Goal: Complete application form

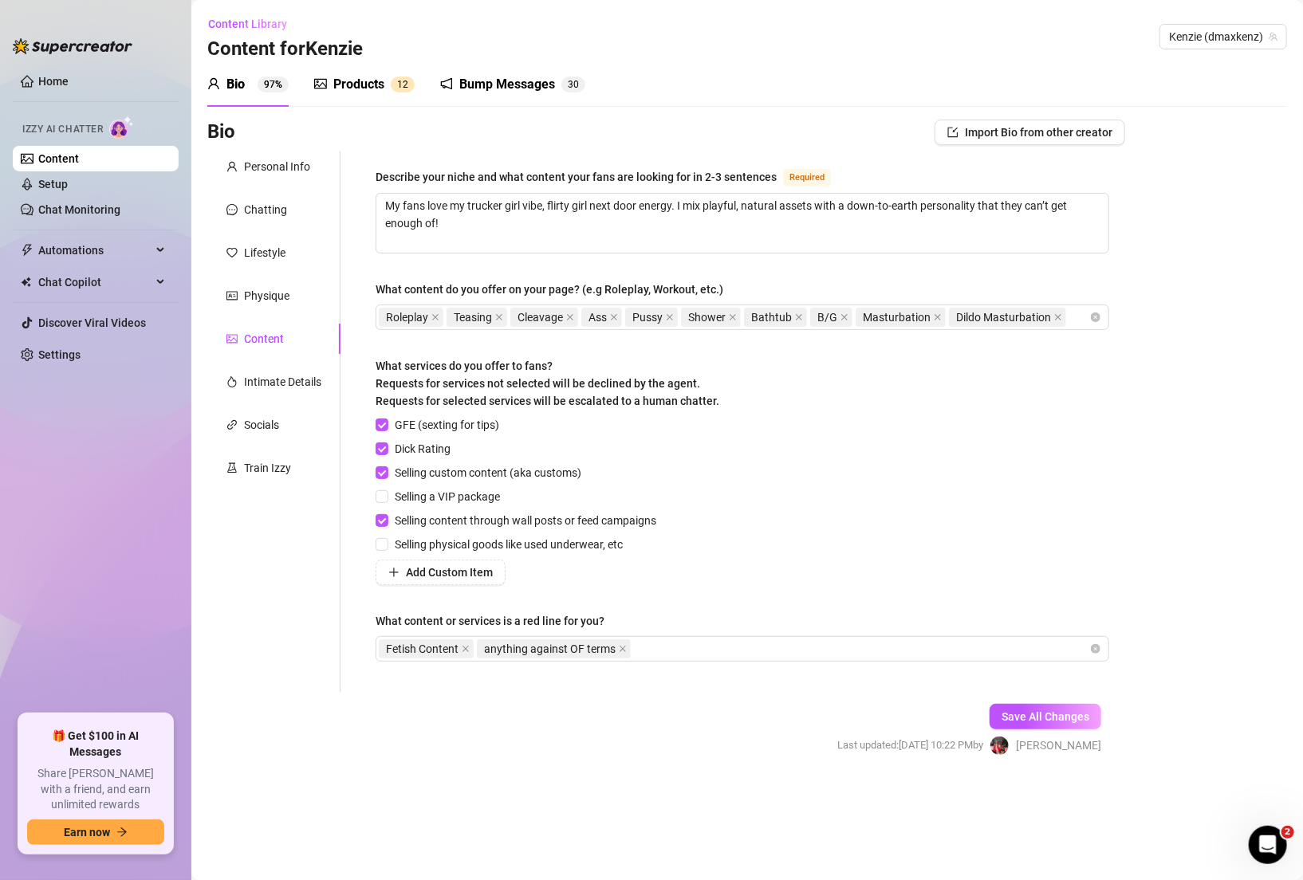
click at [79, 160] on link "Content" at bounding box center [58, 158] width 41 height 13
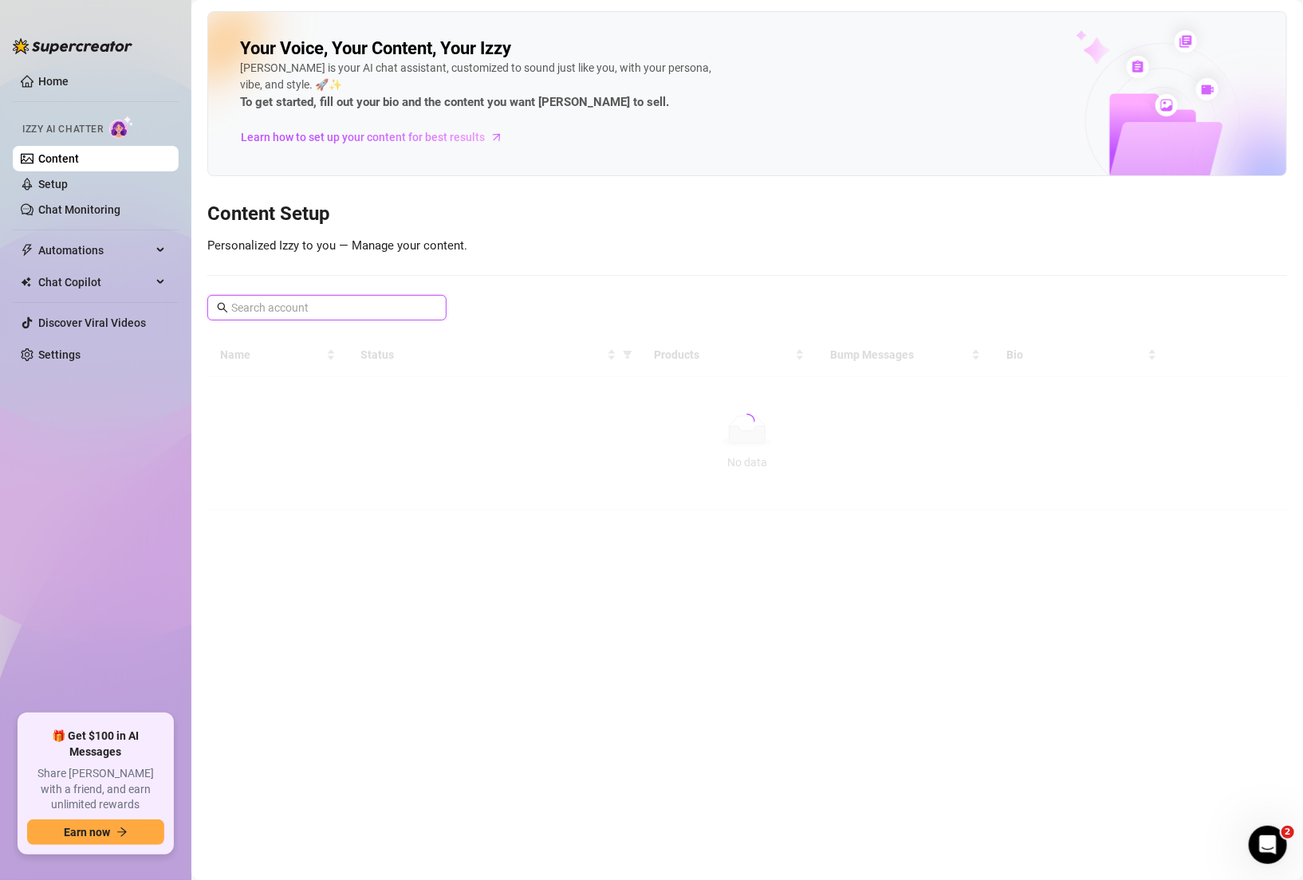
click at [310, 300] on input "text" at bounding box center [327, 308] width 193 height 18
type input "[PERSON_NAME]"
click at [79, 159] on link "Content" at bounding box center [58, 158] width 41 height 13
click at [68, 183] on link "Setup" at bounding box center [52, 184] width 29 height 13
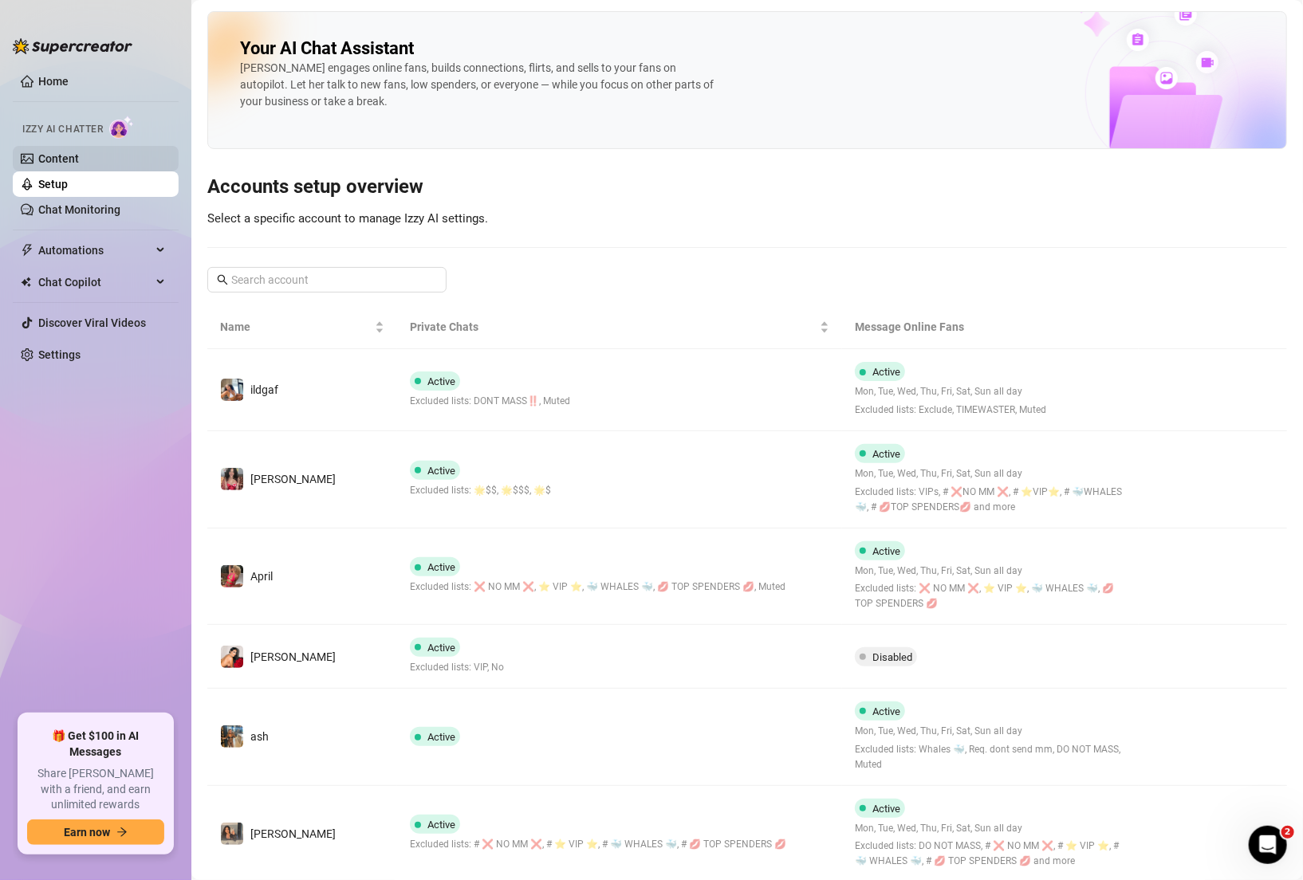
click at [79, 152] on link "Content" at bounding box center [58, 158] width 41 height 13
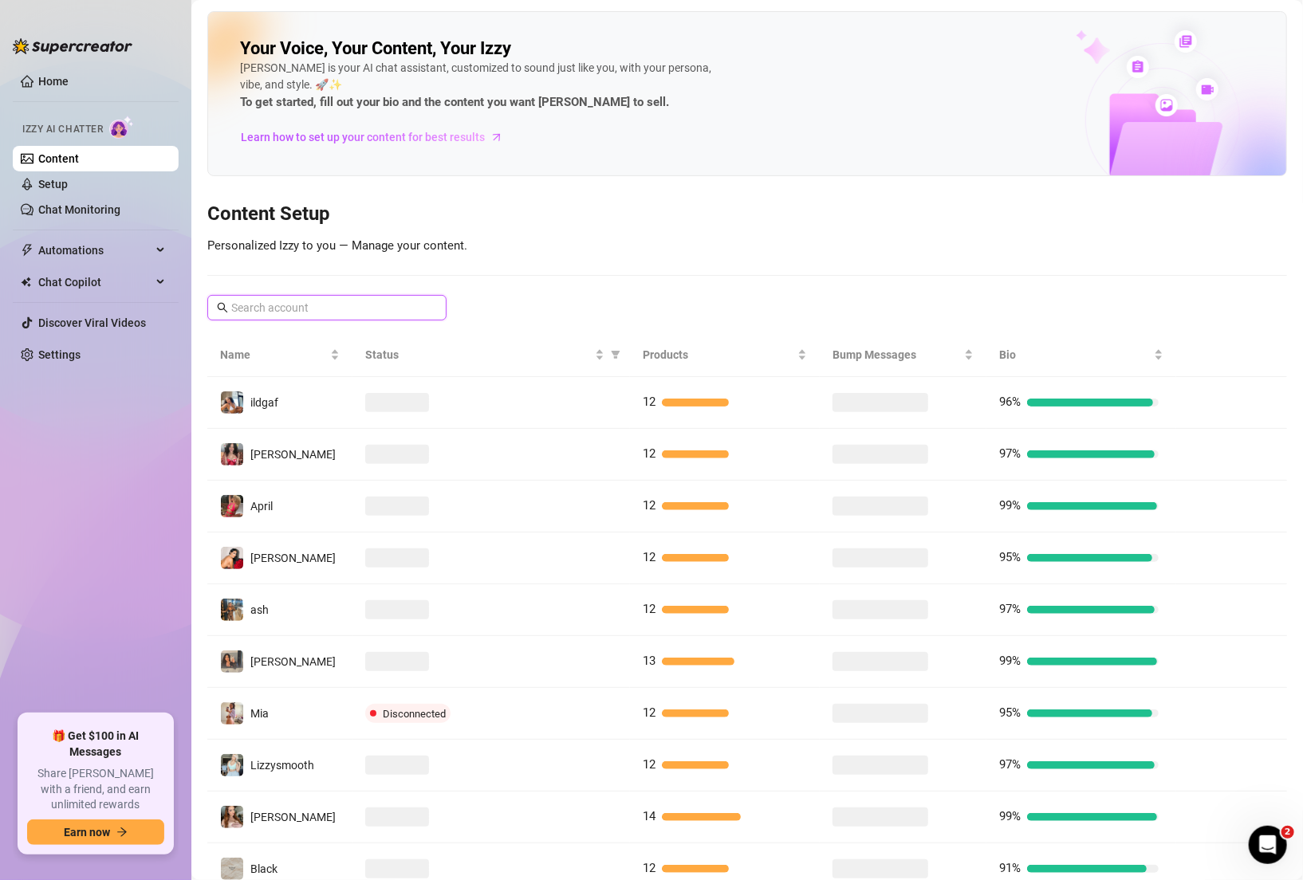
click at [270, 313] on input "text" at bounding box center [327, 308] width 193 height 18
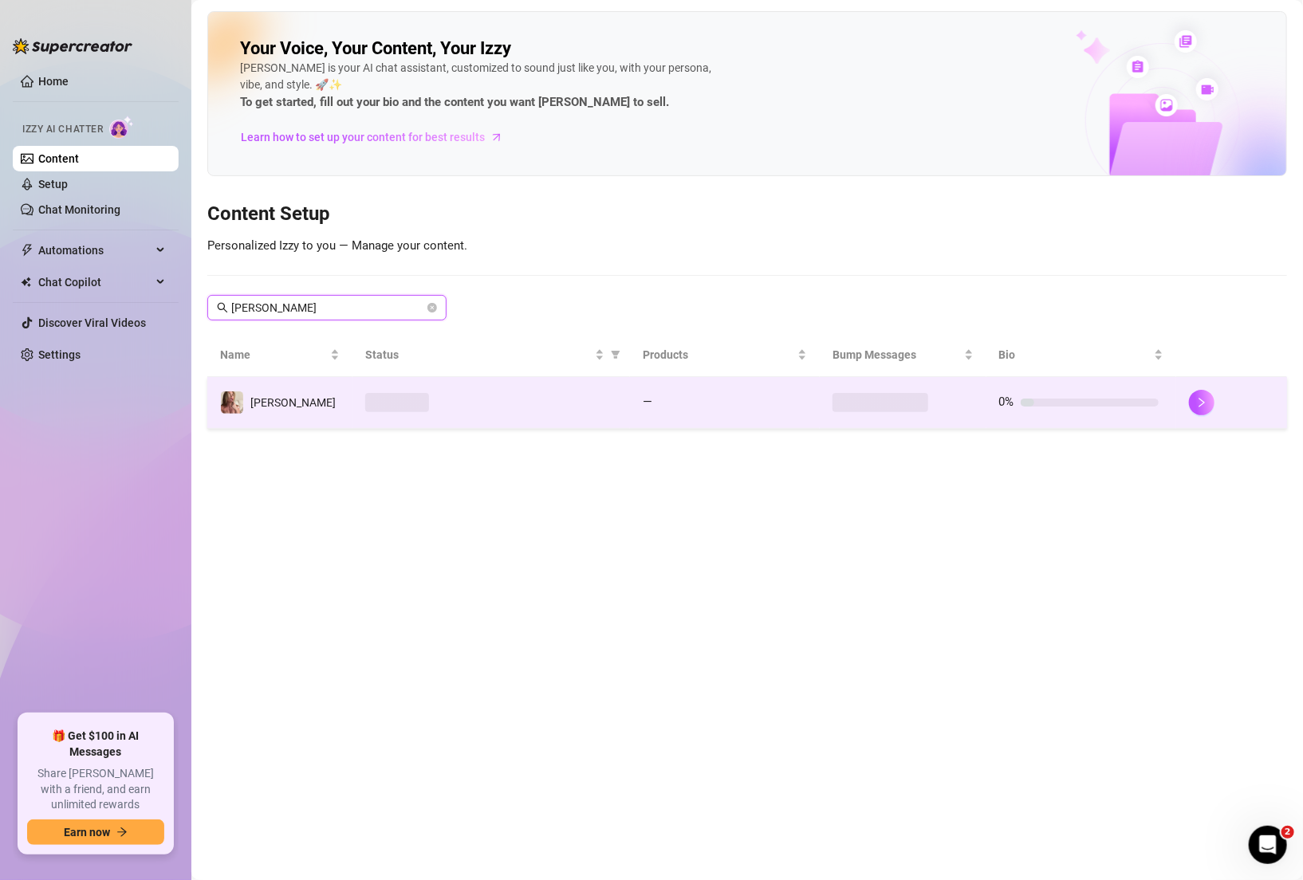
type input "[PERSON_NAME]"
click at [520, 410] on div at bounding box center [491, 402] width 252 height 19
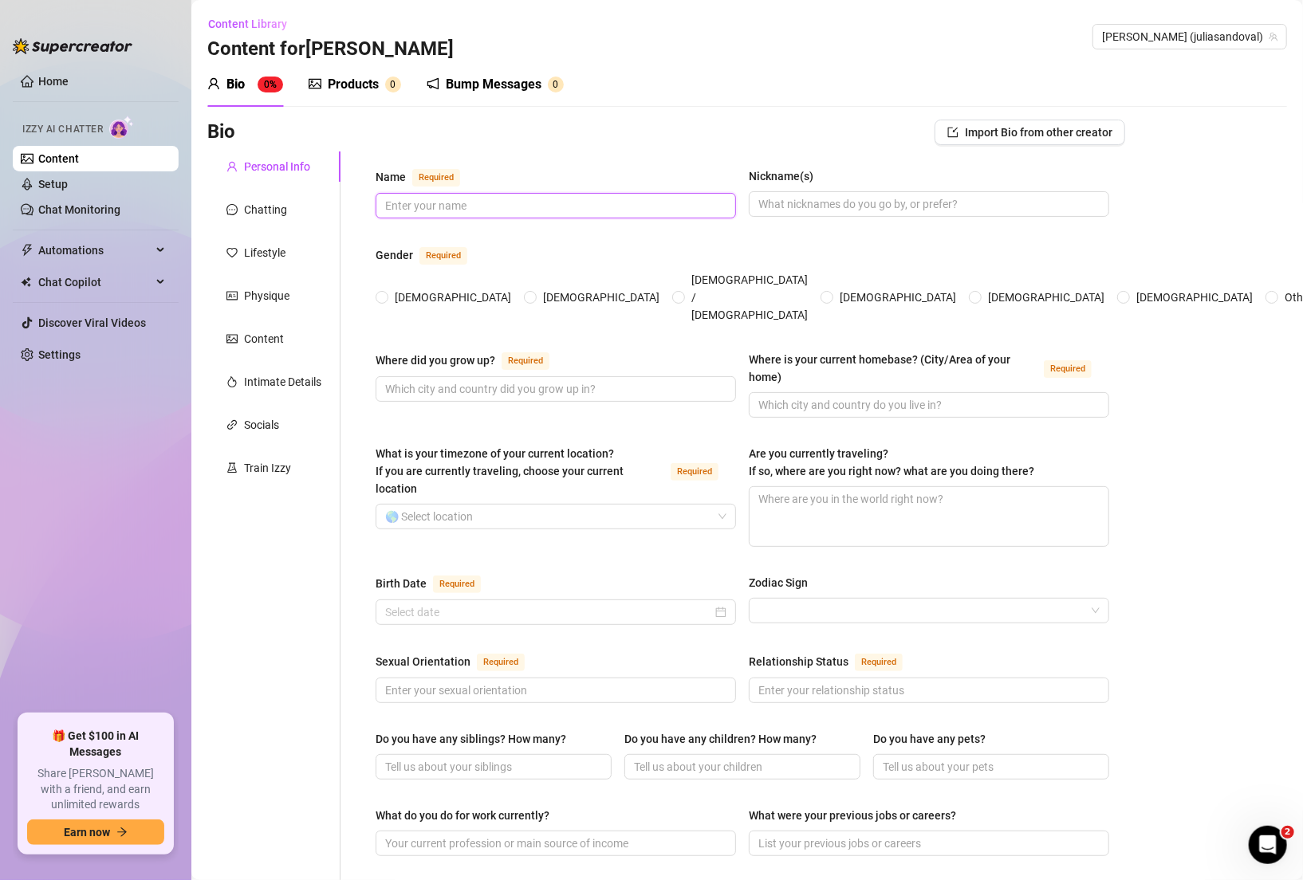
click at [497, 203] on input "Name Required" at bounding box center [554, 206] width 338 height 18
type input "[PERSON_NAME]"
click at [390, 289] on span "[DEMOGRAPHIC_DATA]" at bounding box center [452, 298] width 129 height 18
click at [386, 293] on input "[DEMOGRAPHIC_DATA]" at bounding box center [382, 298] width 6 height 10
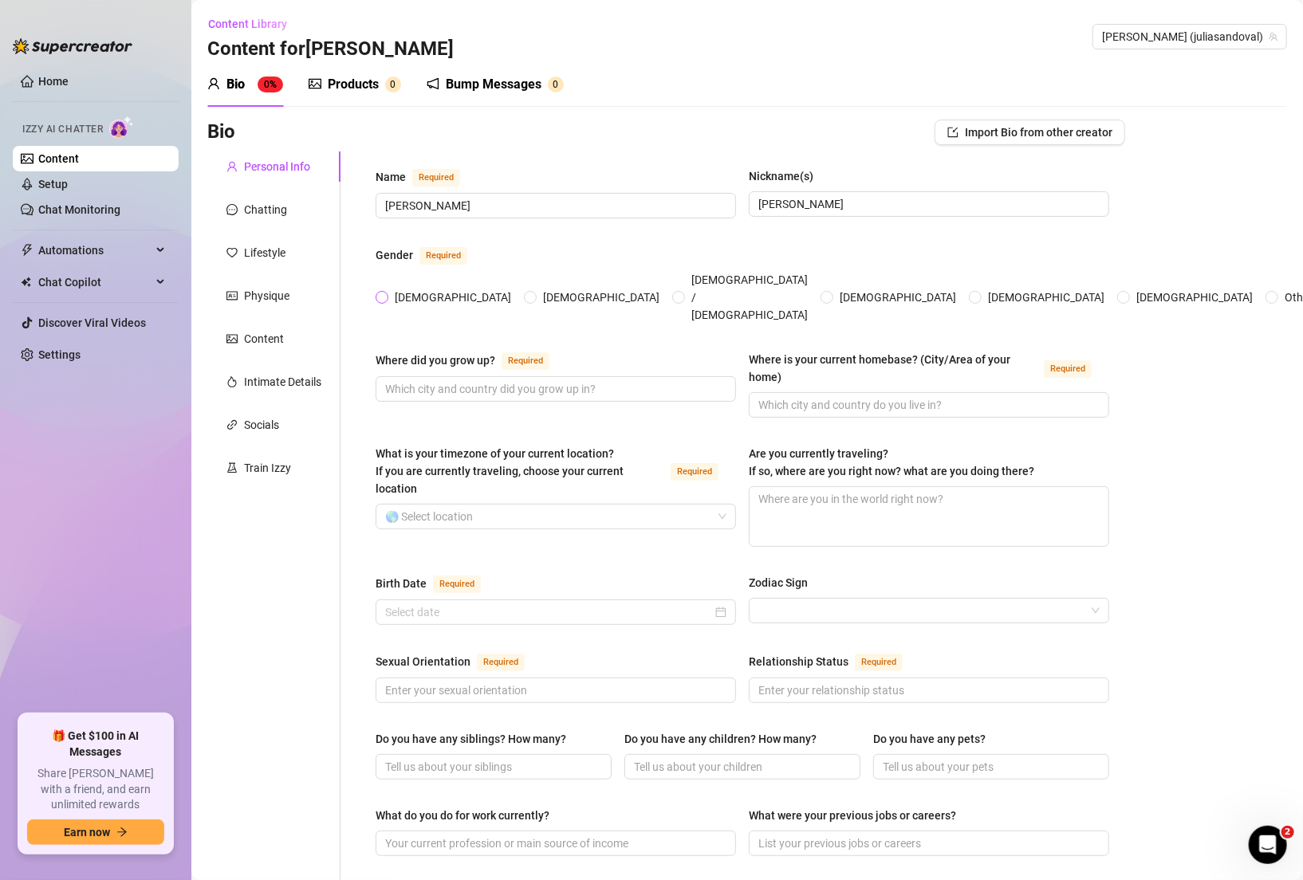
radio input "true"
click at [448, 351] on div "Where did you grow up? Required" at bounding box center [555, 364] width 360 height 26
click at [448, 376] on span at bounding box center [555, 389] width 360 height 26
paste input "I grew up in [US_STATE] — mountains and cozy [PERSON_NAME]."
click at [500, 380] on input "I grew up in [US_STATE] — mountains and cozy [PERSON_NAME]." at bounding box center [554, 389] width 338 height 18
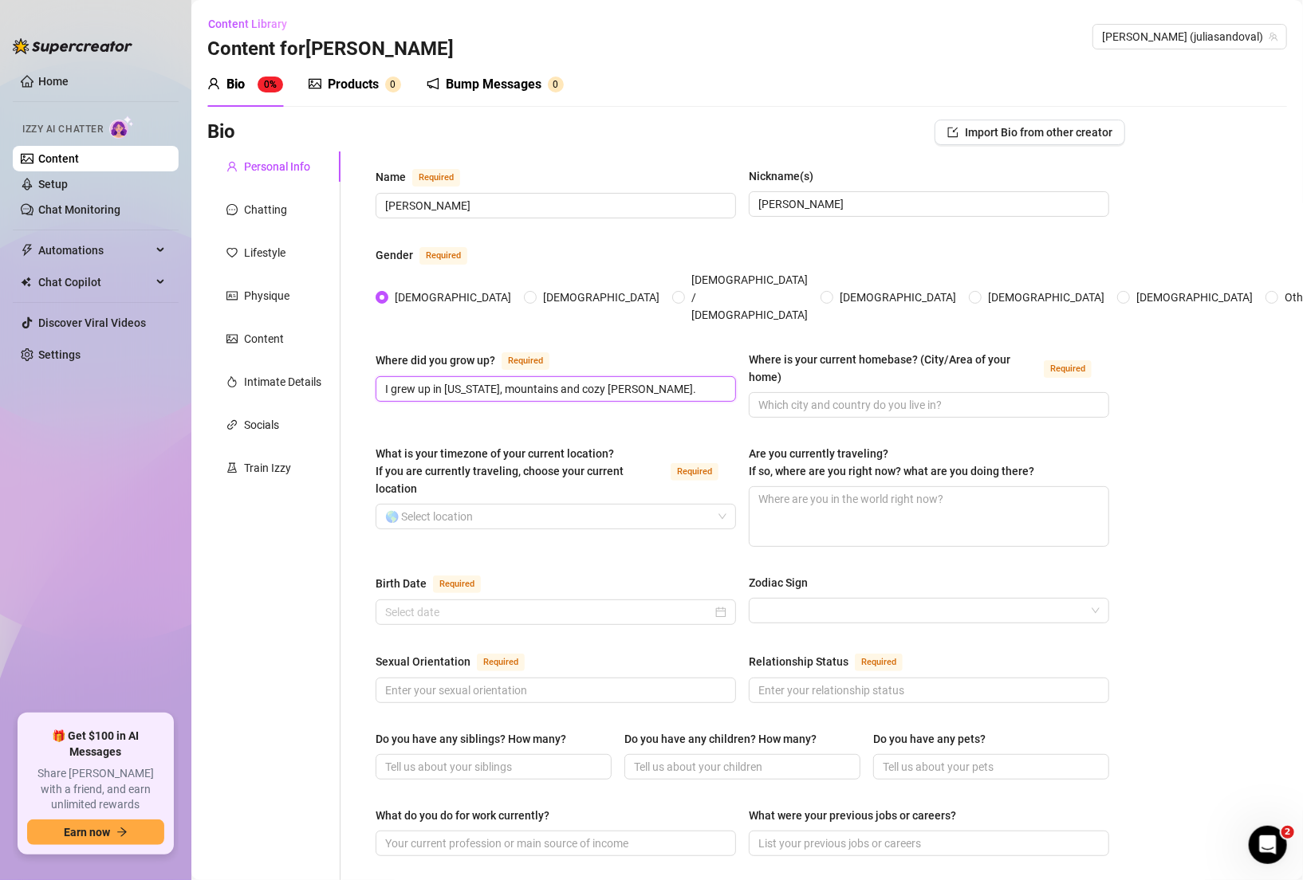
type input "I grew up in [US_STATE], mountains and cozy [PERSON_NAME]."
click at [642, 316] on div "Name Required [PERSON_NAME] Nickname(s) [PERSON_NAME] Gender Required [DEMOGRAP…" at bounding box center [741, 819] width 733 height 1304
click at [834, 396] on input "Where is your current homebase? (City/Area of your home) Required" at bounding box center [927, 405] width 338 height 18
paste input "[GEOGRAPHIC_DATA], [GEOGRAPHIC_DATA]."
type input "[GEOGRAPHIC_DATA], [GEOGRAPHIC_DATA]."
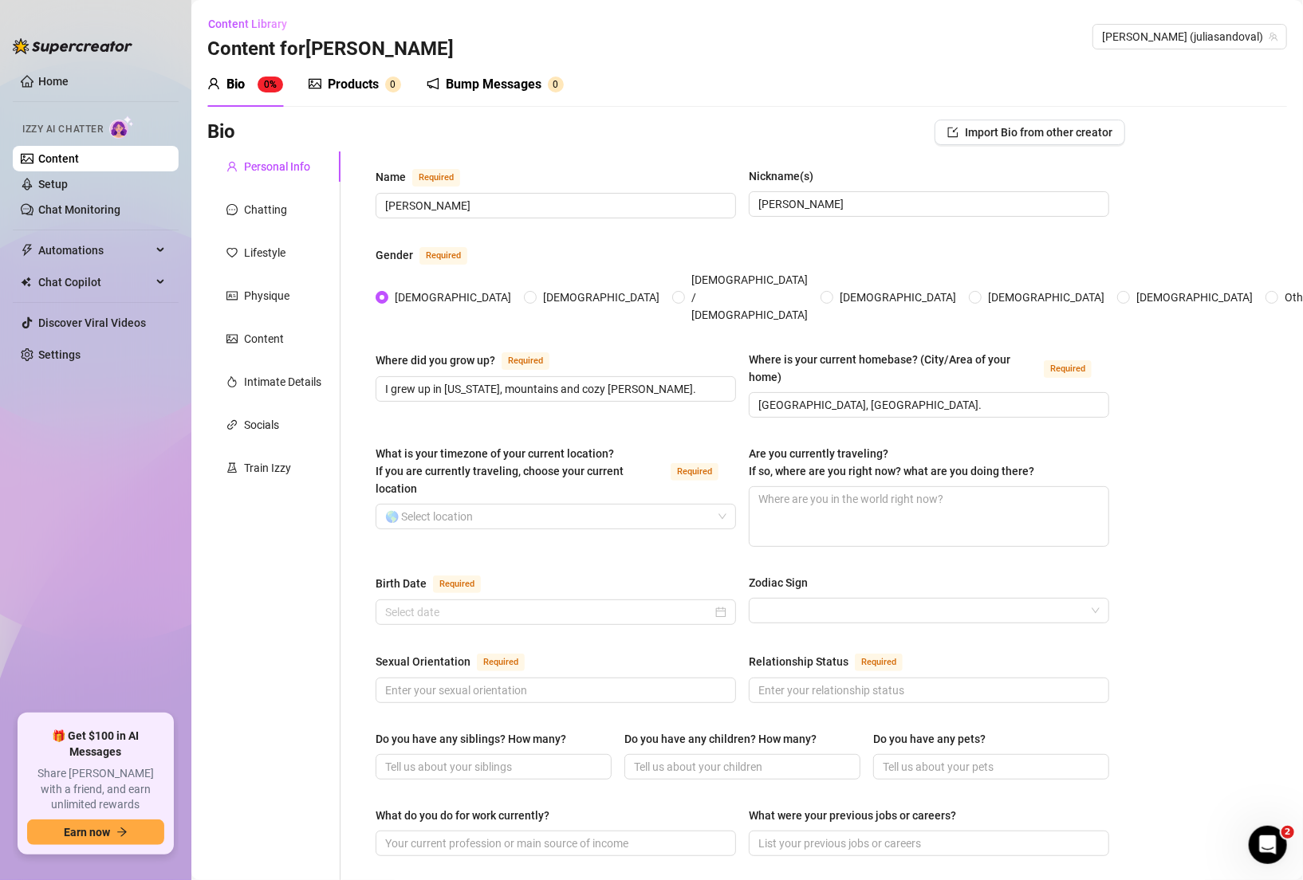
click at [1055, 285] on div "[DEMOGRAPHIC_DATA] [DEMOGRAPHIC_DATA] [DEMOGRAPHIC_DATA] / [DEMOGRAPHIC_DATA] […" at bounding box center [741, 297] width 733 height 53
click at [580, 505] on input "What is your timezone of your current location? If you are currently traveling,…" at bounding box center [548, 517] width 327 height 24
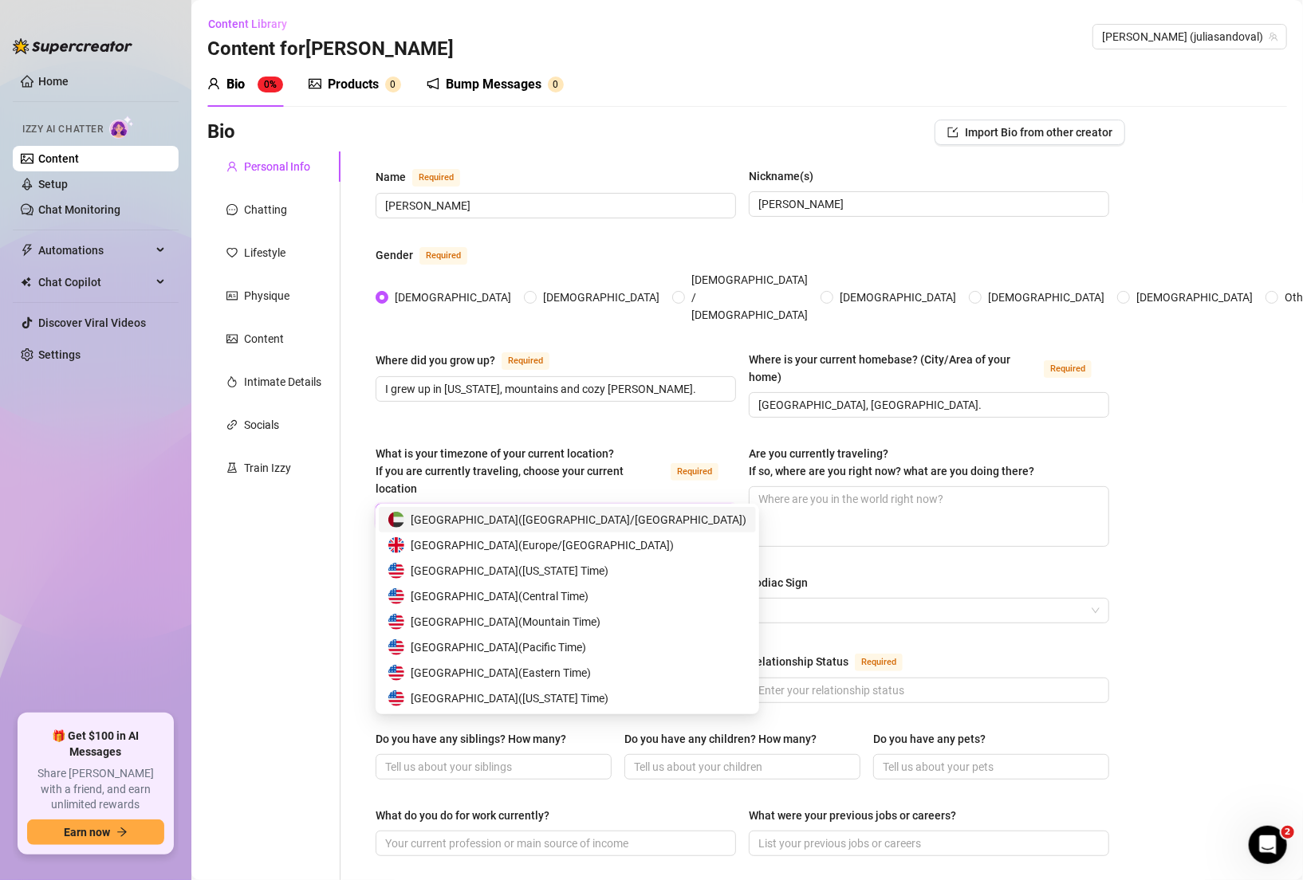
type input "unite"
click at [582, 644] on span "United States of America ( Pacific Time )" at bounding box center [498, 648] width 175 height 18
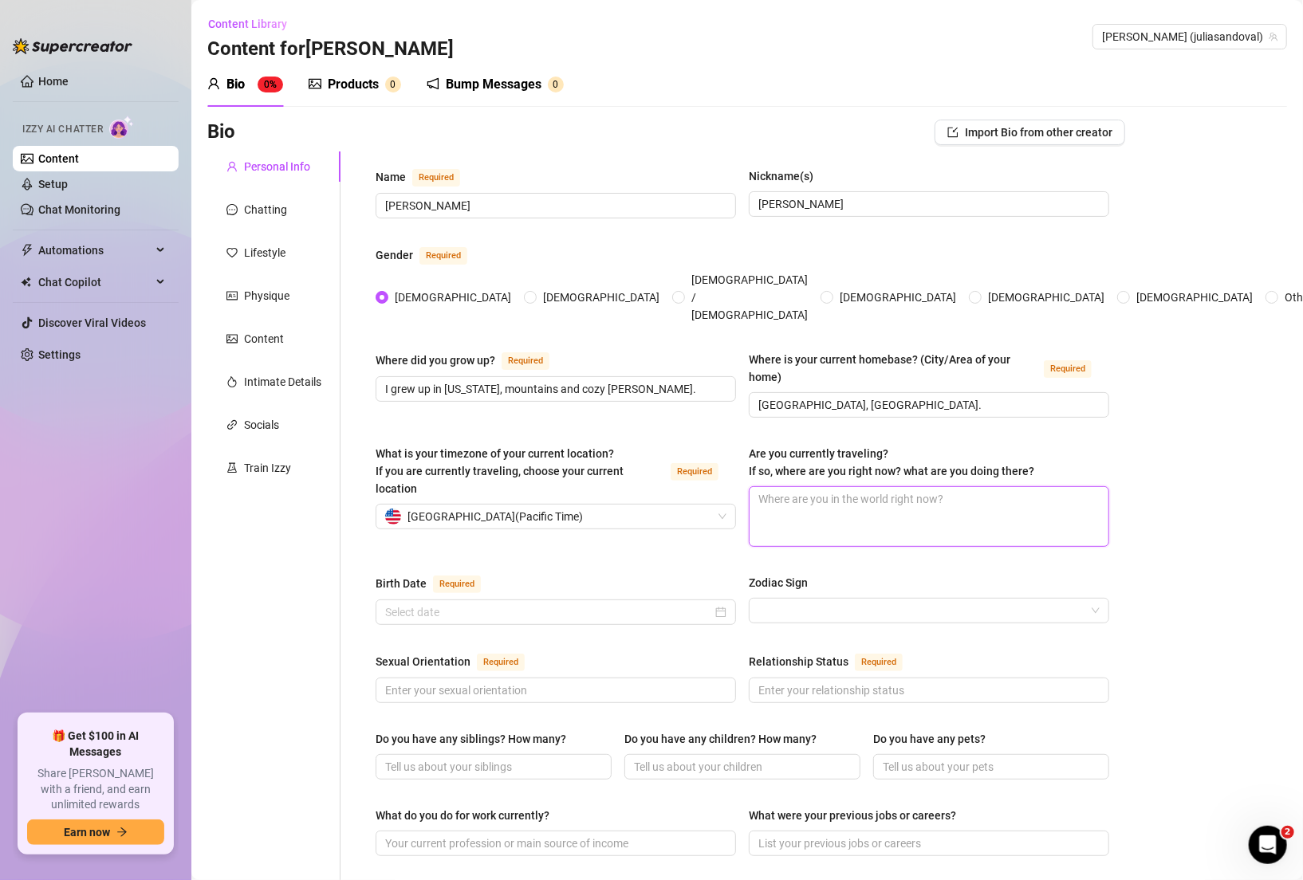
click at [884, 499] on textarea "Are you currently traveling? If so, where are you right now? what are you doing…" at bounding box center [928, 516] width 359 height 59
click at [890, 492] on textarea "Are you currently traveling? If so, where are you right now? what are you doing…" at bounding box center [928, 516] width 359 height 59
paste textarea "Not right now, but I go to [GEOGRAPHIC_DATA] a lot to see family."
type textarea "Not right now, but I go to [GEOGRAPHIC_DATA] a lot to see family."
click at [568, 603] on input "Birth Date Required" at bounding box center [548, 612] width 327 height 18
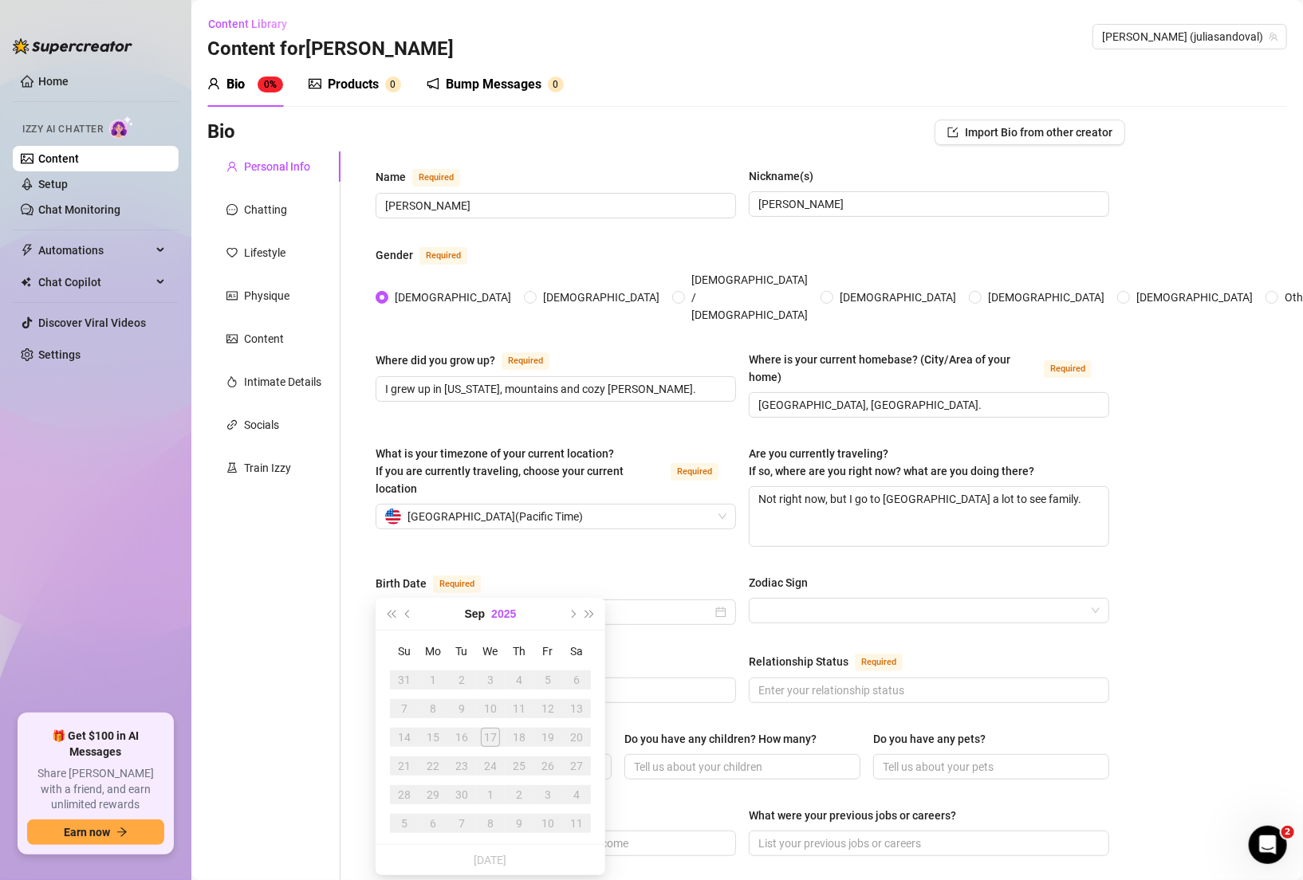
click at [495, 609] on button "2025" at bounding box center [503, 614] width 25 height 32
click at [391, 610] on button "Last year (Control + left)" at bounding box center [391, 614] width 18 height 32
click at [391, 622] on button "Last year (Control + left)" at bounding box center [391, 614] width 18 height 32
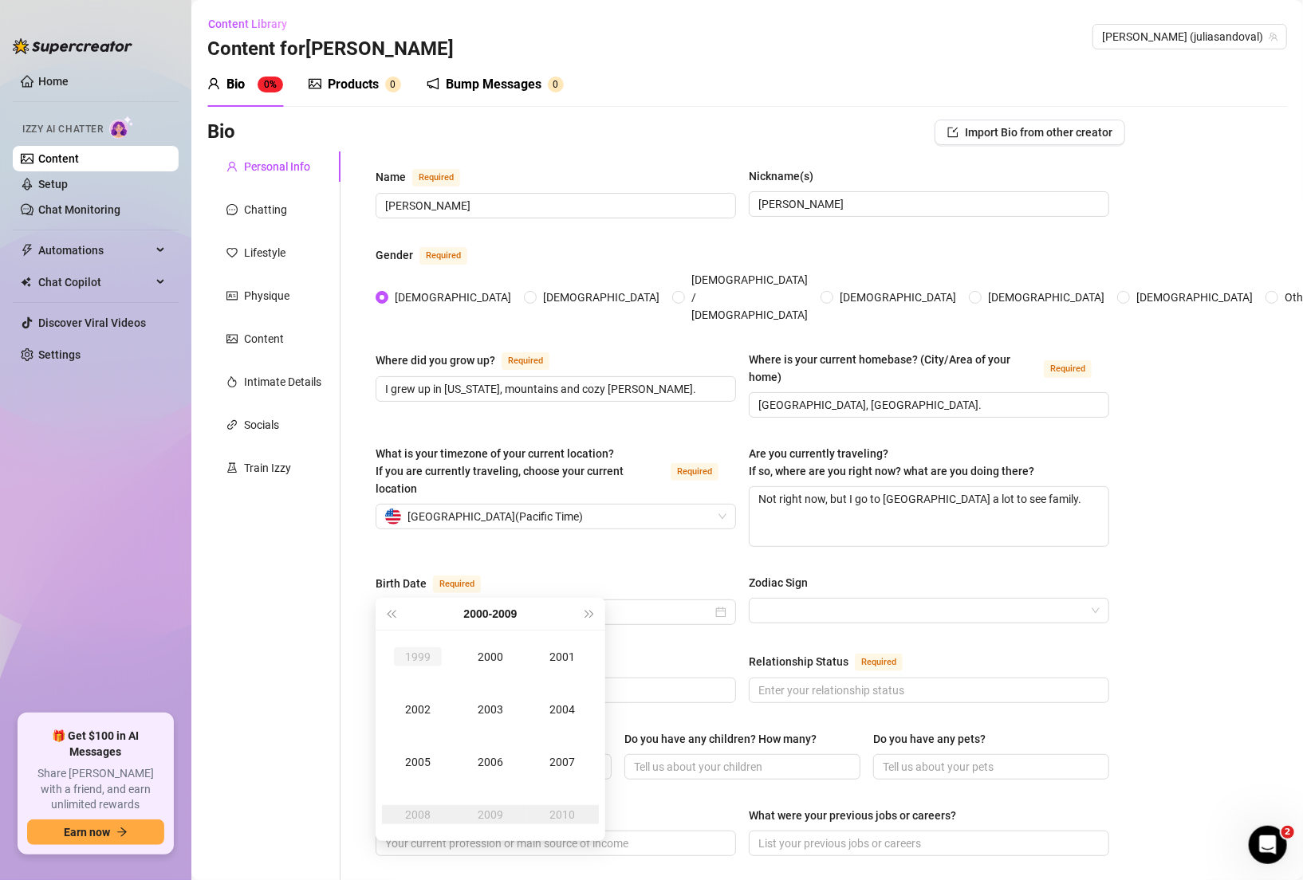
type input "[DATE]"
click at [395, 619] on button "Last year (Control + left)" at bounding box center [391, 614] width 18 height 32
click at [427, 817] on div "1998" at bounding box center [418, 814] width 48 height 19
click at [489, 709] on div "May" at bounding box center [490, 709] width 48 height 19
type input "[DATE]"
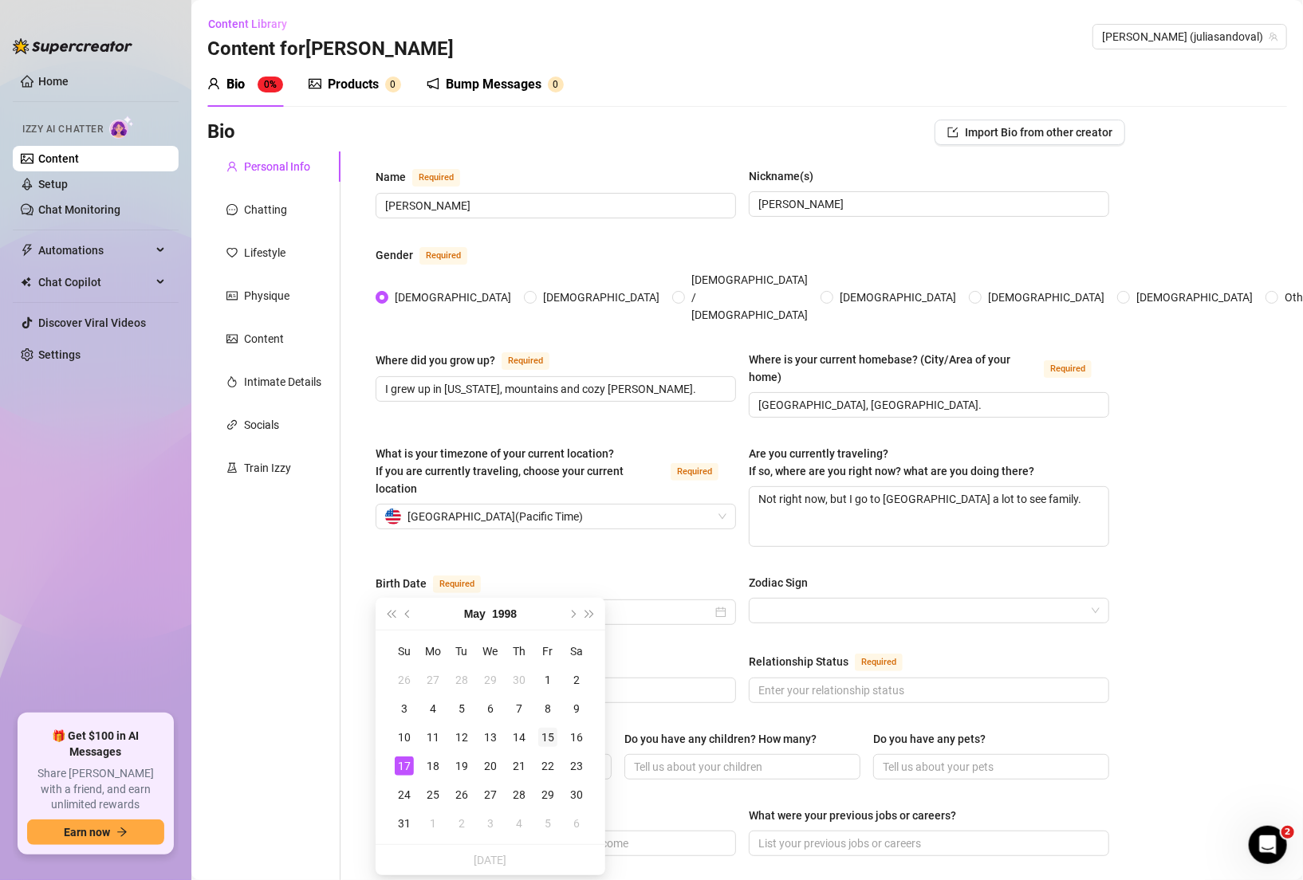
click at [554, 732] on div "15" at bounding box center [547, 737] width 19 height 19
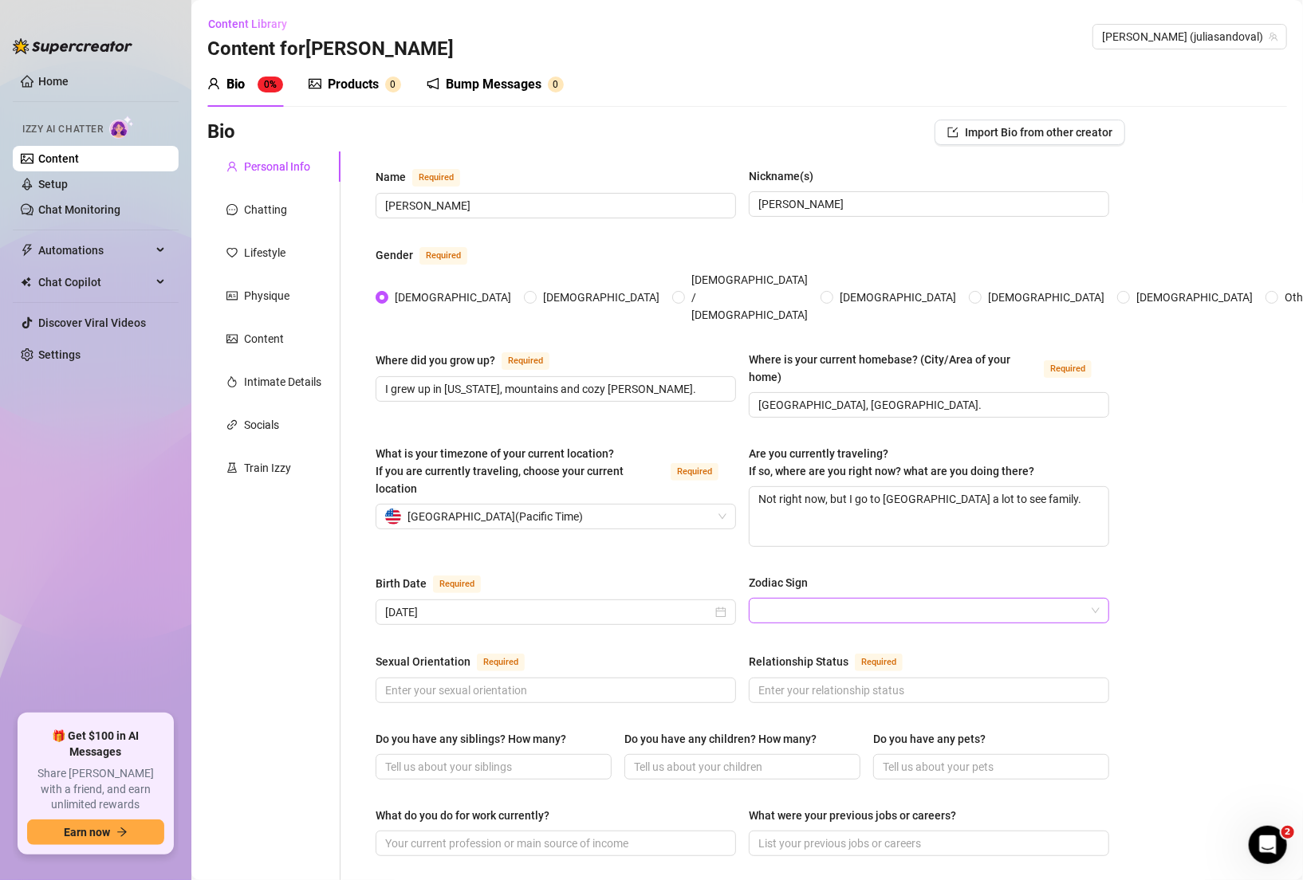
click at [794, 599] on input "Zodiac Sign" at bounding box center [921, 611] width 327 height 24
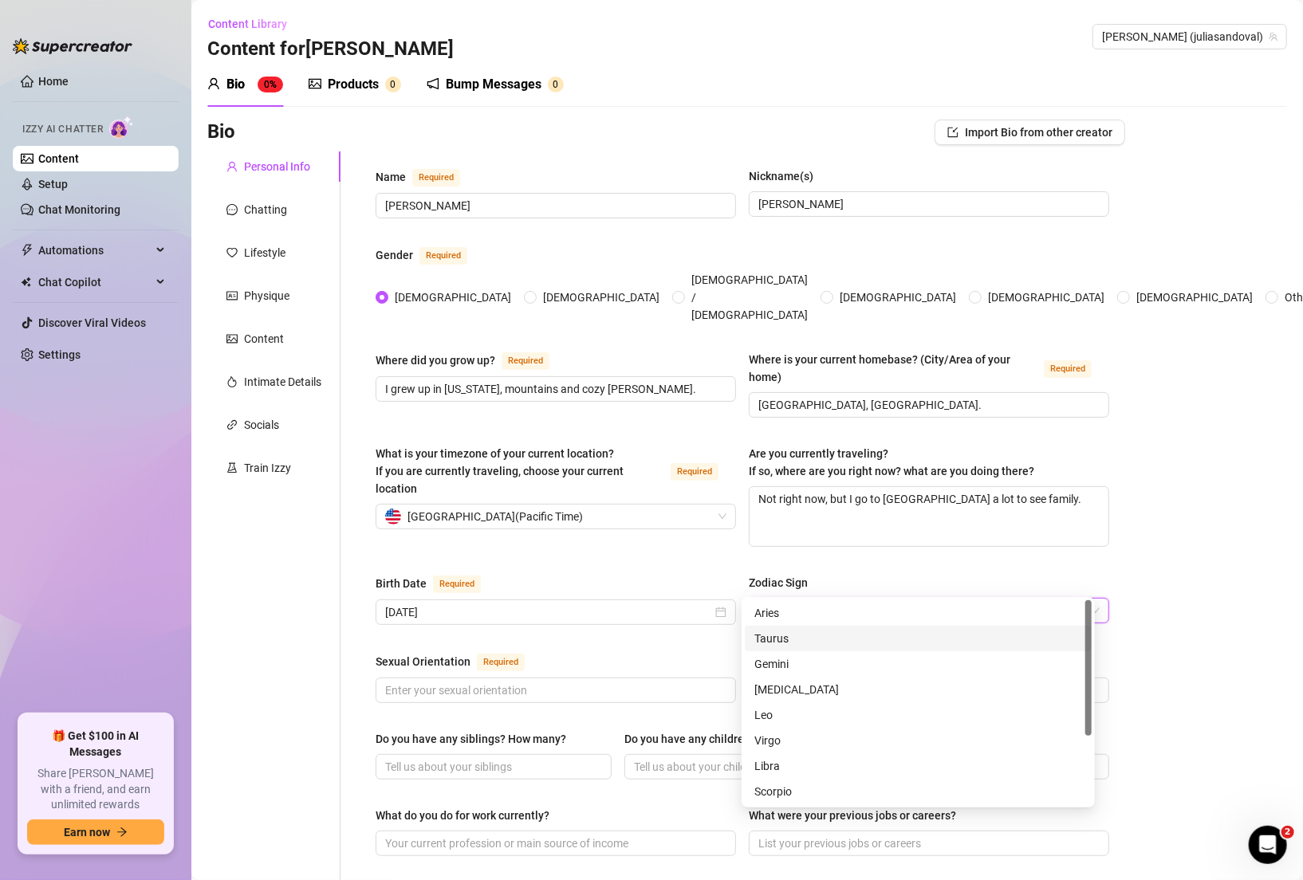
click at [800, 640] on div "Taurus" at bounding box center [918, 639] width 328 height 18
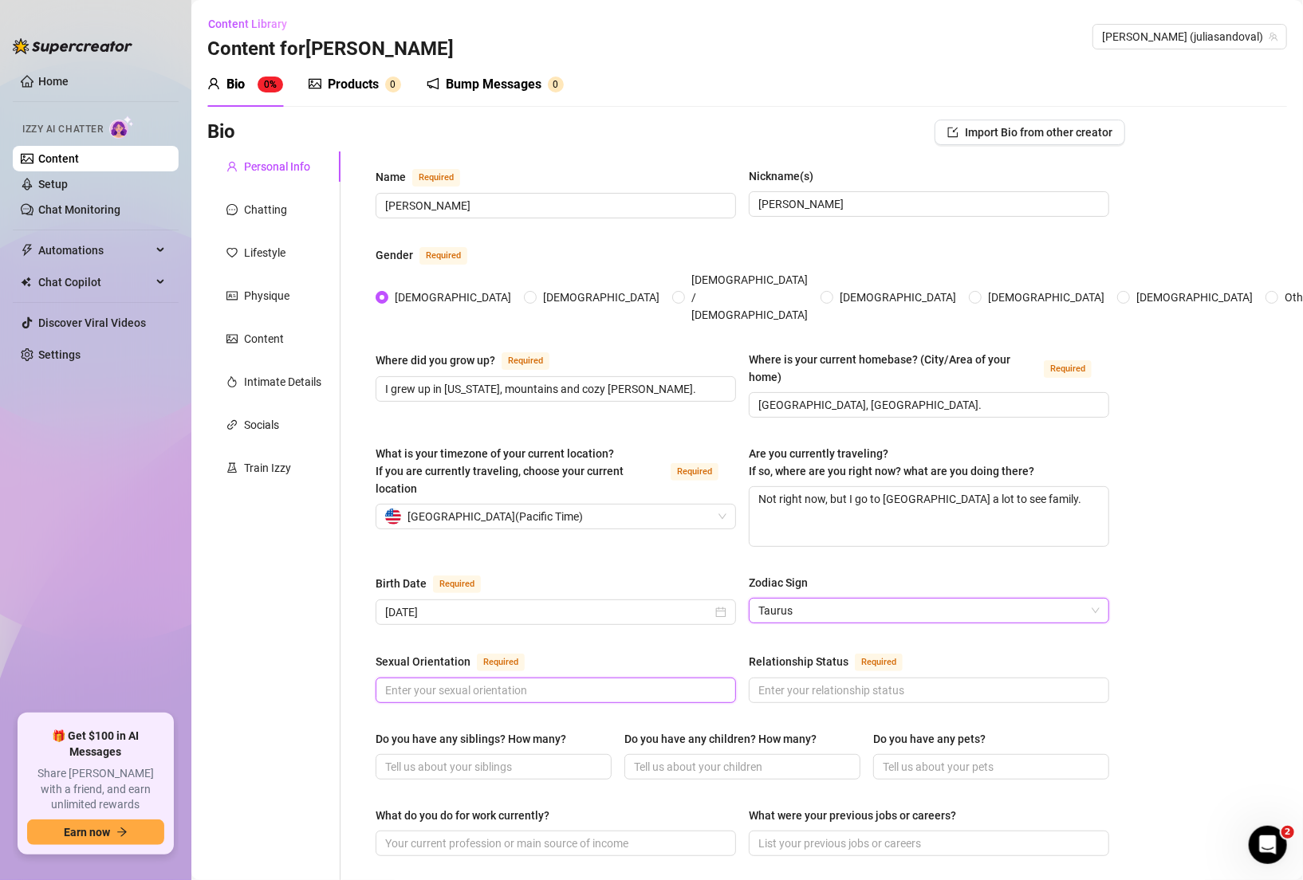
click at [623, 682] on input "Sexual Orientation Required" at bounding box center [554, 691] width 338 height 18
click at [512, 682] on input "Sexual Orientation Required" at bounding box center [554, 691] width 338 height 18
type input "Straight"
click at [626, 604] on div "Birth Date Required [DEMOGRAPHIC_DATA] Zodiac Sign Taurus" at bounding box center [741, 606] width 733 height 65
click at [784, 653] on div "Relationship Status" at bounding box center [799, 662] width 100 height 18
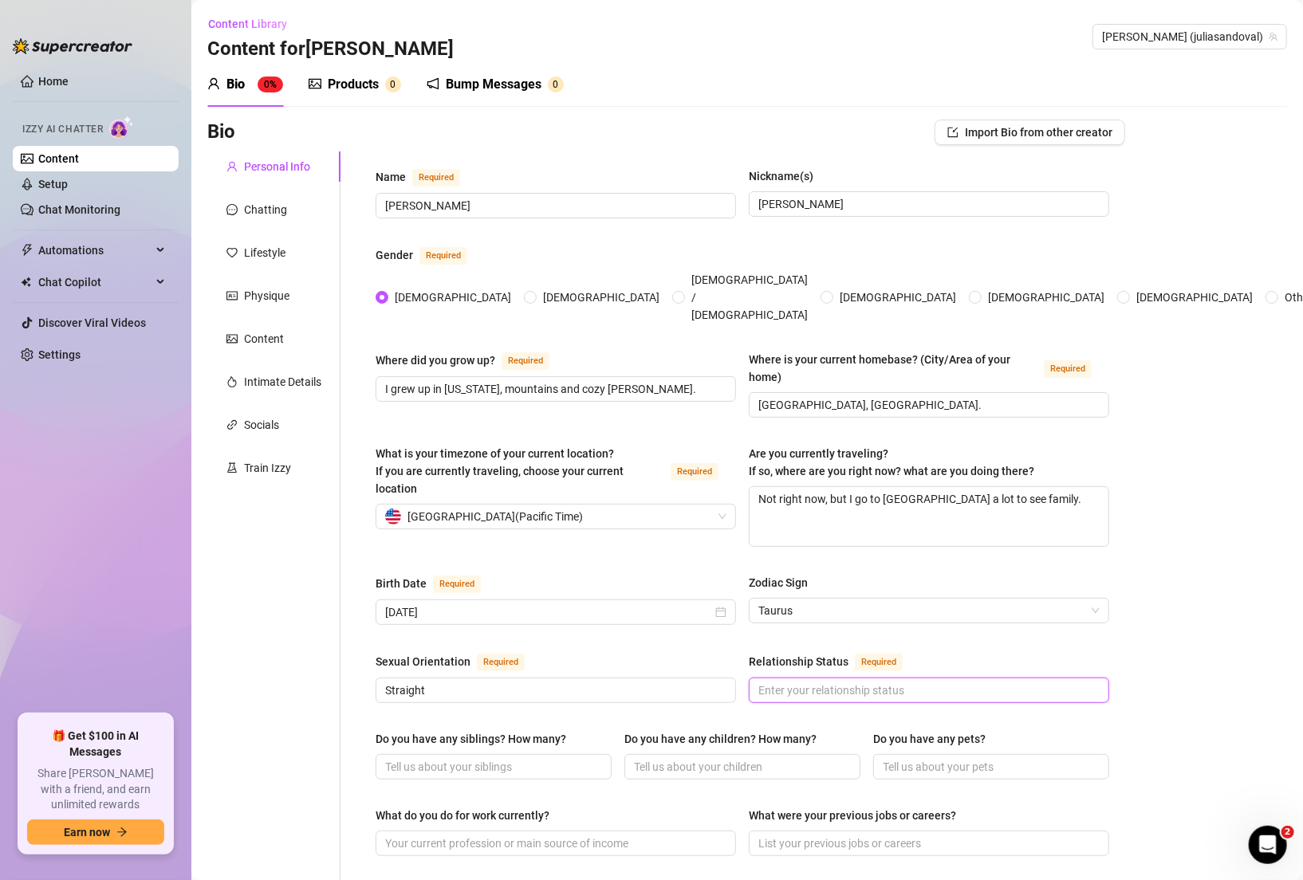
click at [784, 682] on input "Relationship Status Required" at bounding box center [927, 691] width 338 height 18
click at [784, 652] on div "Relationship Status Required" at bounding box center [929, 665] width 360 height 26
click at [785, 682] on input "Relationship Status Required" at bounding box center [927, 691] width 338 height 18
paste input "I do have a boyfriend 💕 (but we keep things playful here)."
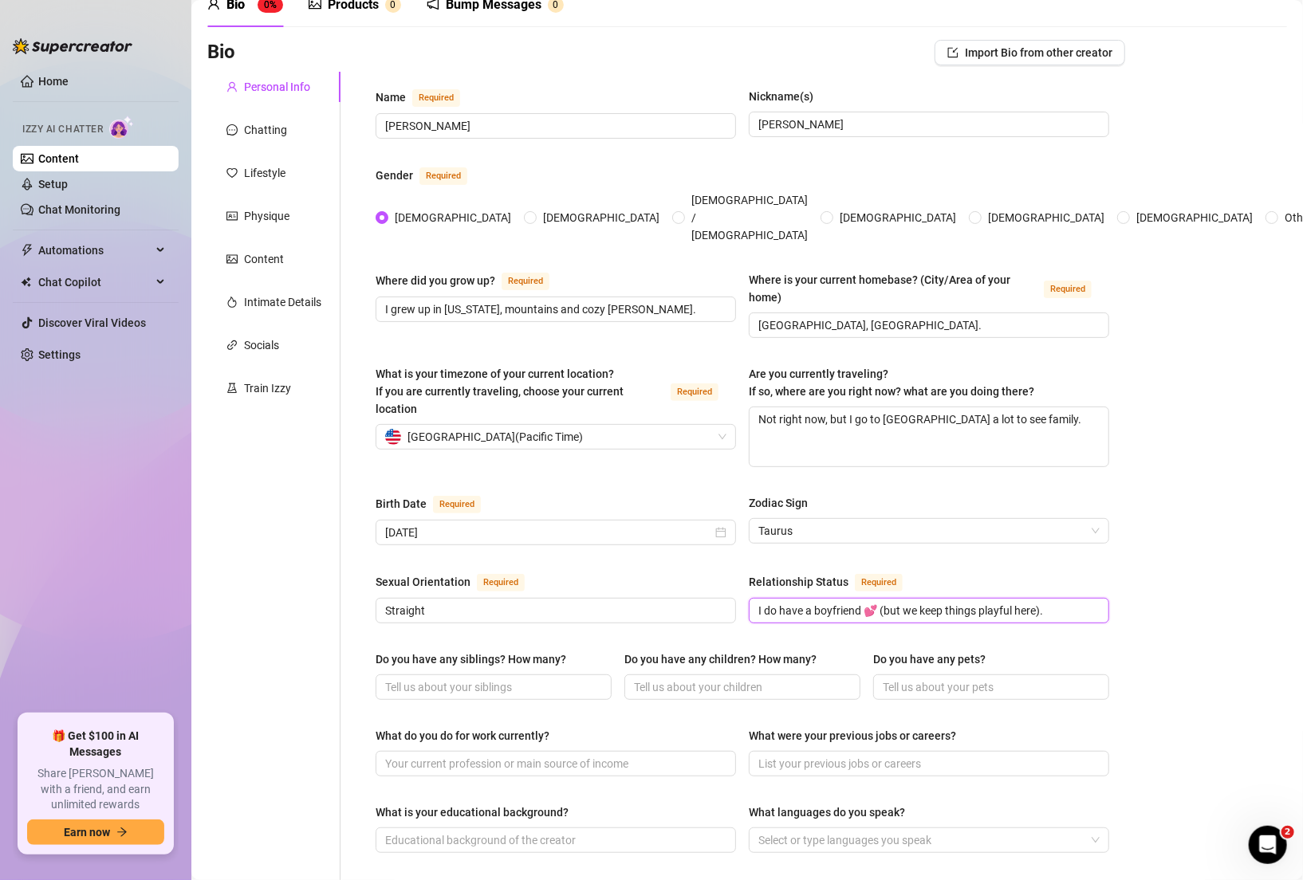
scroll to position [88, 0]
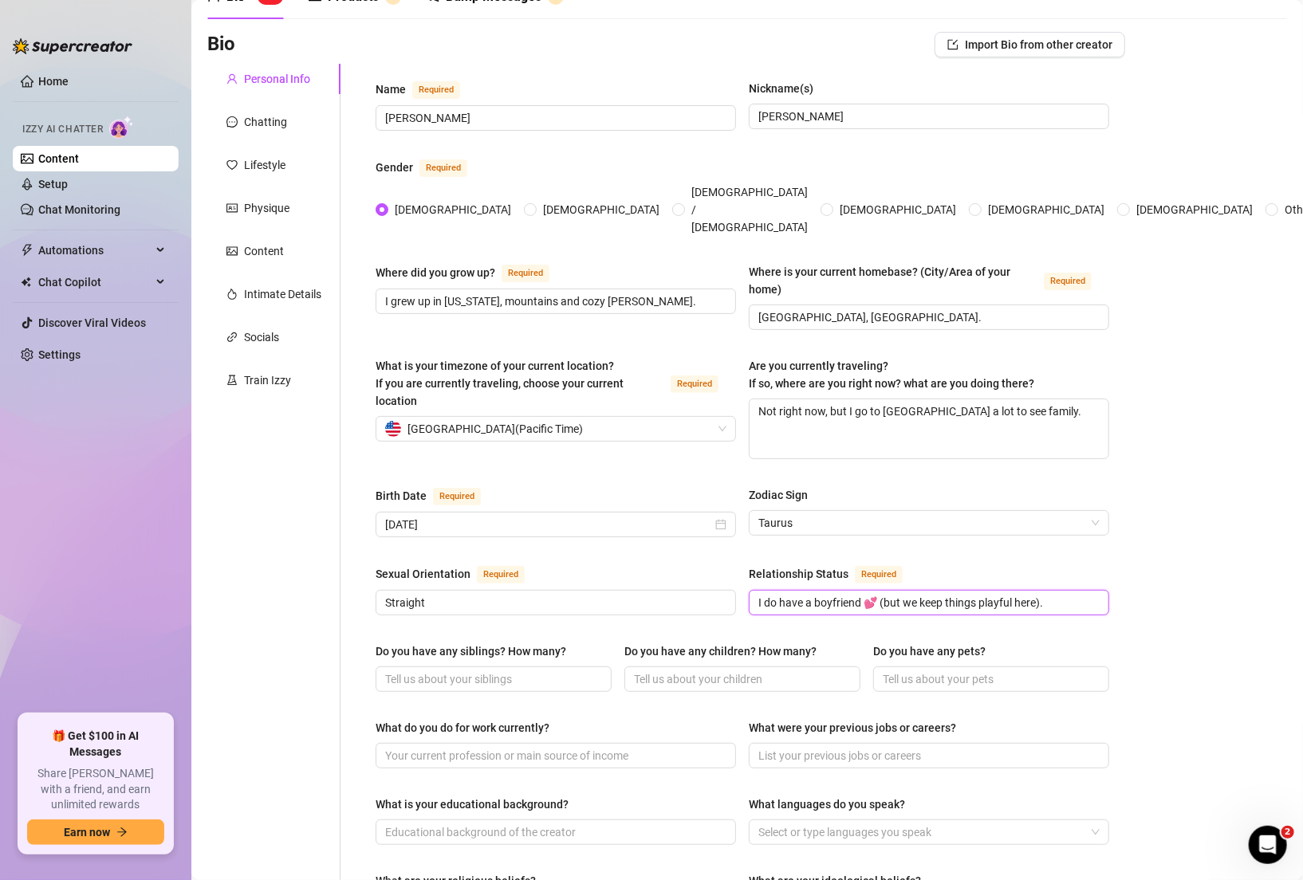
type input "I do have a boyfriend 💕 (but we keep things playful here)."
click at [298, 608] on div "Personal Info Chatting Lifestyle Physique Content Intimate Details Socials Trai…" at bounding box center [273, 732] width 133 height 1336
click at [505, 666] on span at bounding box center [493, 679] width 236 height 26
paste input "One younger brother"
type input "One younger brother"
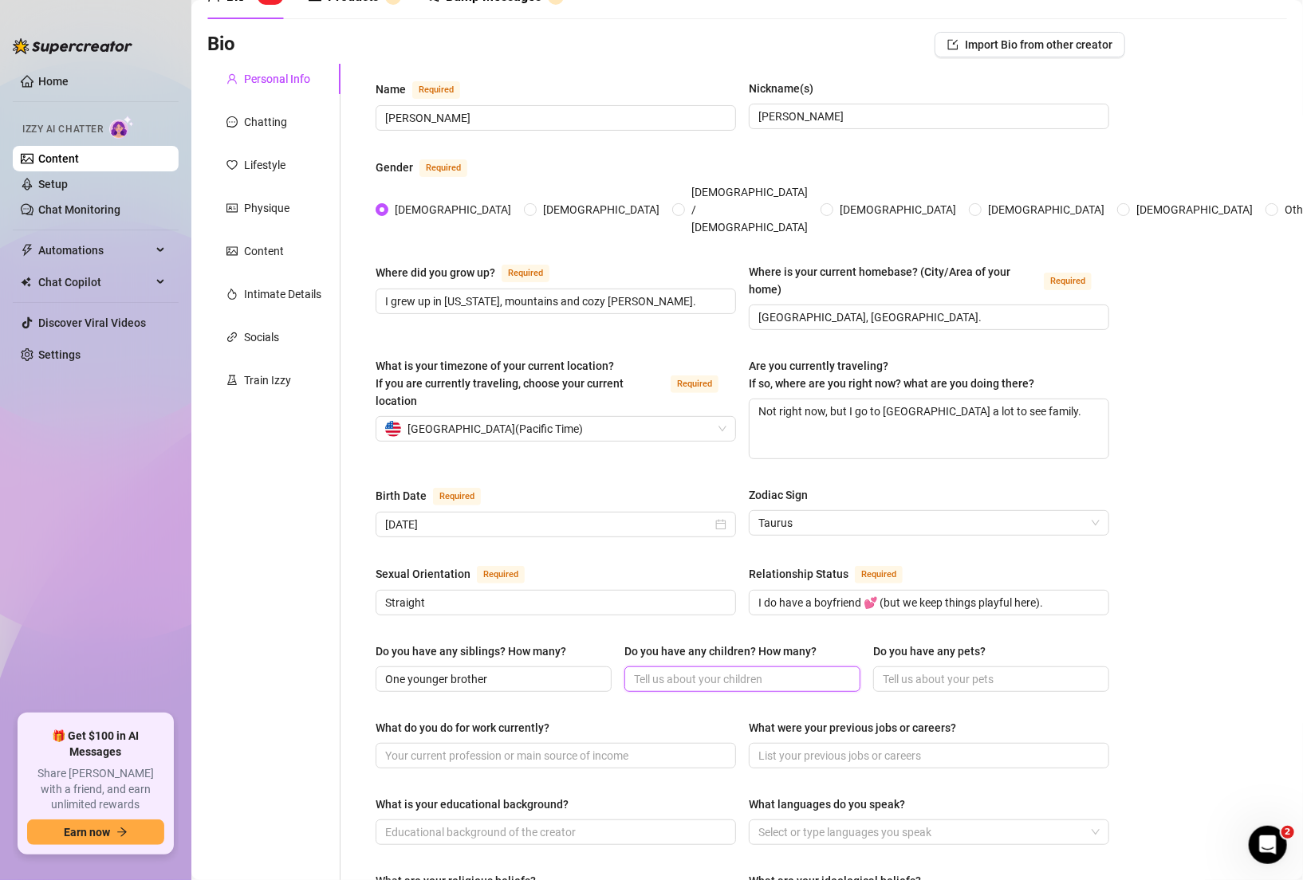
click at [678, 670] on input "Do you have any children? How many?" at bounding box center [741, 679] width 214 height 18
type input "no"
click at [891, 670] on input "Do you have any pets?" at bounding box center [989, 679] width 214 height 18
paste input "My fur baby is a white Pomeranian named [PERSON_NAME]."
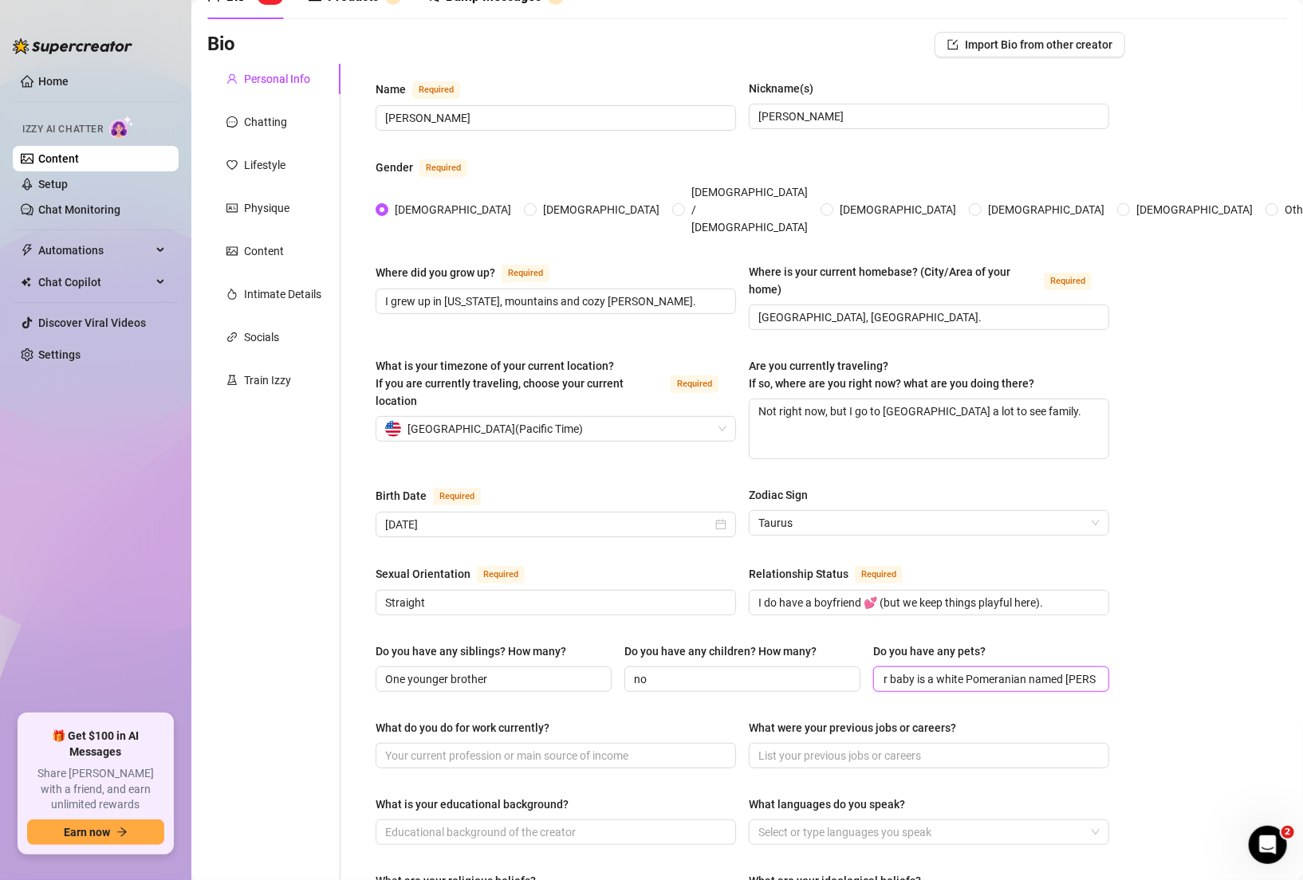
type input "My fur baby is a white Pomeranian named [PERSON_NAME]."
click at [501, 743] on span at bounding box center [555, 756] width 360 height 26
click at [498, 747] on input "What do you do for work currently?" at bounding box center [554, 756] width 338 height 18
paste input "Content creator here on OF + social media collabs."
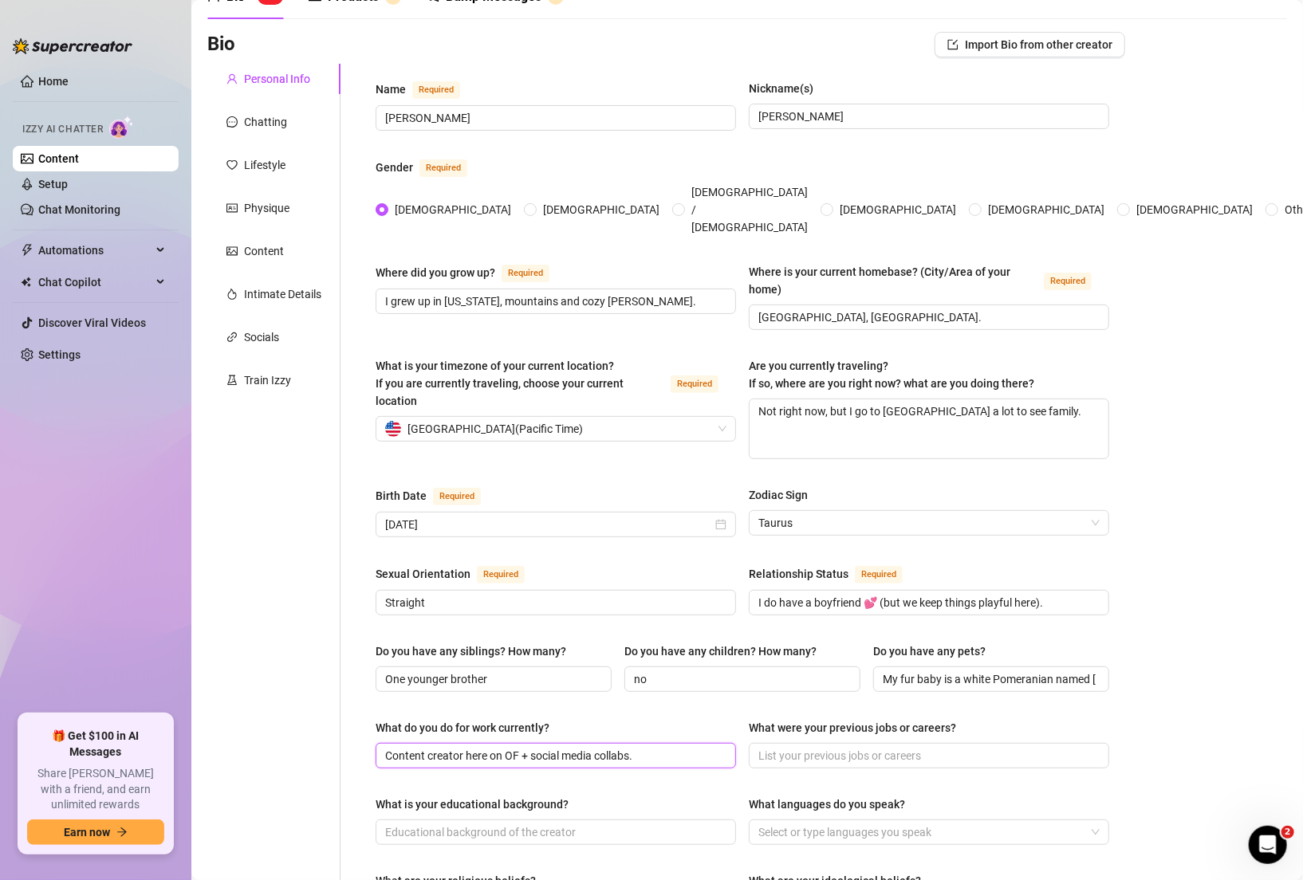
type input "Content creator here on OF + social media collabs."
click at [835, 743] on span at bounding box center [929, 756] width 360 height 26
click at [832, 747] on input "What were your previous jobs or careers?" at bounding box center [927, 756] width 338 height 18
paste input "Retail and hospitality before I went full-time creating."
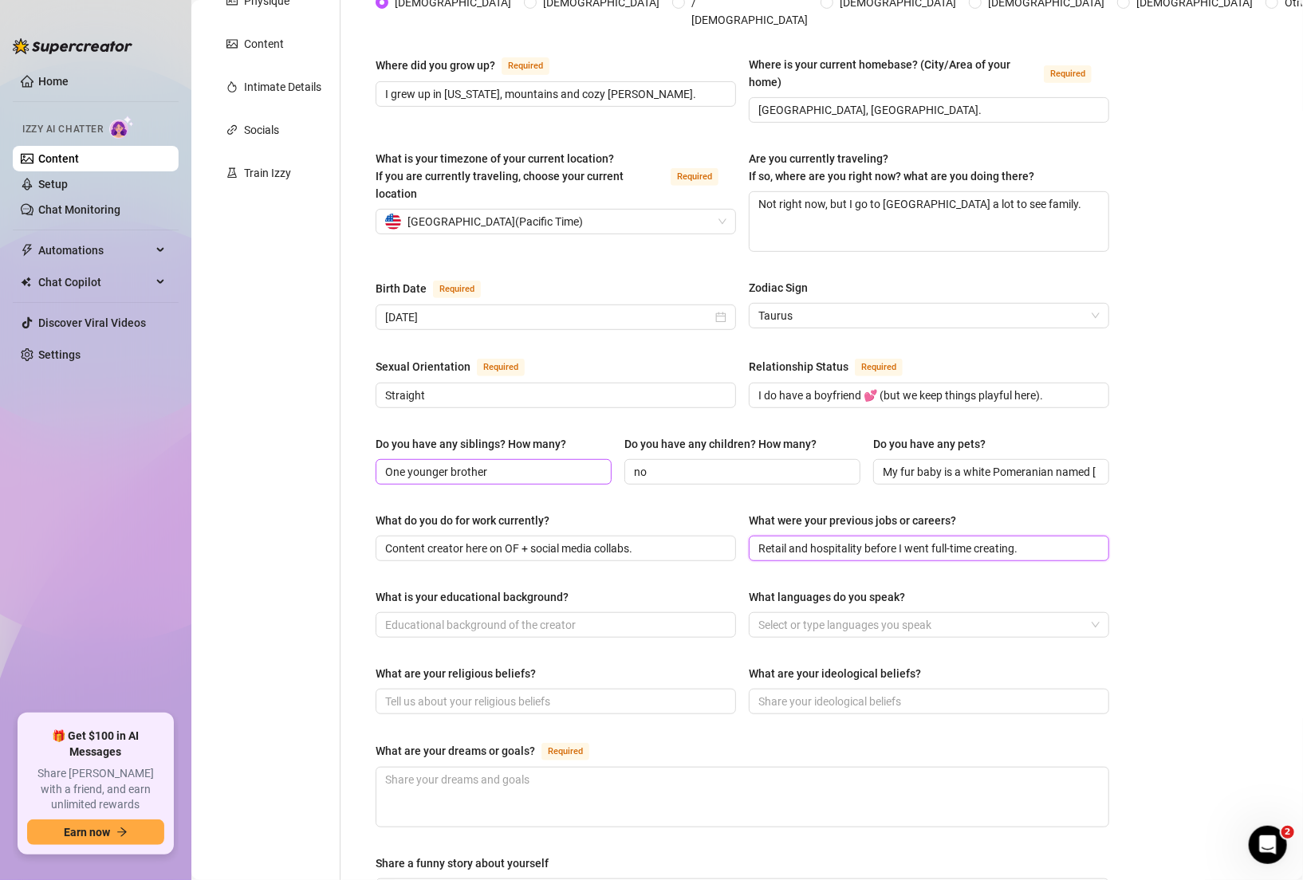
scroll to position [297, 0]
type input "Retail and hospitality before I went full-time creating."
click at [527, 691] on input "What are your religious beliefs?" at bounding box center [554, 700] width 338 height 18
click at [493, 611] on span at bounding box center [555, 624] width 360 height 26
click at [492, 615] on input "What is your educational background?" at bounding box center [554, 624] width 338 height 18
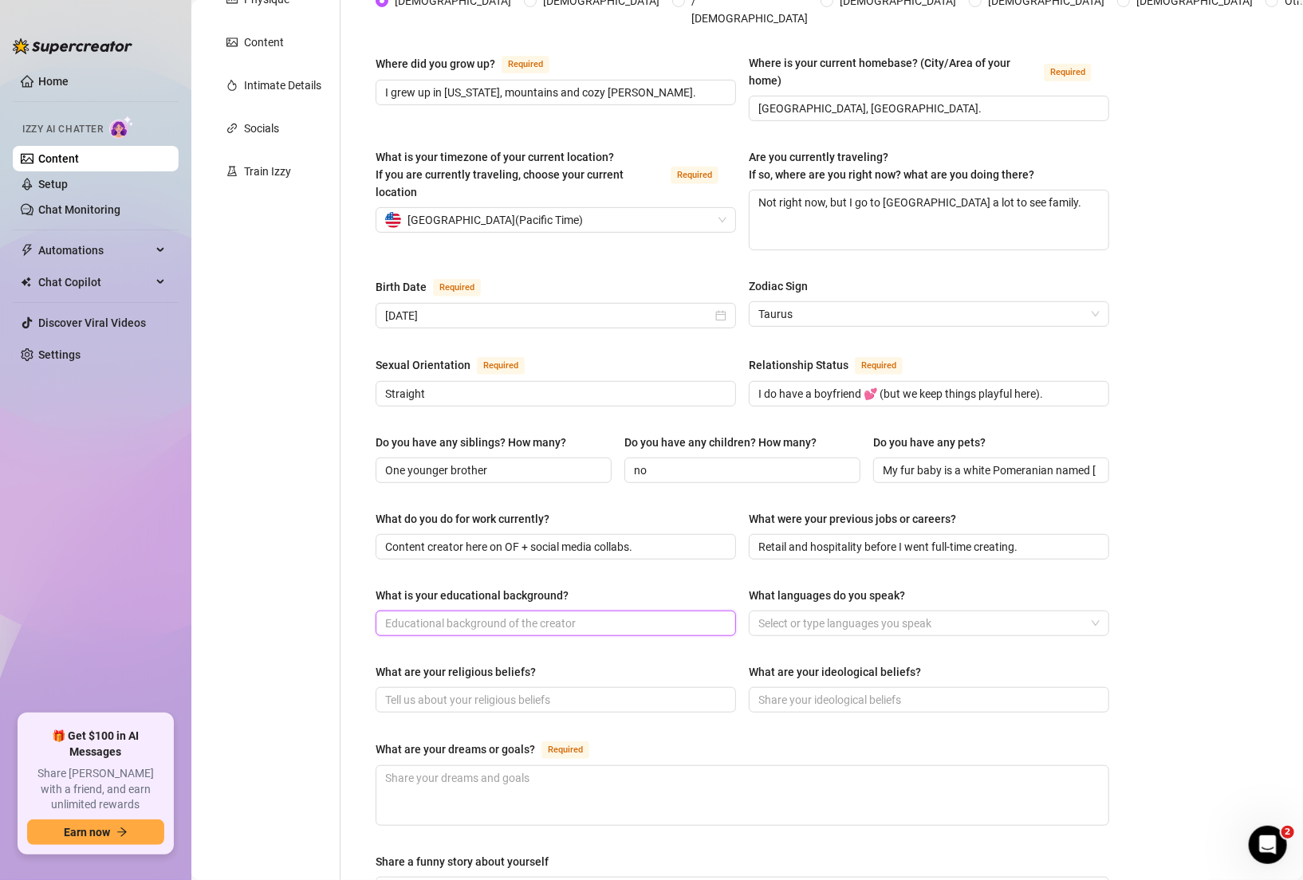
paste input "Some college — majored in business for a bit."
click at [469, 615] on input "Some college — majored in business for a bit." at bounding box center [554, 624] width 338 height 18
type input "Some college, majored in business for a bit."
click at [800, 612] on div at bounding box center [920, 623] width 337 height 22
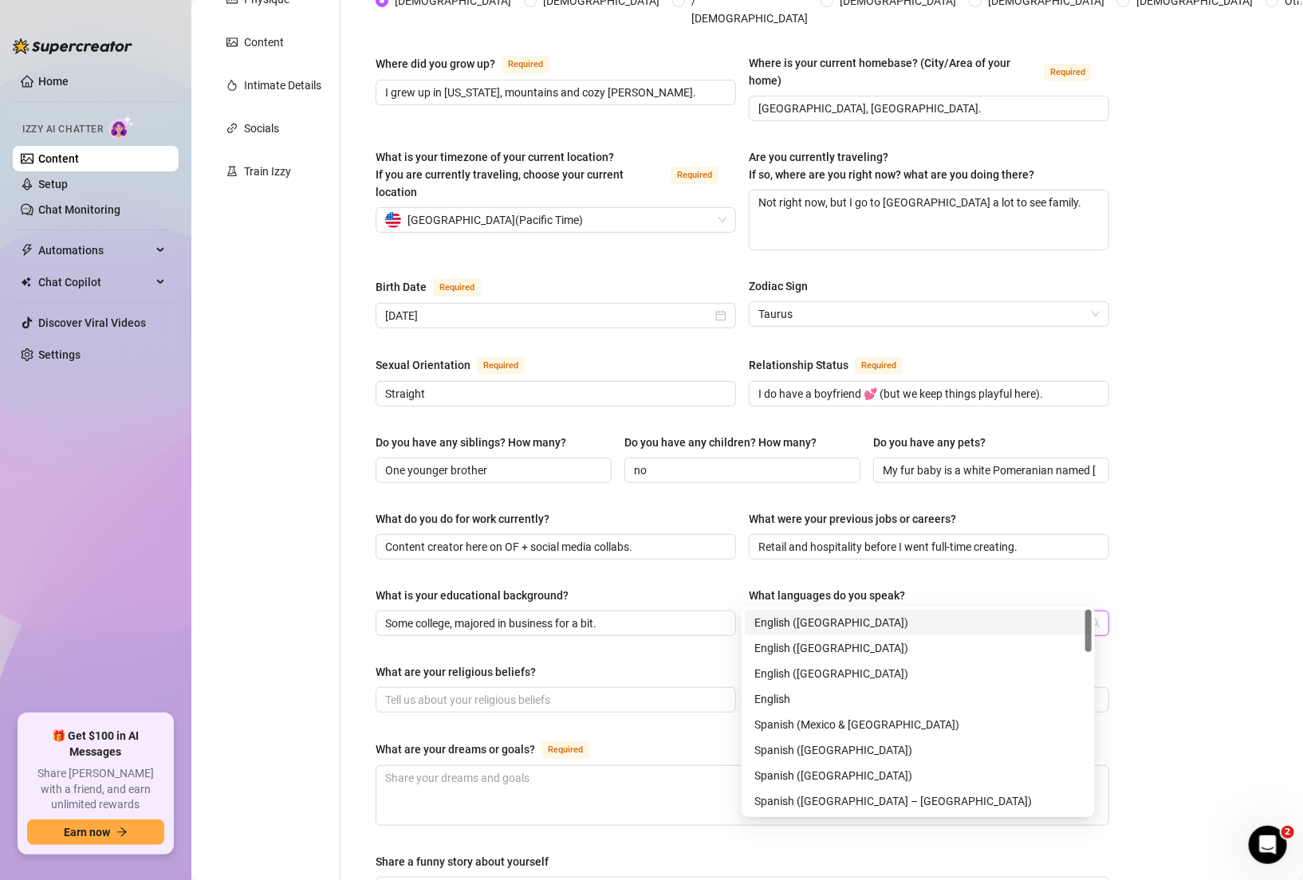
paste input "English (and a tiny bit of Spanish)"
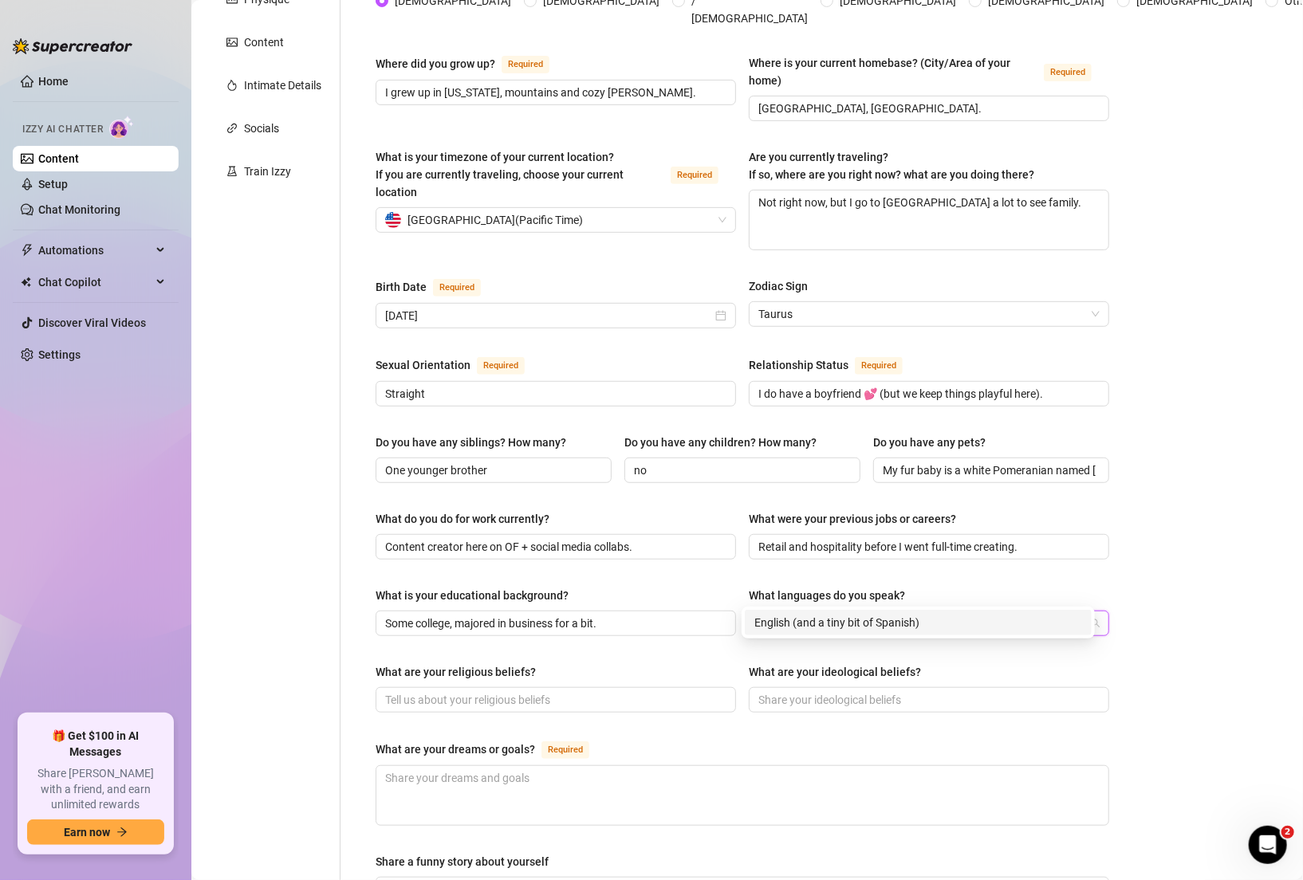
type input "English (and a tiny bit of Spanish)"
click at [301, 591] on div "Personal Info Chatting Lifestyle Physique Content Intimate Details Socials Trai…" at bounding box center [273, 523] width 133 height 1336
click at [454, 691] on input "What are your religious beliefs?" at bounding box center [554, 700] width 338 height 18
paste input "I’m more spiritual than religious."
type input "I’m more spiritual than religious."
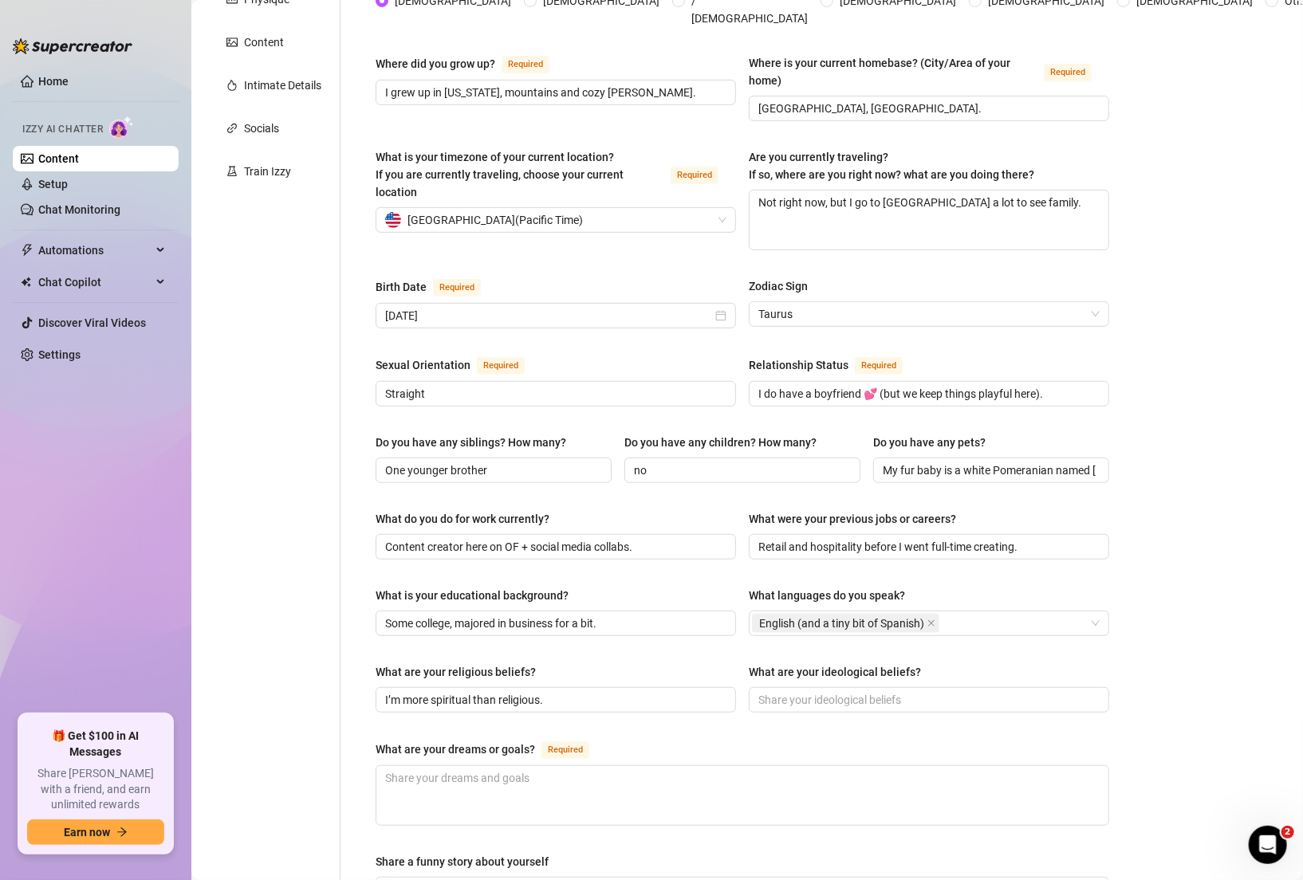
click at [348, 658] on div "Name Required [PERSON_NAME] Nickname(s) [PERSON_NAME] Gender Required [DEMOGRAP…" at bounding box center [732, 523] width 784 height 1336
click at [824, 691] on input "What are your ideological beliefs?" at bounding box center [927, 700] width 338 height 18
paste input "Kindness, balance, and chasing what makes you happy."
type input "Kindness, balance, and chasing what makes you happy."
click at [302, 682] on div "Personal Info Chatting Lifestyle Physique Content Intimate Details Socials Trai…" at bounding box center [273, 523] width 133 height 1336
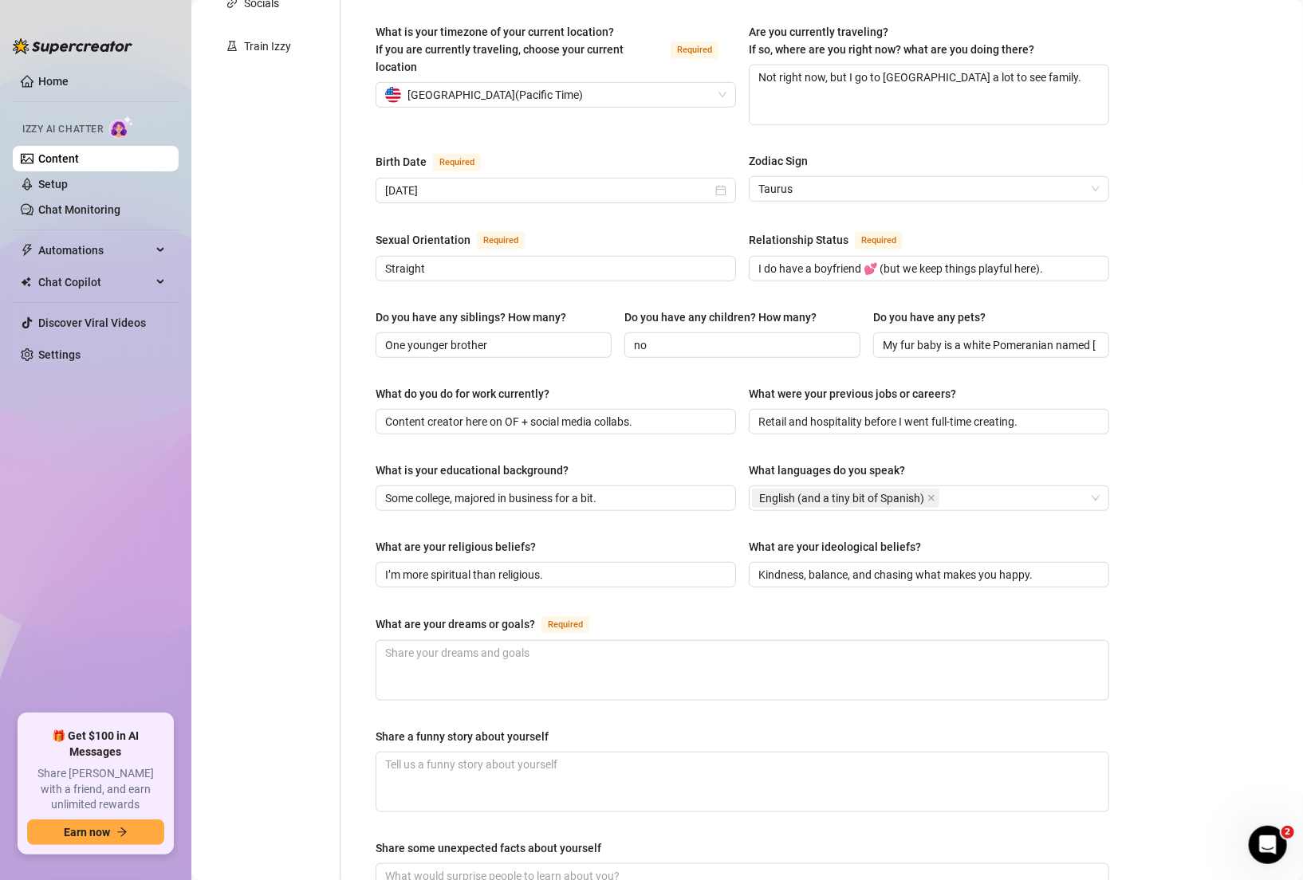
scroll to position [461, 0]
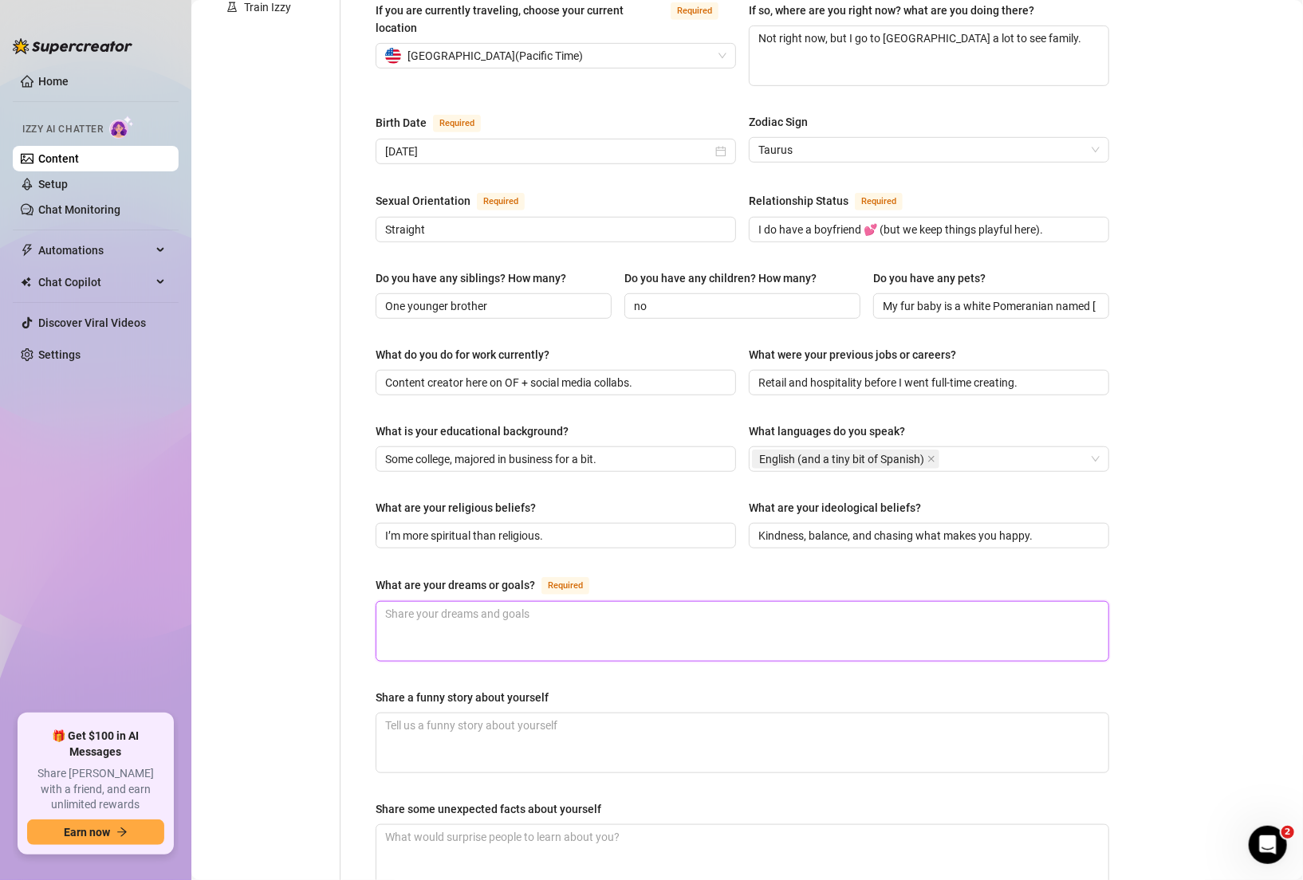
click at [501, 607] on textarea "What are your dreams or goals? Required" at bounding box center [742, 631] width 732 height 59
paste textarea "Build a lifestyle brand, travel to tropical places, keep growing this community."
type textarea "Build a lifestyle brand, travel to tropical places, keep growing this community."
click at [285, 618] on div "Personal Info Chatting Lifestyle Physique Content Intimate Details Socials Trai…" at bounding box center [273, 359] width 133 height 1336
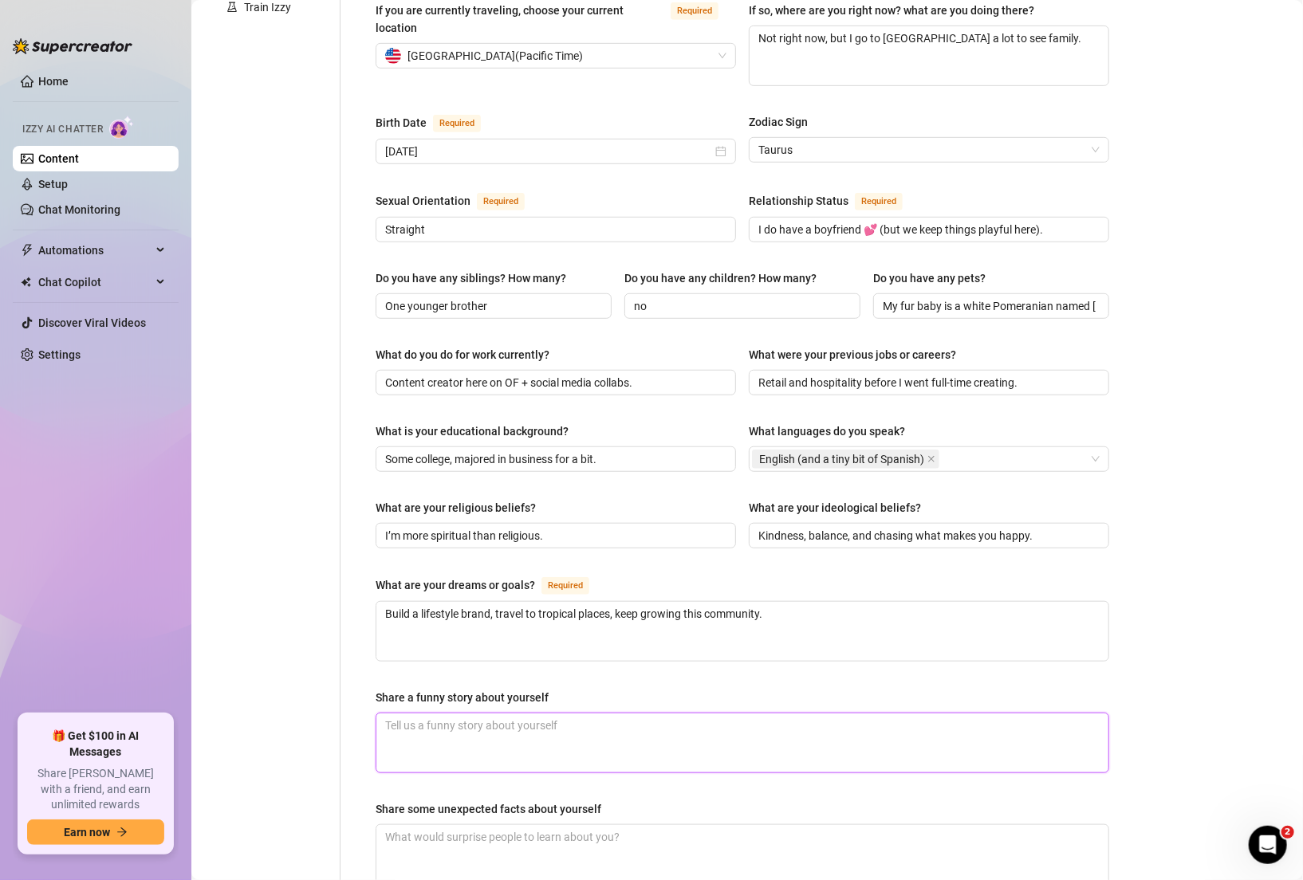
click at [449, 713] on textarea "Share a funny story about yourself" at bounding box center [742, 742] width 732 height 59
paste textarea "I once showed up to a spin class a whole day early — the instructor just let me…"
type textarea "I once showed up to a spin class a whole day early — the instructor just let me…"
click at [650, 713] on textarea "I once showed up to a spin class a whole day early — the instructor just let me…" at bounding box center [742, 742] width 732 height 59
type textarea "I once showed up to a spin class a whole day early —the instructor just let me …"
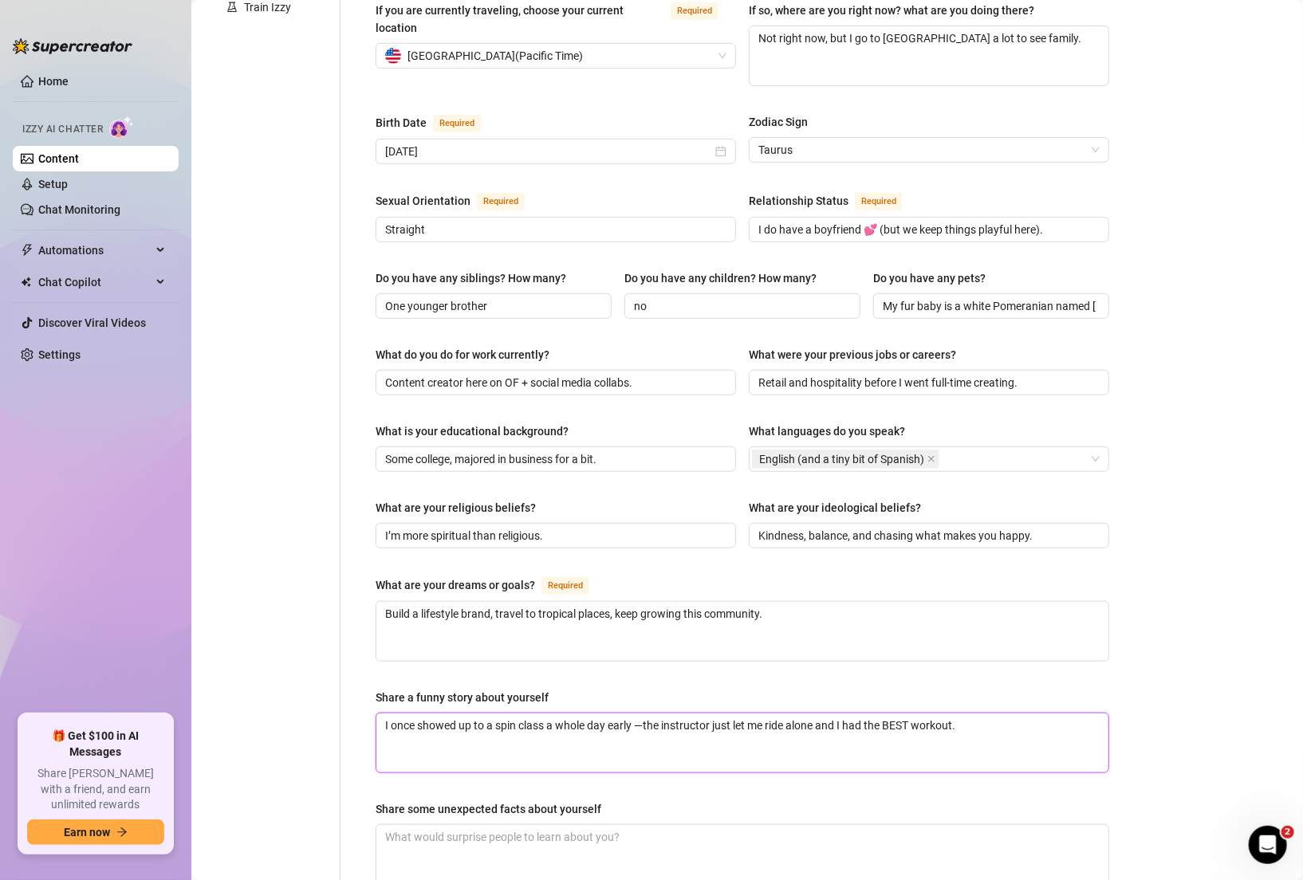
type textarea "I once showed up to a spin class a whole day early the instructor just let me r…"
type textarea "I once showed up to a spin class a whole day early ,the instructor just let me …"
type textarea "I once showed up to a spin class a whole day early the instructor just let me r…"
type textarea "I once showed up to a spin class a whole day earlythe instructor just let me ri…"
type textarea "I once showed up to a spin class a whole day early,the instructor just let me r…"
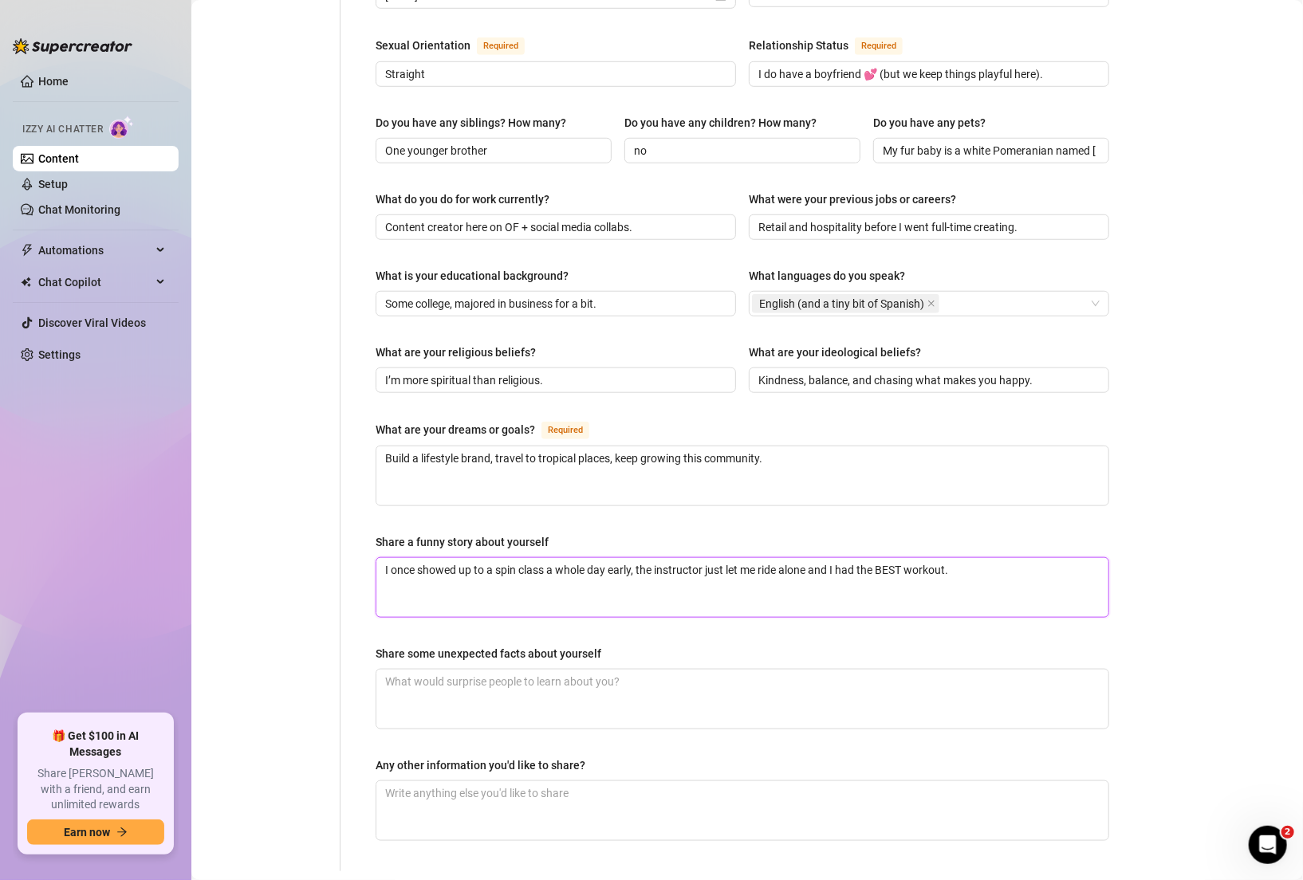
scroll to position [617, 0]
type textarea "I once showed up to a spin class a whole day early, the instructor just let me …"
click at [448, 686] on textarea "Share some unexpected facts about yourself" at bounding box center [742, 698] width 732 height 59
paste textarea "– I’m a decent [PERSON_NAME]. – I’m shy about showing too much, but I love teas…"
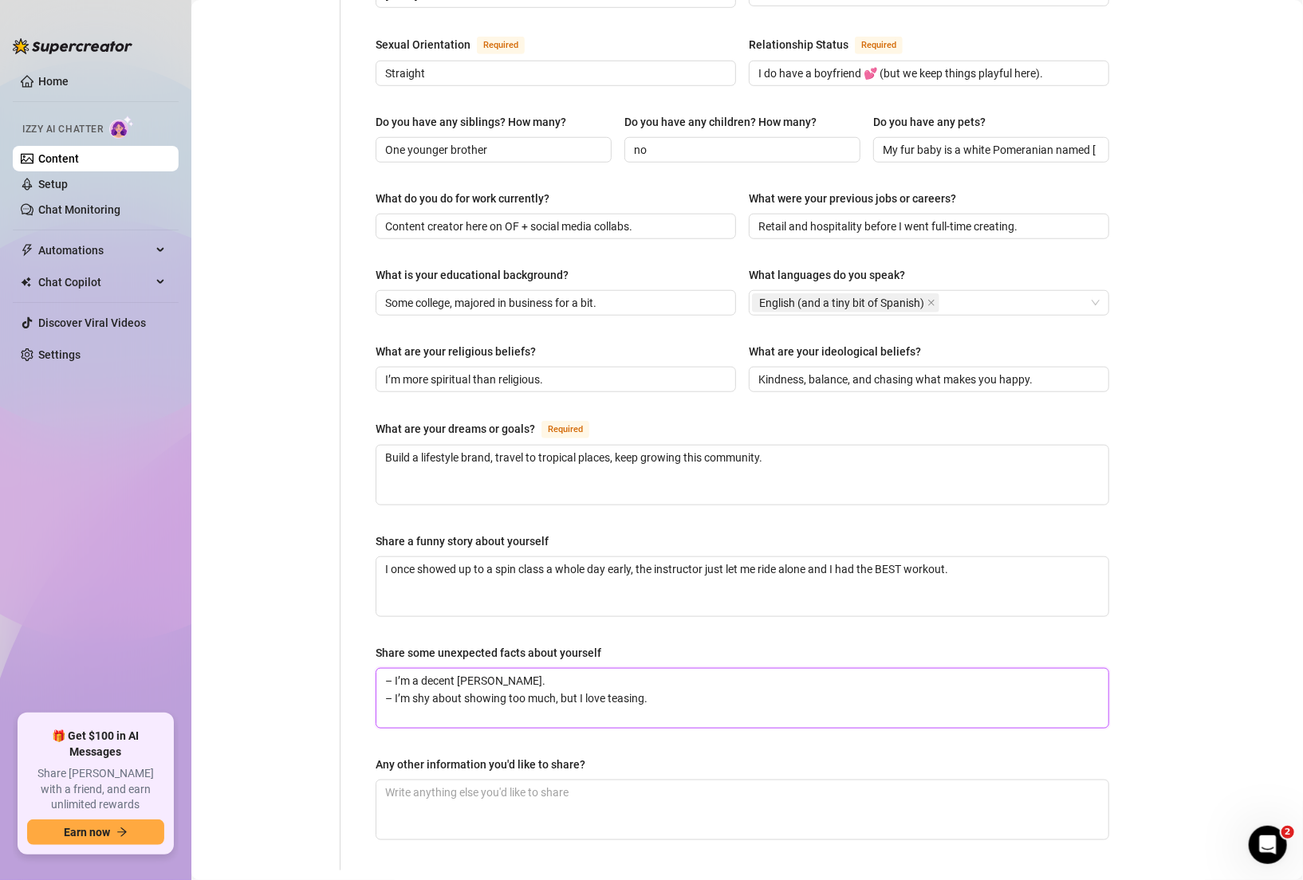
type textarea "– I’m a decent [PERSON_NAME]. – I’m shy about showing too much, but I love teas…"
click at [474, 780] on textarea "Any other information you'd like to share?" at bounding box center [742, 809] width 732 height 59
paste textarea "Working out is super important for both my body & my peace of mind."
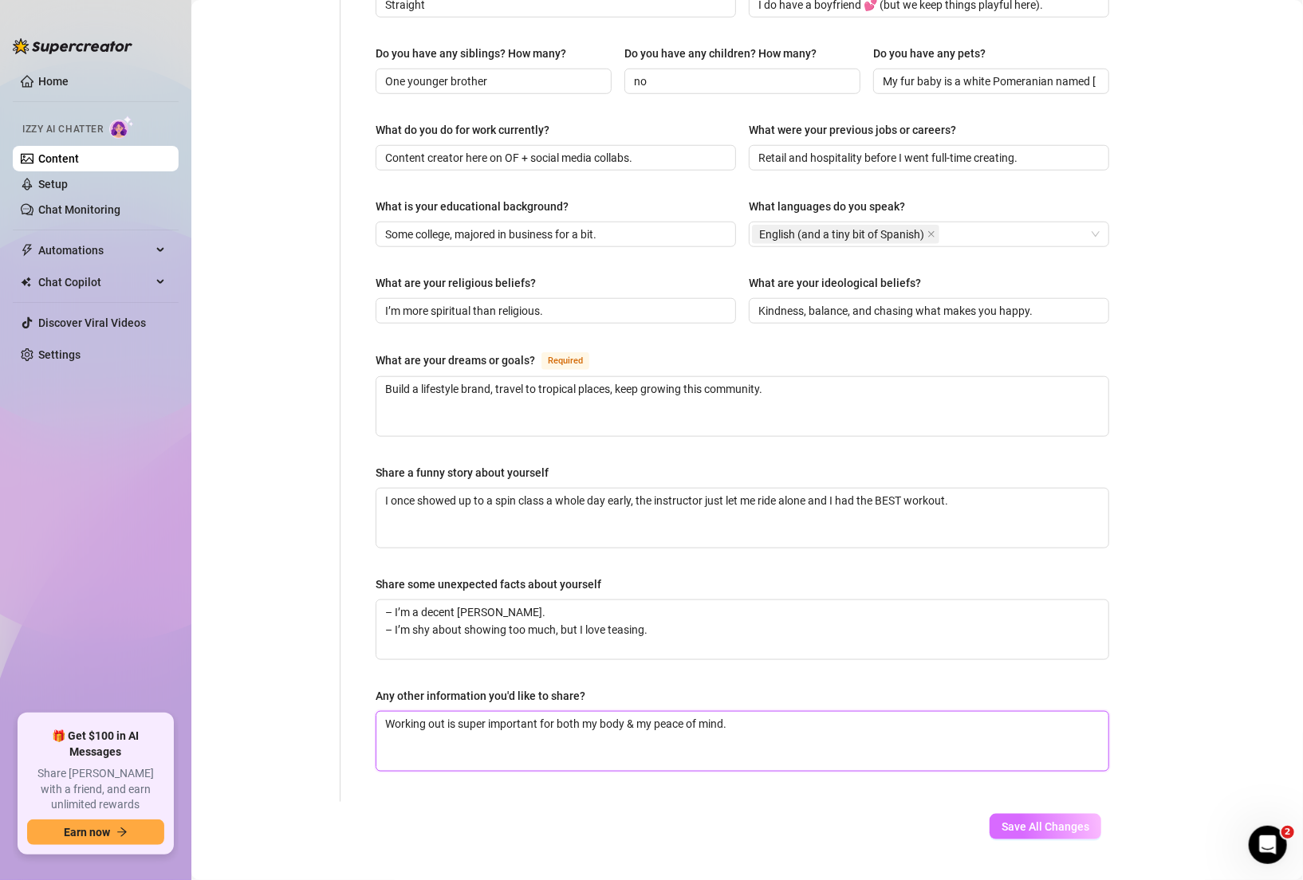
type textarea "Working out is super important for both my body & my peace of mind."
click at [1018, 814] on button "Save All Changes" at bounding box center [1045, 827] width 112 height 26
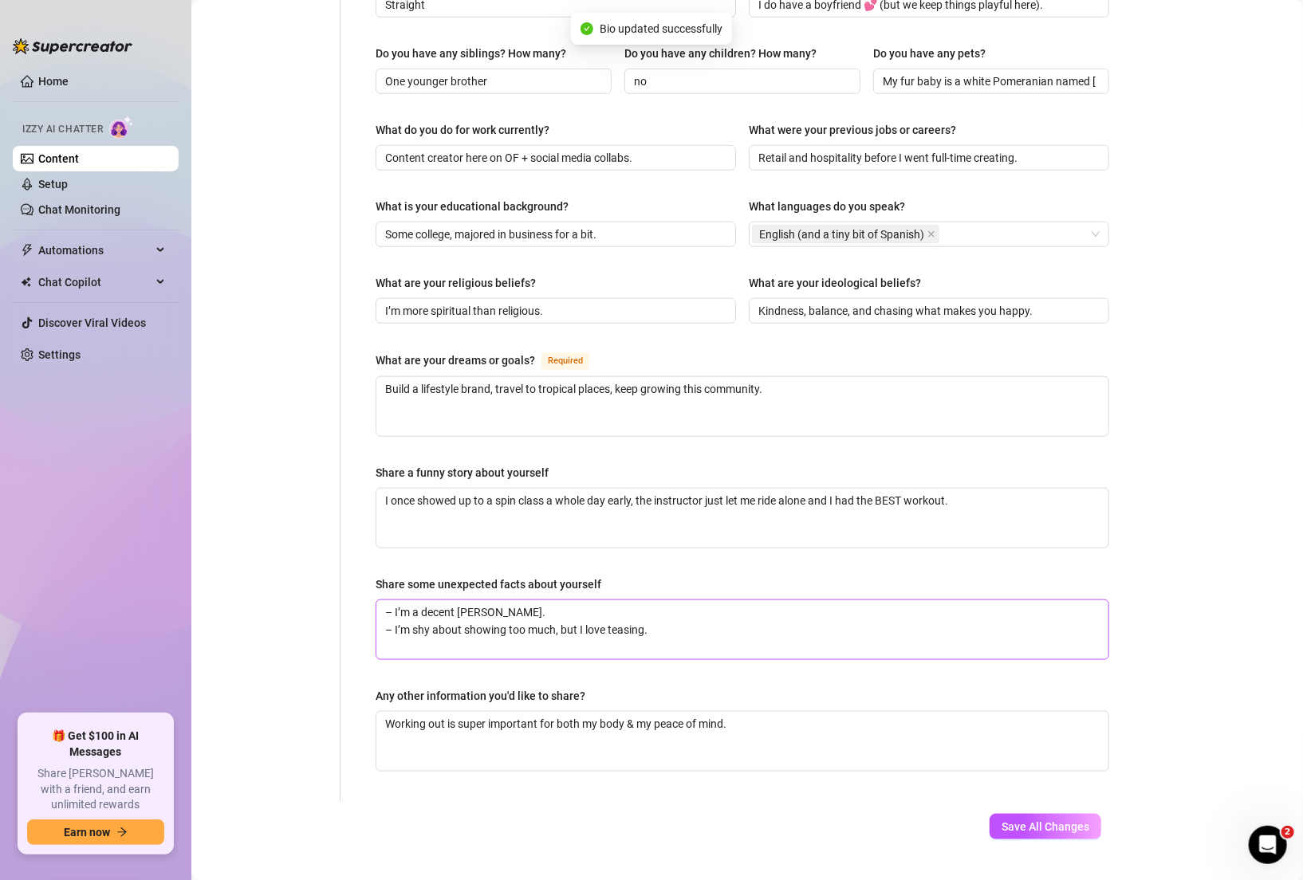
type input "no"
type textarea "Build a lifestyle brand, travel to tropical places, keep growing this community."
type textarea "I once showed up to a spin class a whole day early, the instructor just let me …"
type textarea "– I’m a decent [PERSON_NAME]. – I’m shy about showing too much, but I love teas…"
type textarea "Working out is super important for both my body & my peace of mind."
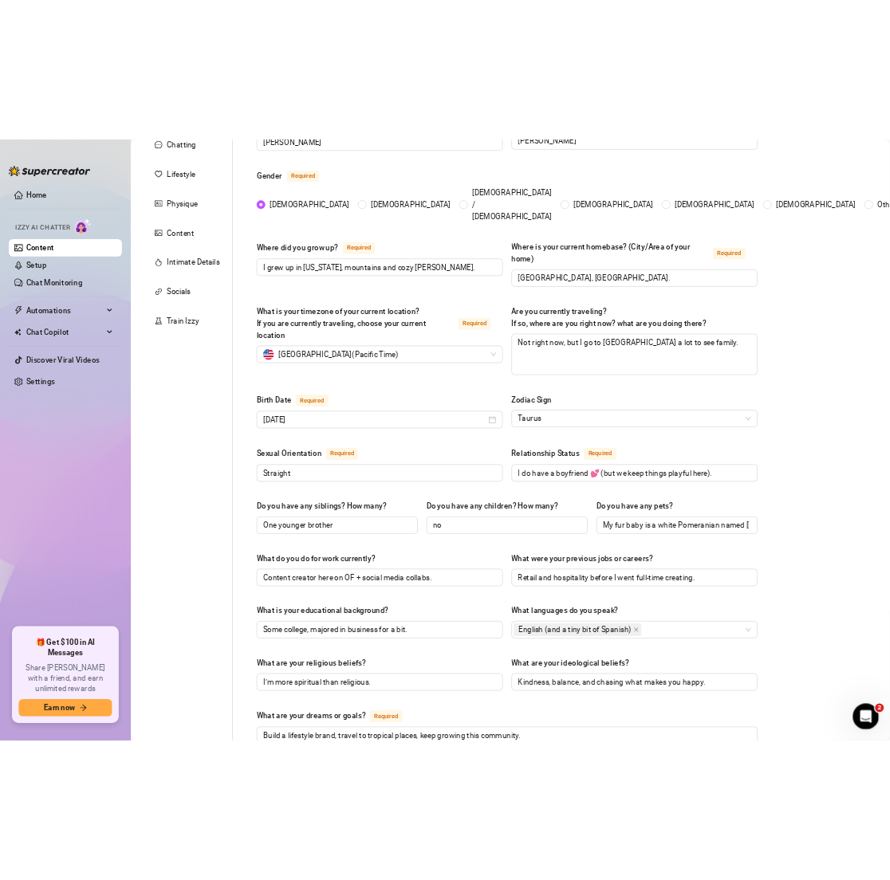
scroll to position [0, 0]
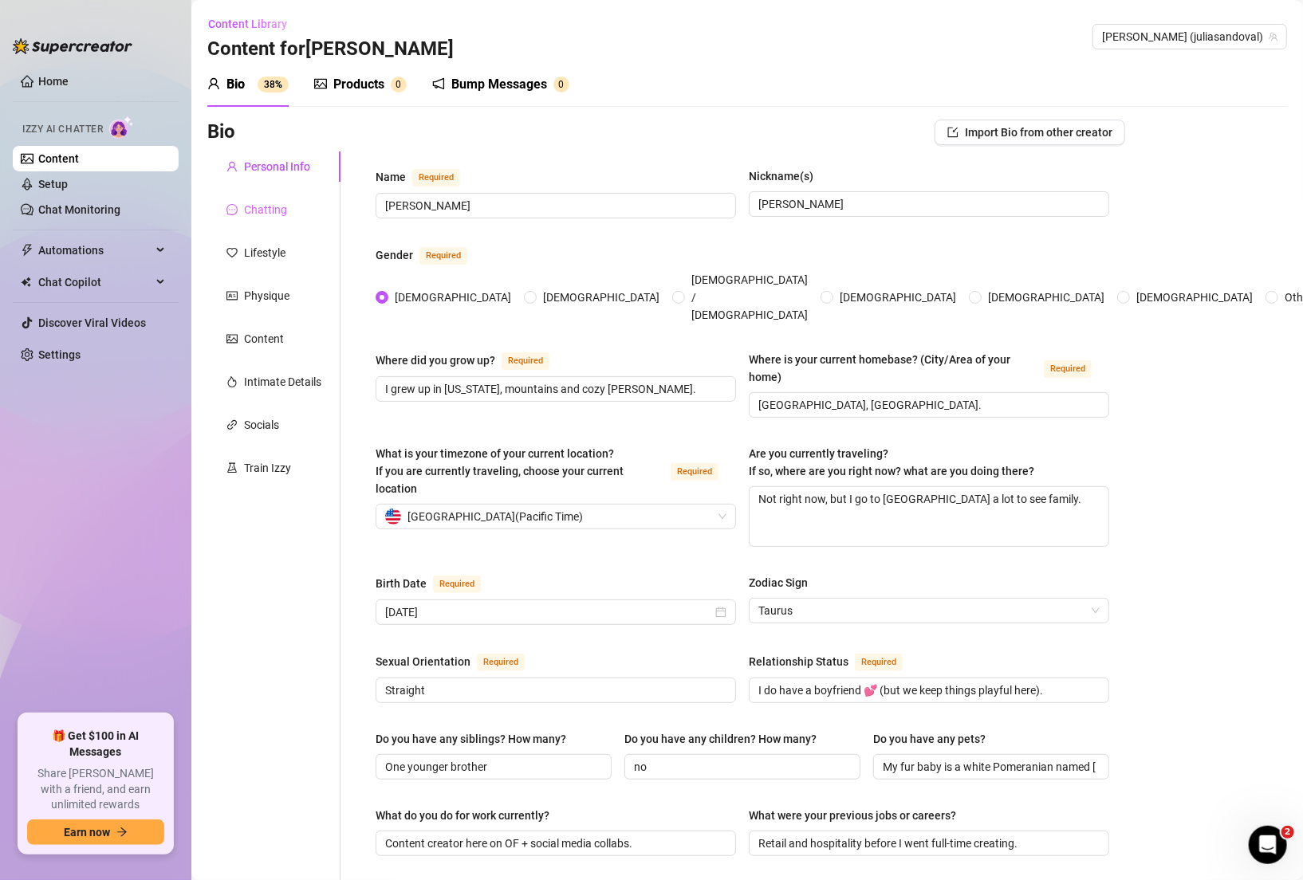
click at [273, 200] on div "Chatting" at bounding box center [273, 210] width 133 height 30
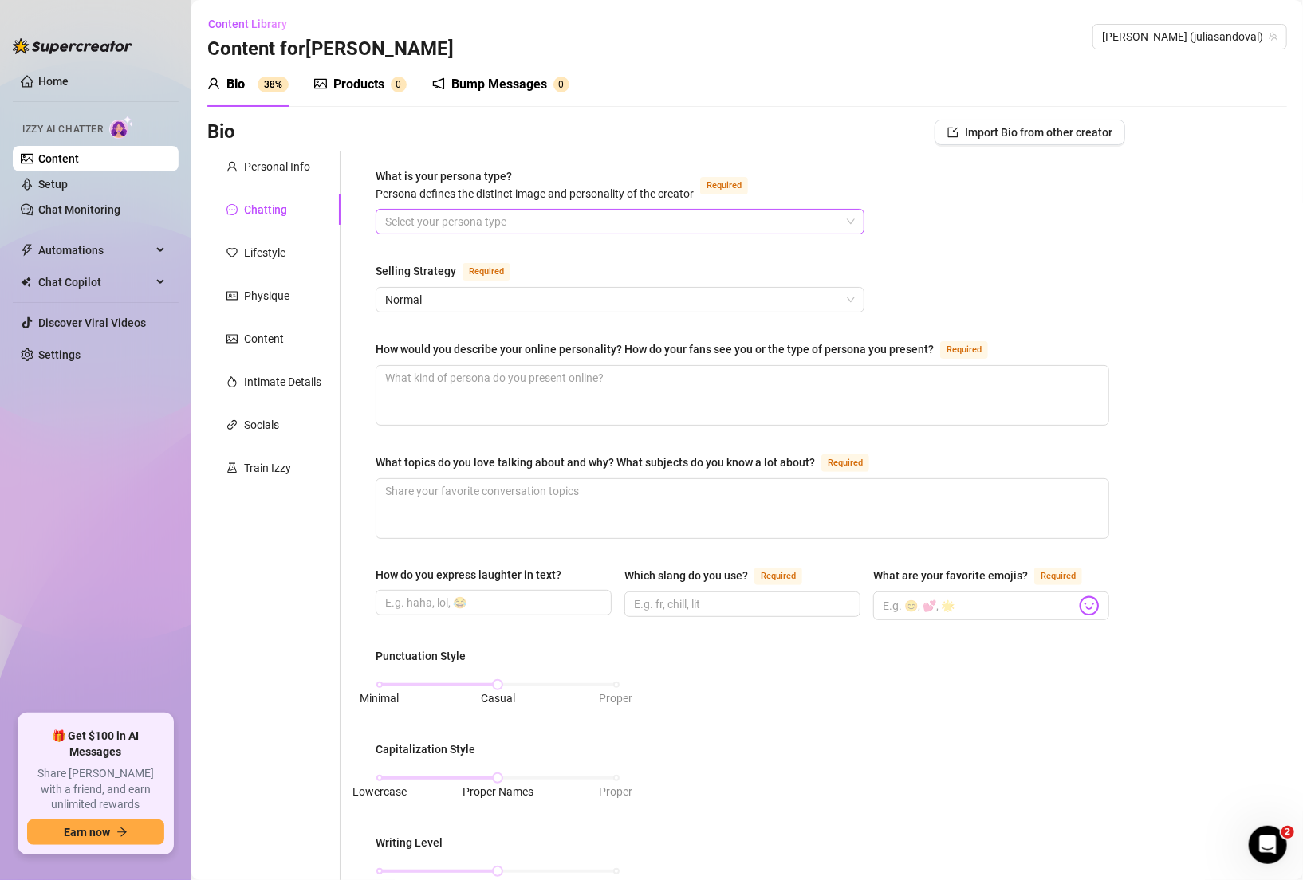
click at [482, 227] on input "What is your persona type? [PERSON_NAME] defines the distinct image and persona…" at bounding box center [612, 222] width 455 height 24
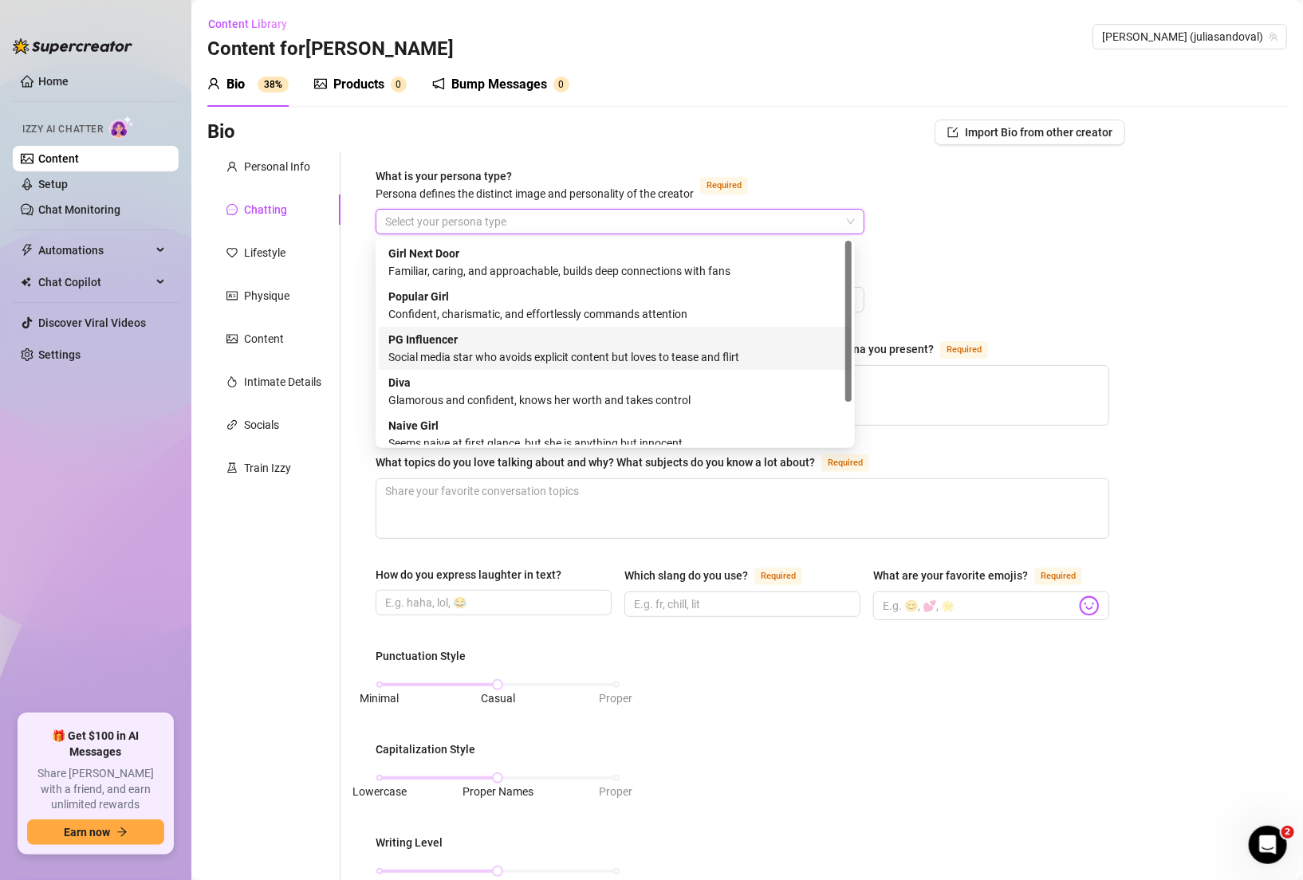
click at [462, 349] on div "Social media star who avoids explicit content but loves to tease and flirt" at bounding box center [615, 357] width 454 height 18
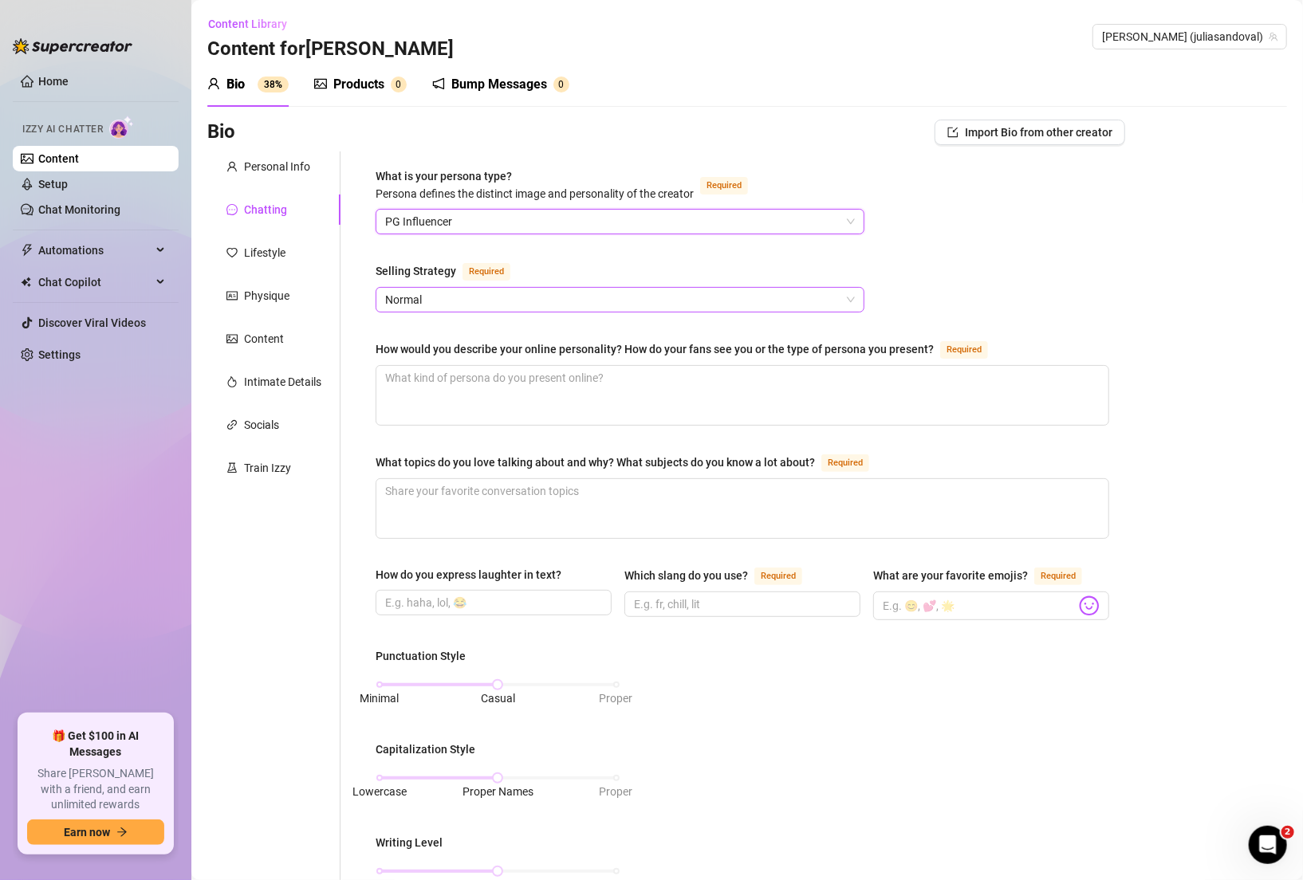
click at [420, 292] on span "Normal" at bounding box center [620, 300] width 470 height 24
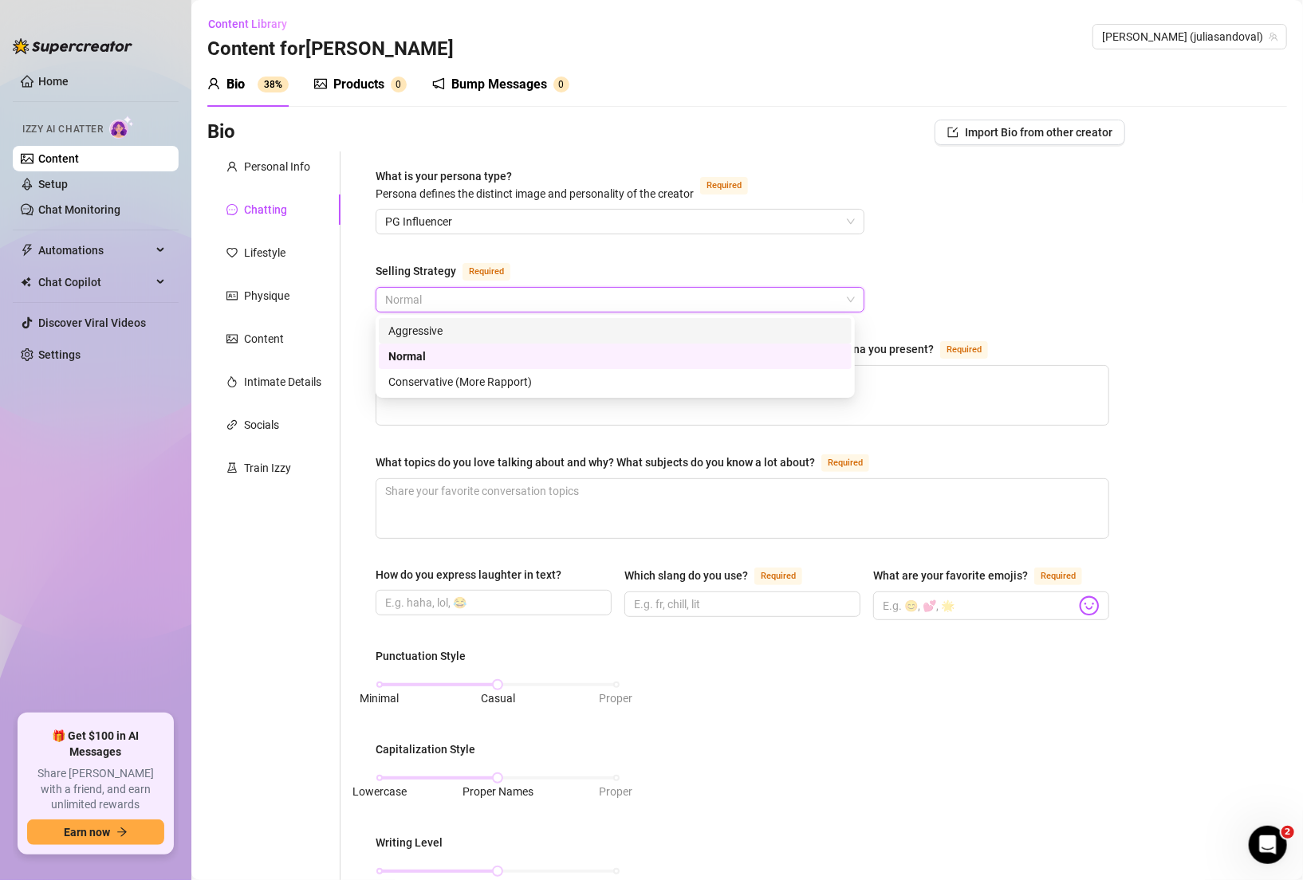
click at [420, 332] on div "Aggressive" at bounding box center [615, 331] width 454 height 18
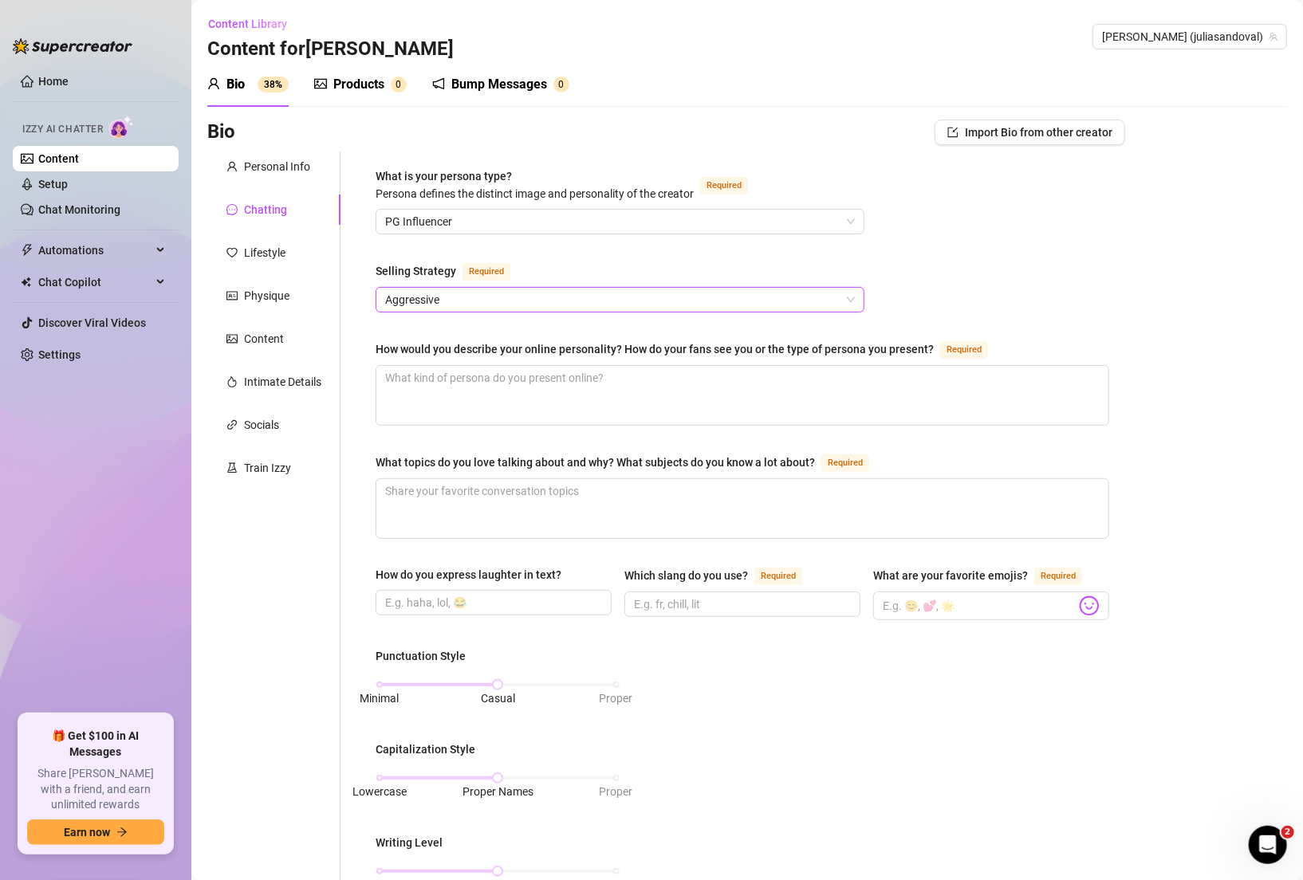
click at [332, 320] on div "Personal Info Chatting Lifestyle Physique Content Intimate Details Socials Trai…" at bounding box center [273, 755] width 133 height 1208
click at [470, 382] on textarea "How would you describe your online personality? How do your fans see you or the…" at bounding box center [742, 395] width 732 height 59
paste textarea "Sweet, approachable, a little shy but loves to flirt."
type textarea "Sweet, approachable, a little shy but loves to flirt."
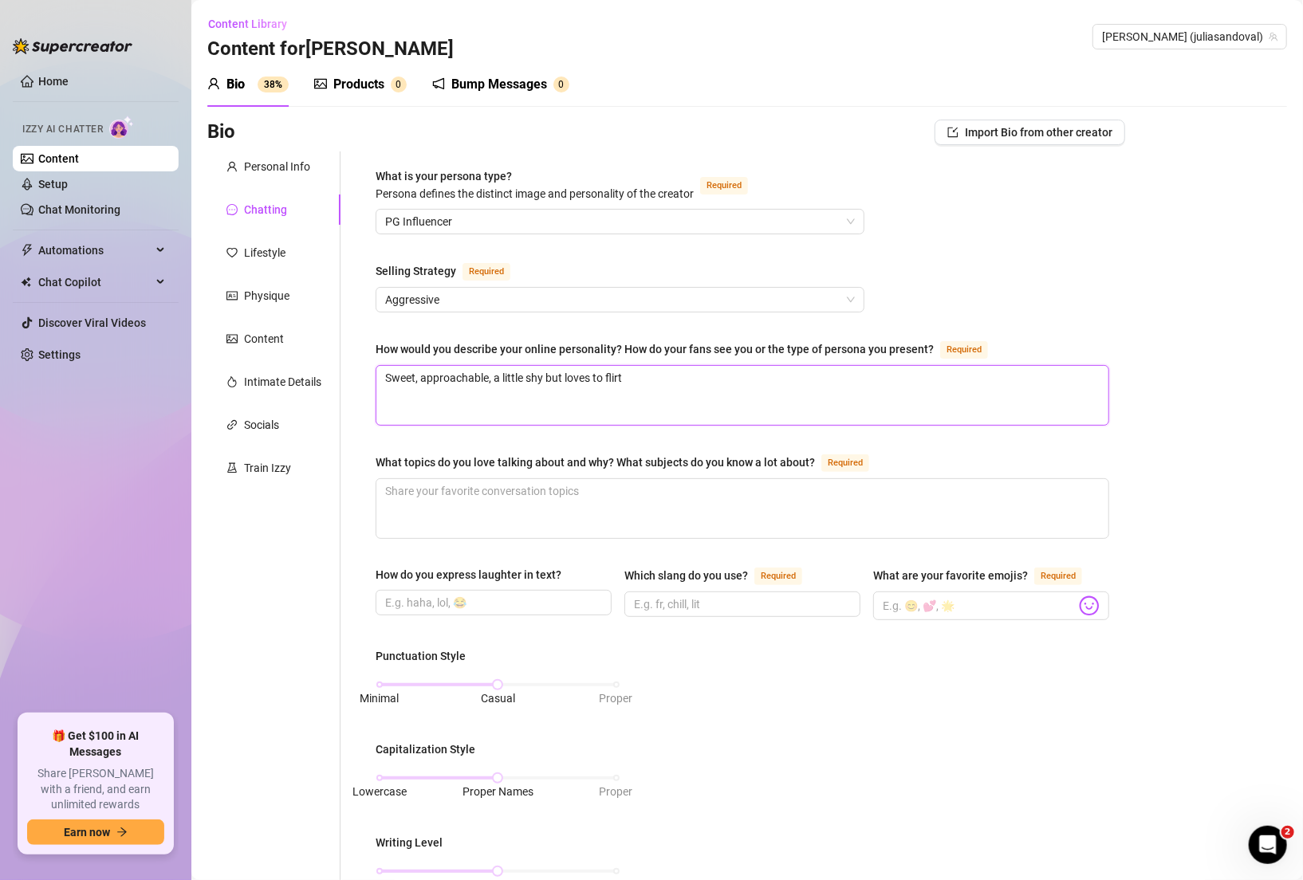
type textarea "Sweet, approachable, a little shy but loves to flirt"
click at [360, 399] on div "What is your persona type? [PERSON_NAME] defines the distinct image and persona…" at bounding box center [742, 755] width 765 height 1208
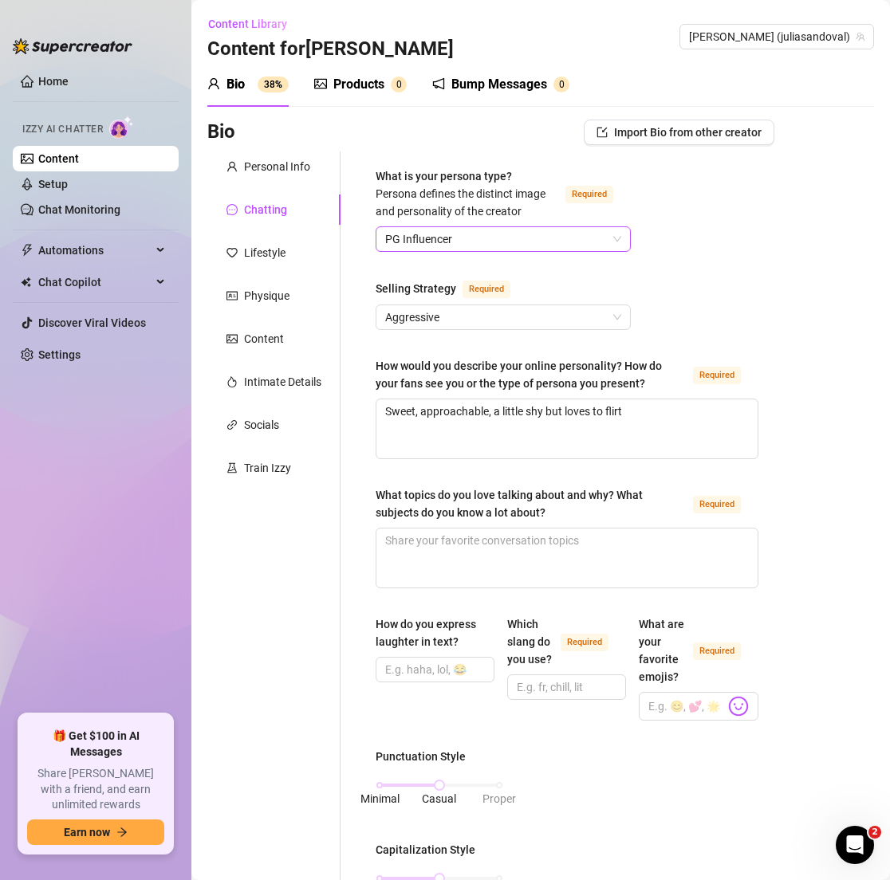
click at [488, 245] on span "PG Influencer" at bounding box center [503, 239] width 236 height 24
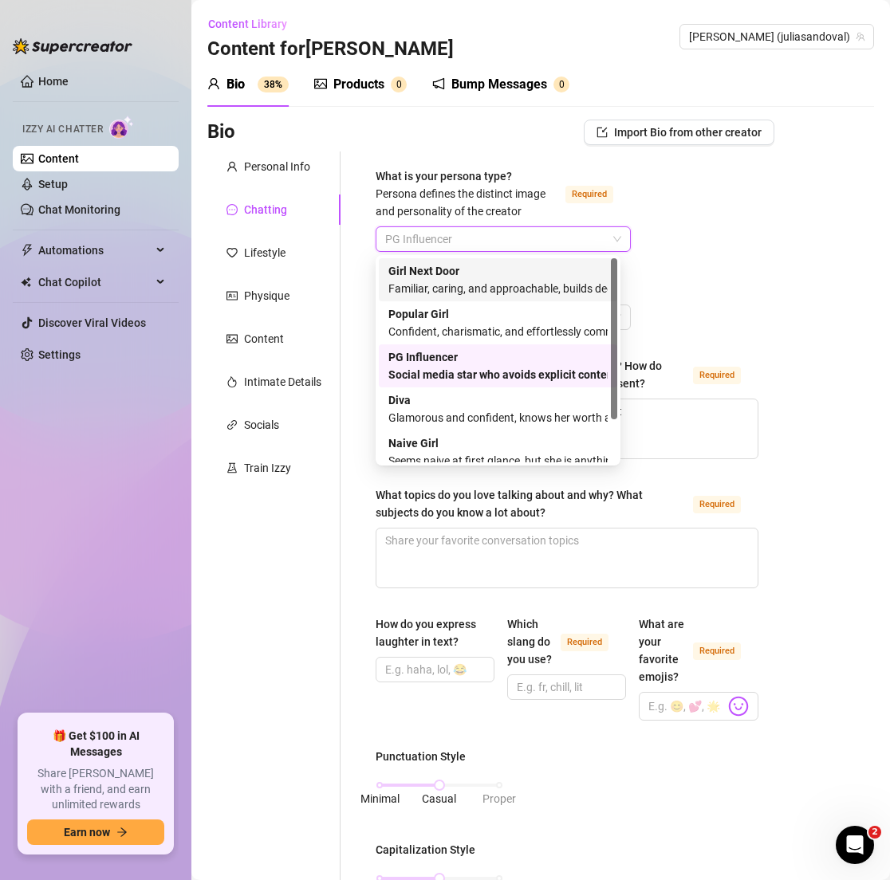
click at [455, 277] on strong "Girl Next Door" at bounding box center [423, 271] width 71 height 13
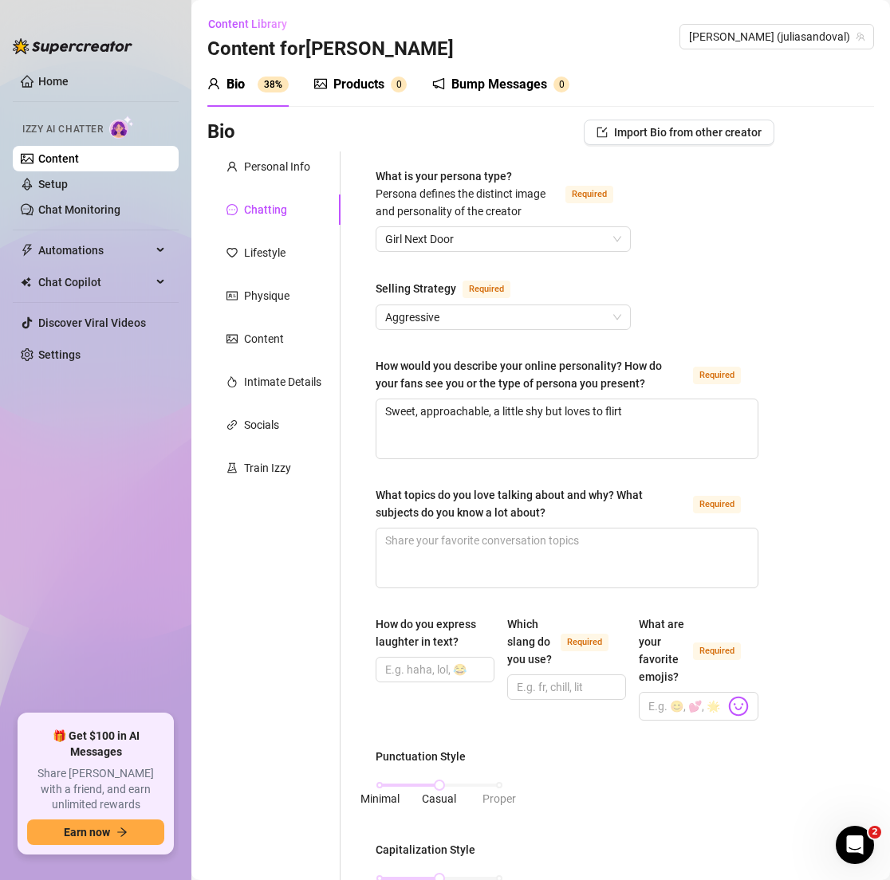
click at [707, 277] on div "What is your persona type? [PERSON_NAME] defines the distinct image and persona…" at bounding box center [566, 858] width 383 height 1382
click at [440, 560] on textarea "What topics do you love talking about and why? What subjects do you know a lot …" at bounding box center [566, 558] width 381 height 59
paste textarea "Fitness, travel, dogs, good food — easy things that keep the vibe light."
type textarea "Fitness, travel, dogs, good food — easy things that keep the vibe light."
click at [417, 667] on input "How do you express laughter in text?" at bounding box center [433, 670] width 96 height 18
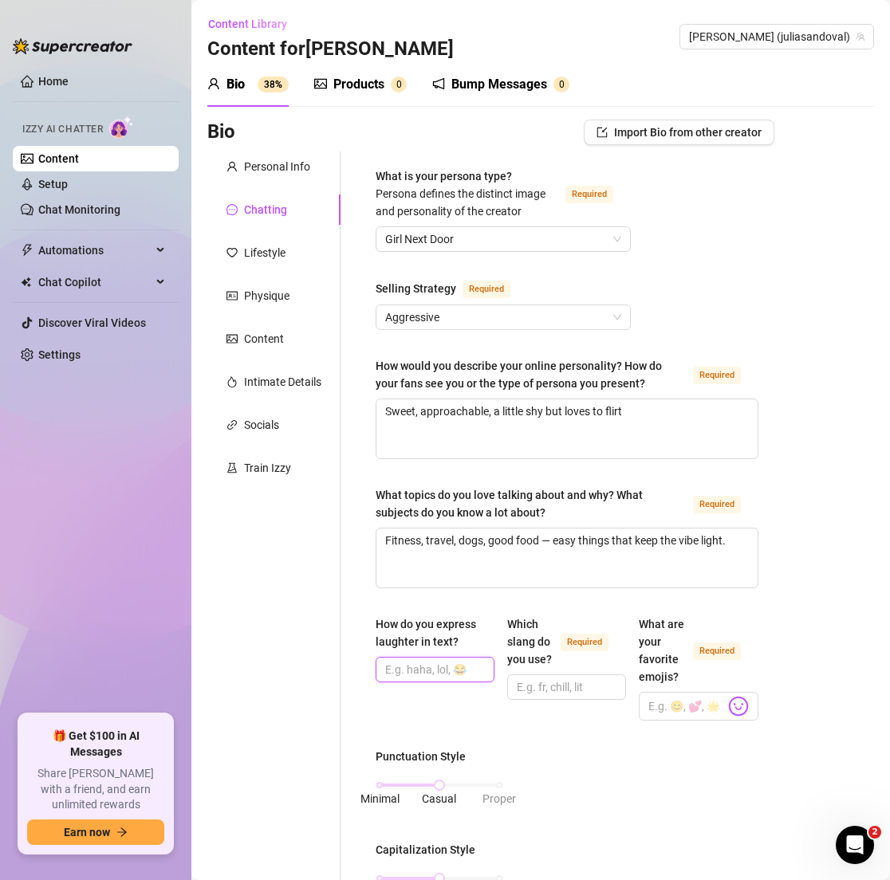
click at [417, 667] on input "How do you express laughter in text?" at bounding box center [433, 670] width 96 height 18
paste input "“lol” or “😂😂”."
type input "“lol” or “😂😂”"
click at [557, 696] on input "Which slang do you use? Required" at bounding box center [565, 687] width 96 height 18
paste input "hehe, omg, haha, low-key, yesss."
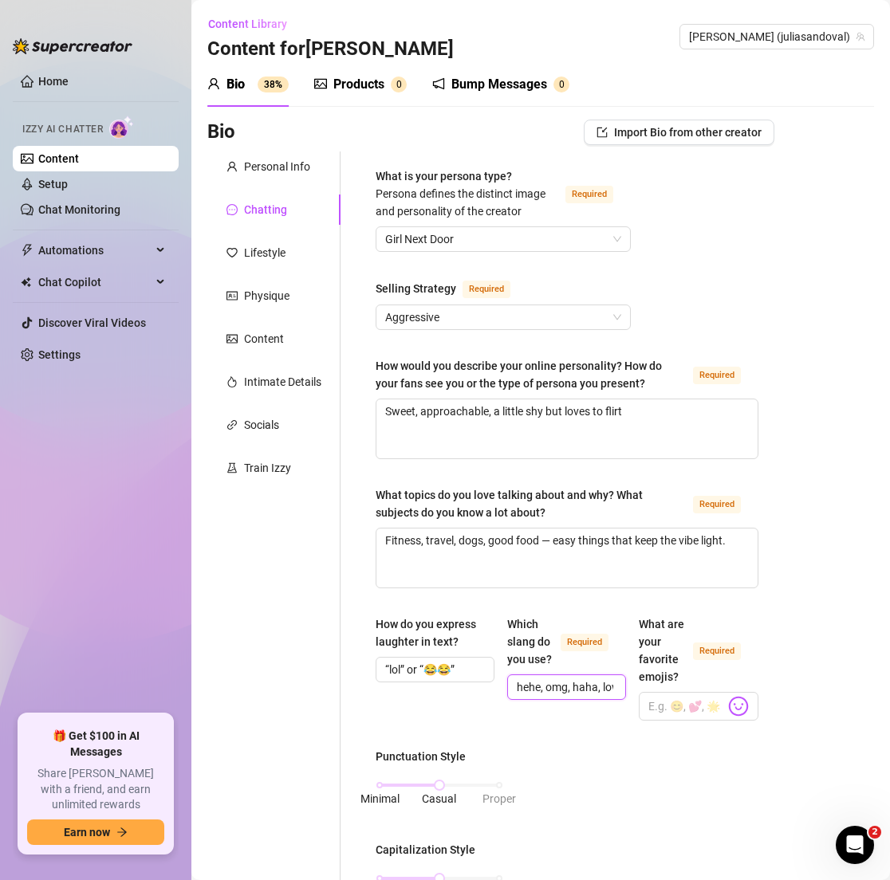
scroll to position [0, 65]
type input "hehe, omg, haha, low-key, yesss."
click at [654, 697] on input "What are your favorite emojis? Required" at bounding box center [686, 706] width 76 height 21
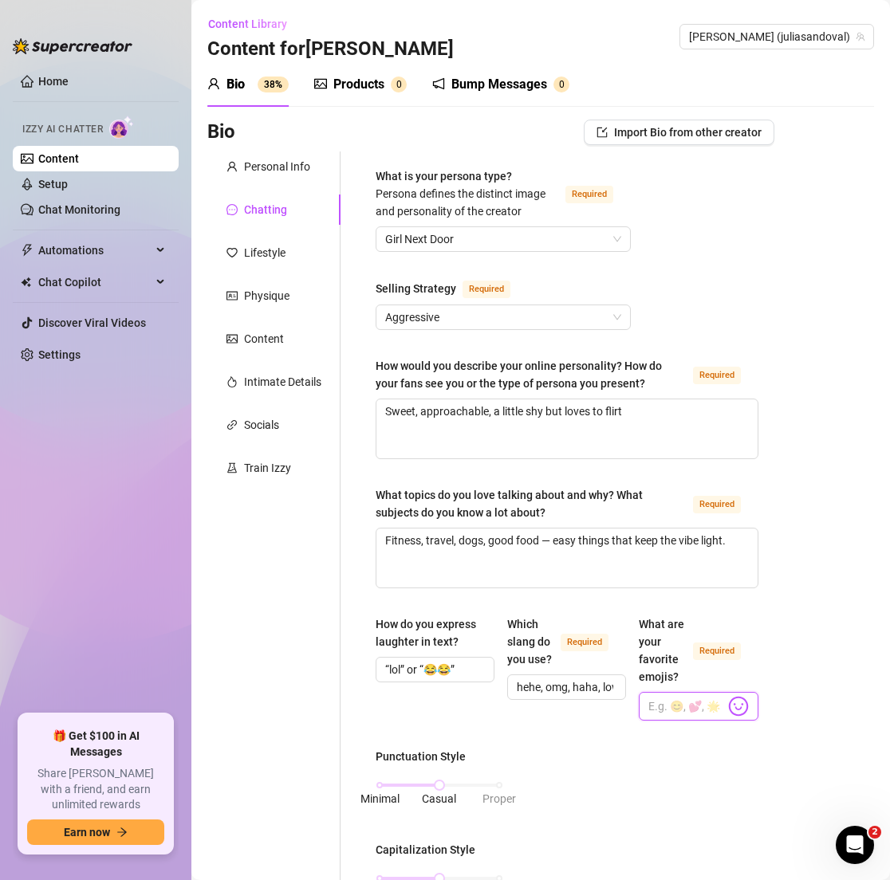
paste input "🥰✨🌴🐶🔥"
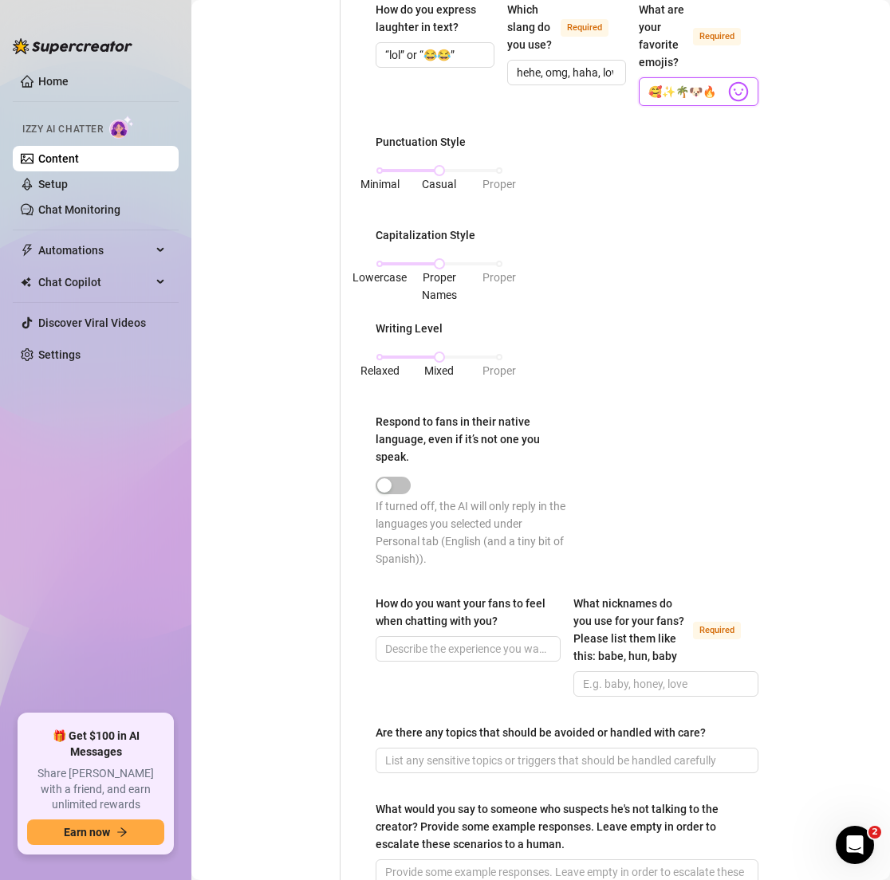
scroll to position [654, 0]
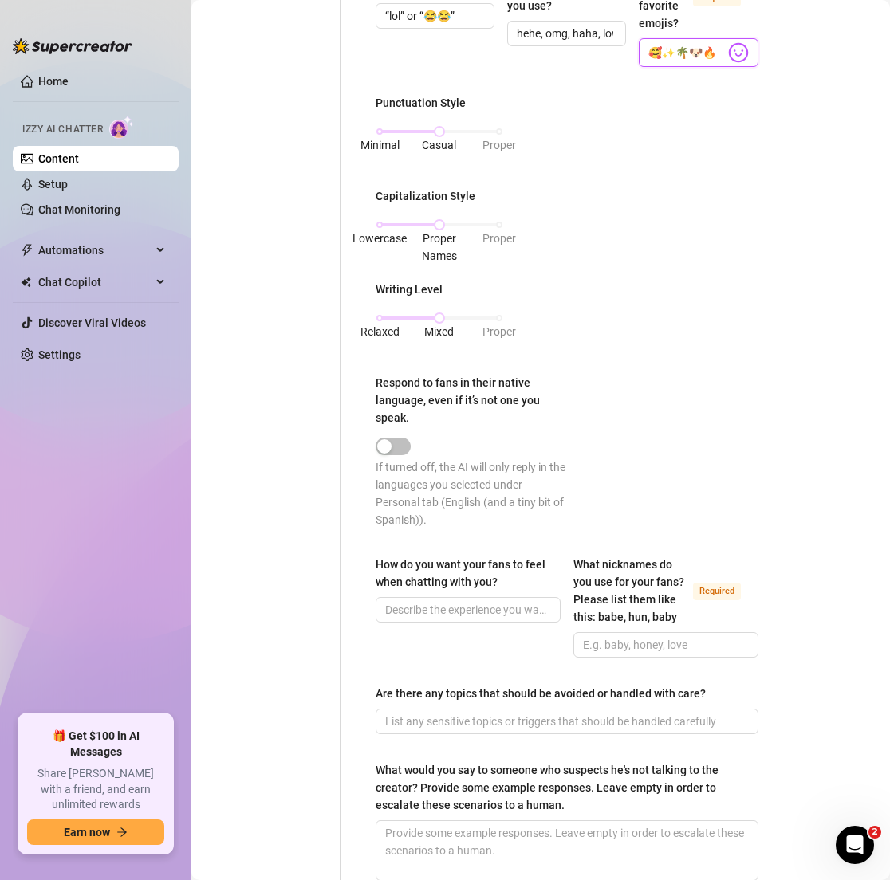
type input "🥰✨🌴🐶🔥"
click at [471, 730] on input "Are there any topics that should be avoided or handled with care?" at bounding box center [565, 722] width 360 height 18
paste input "Relaxed, flattered, and like they’ve got my attention."
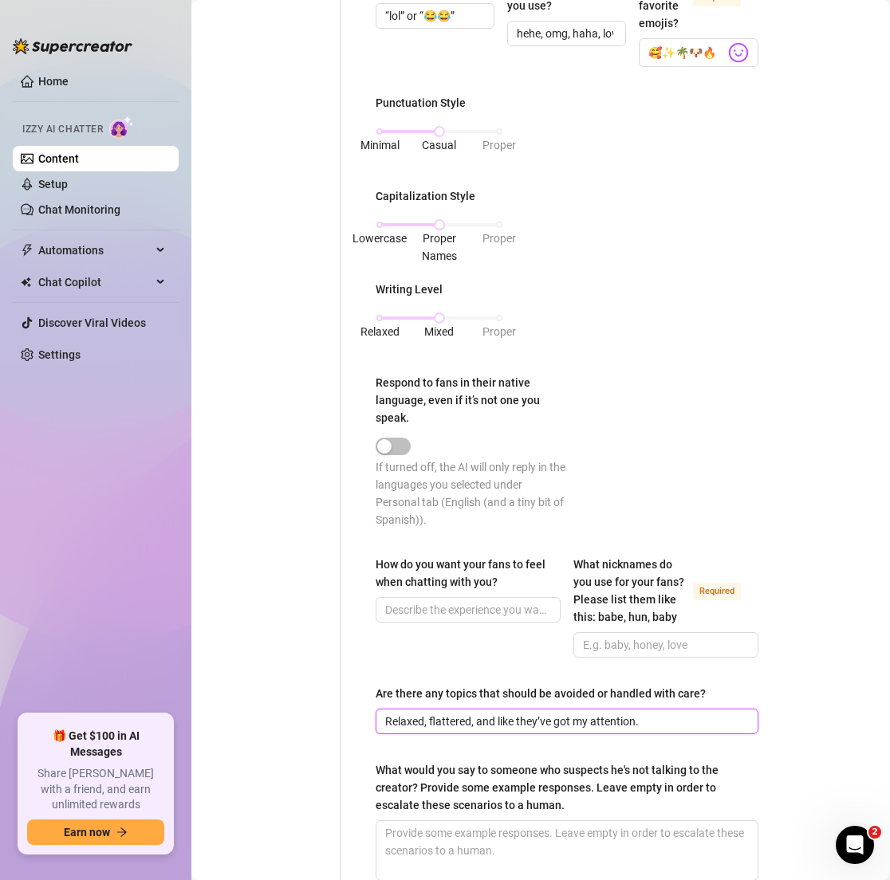
type input "Relaxed, flattered, and like they’ve got my attention."
click at [429, 730] on input "Relaxed, flattered, and like they’ve got my attention." at bounding box center [565, 722] width 360 height 18
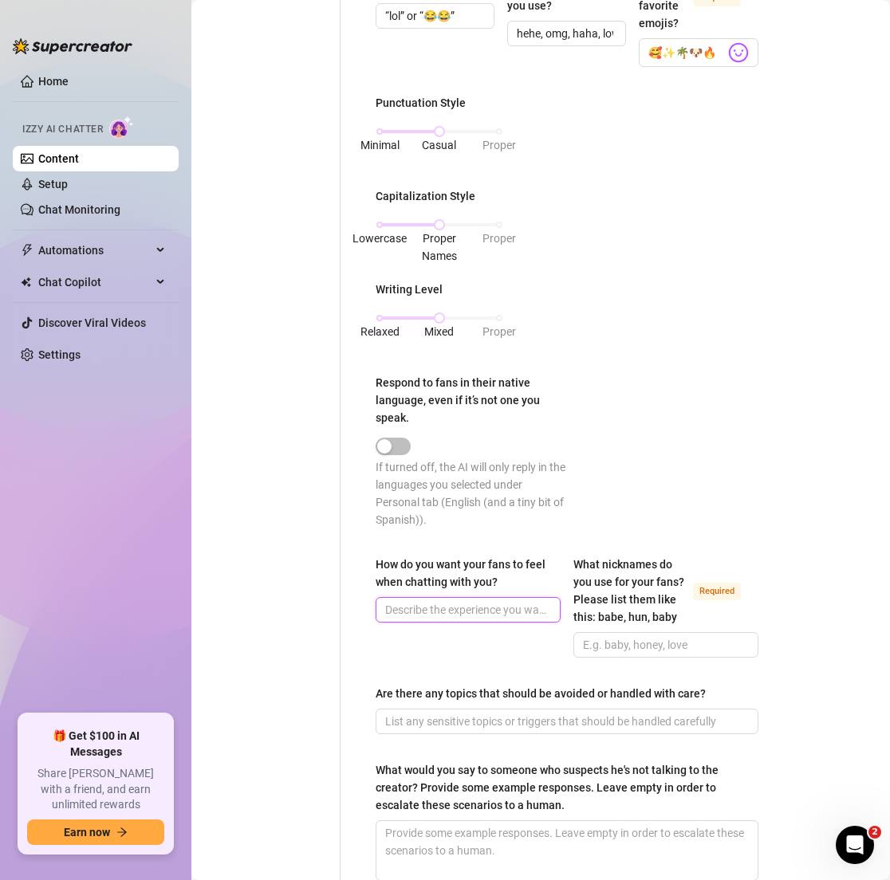
click at [407, 610] on input "How do you want your fans to feel when chatting with you?" at bounding box center [466, 610] width 163 height 18
paste input "Relaxed, flattered, and like they’ve got my attention."
type input "Relaxed, flattered, and like they’ve got my attention."
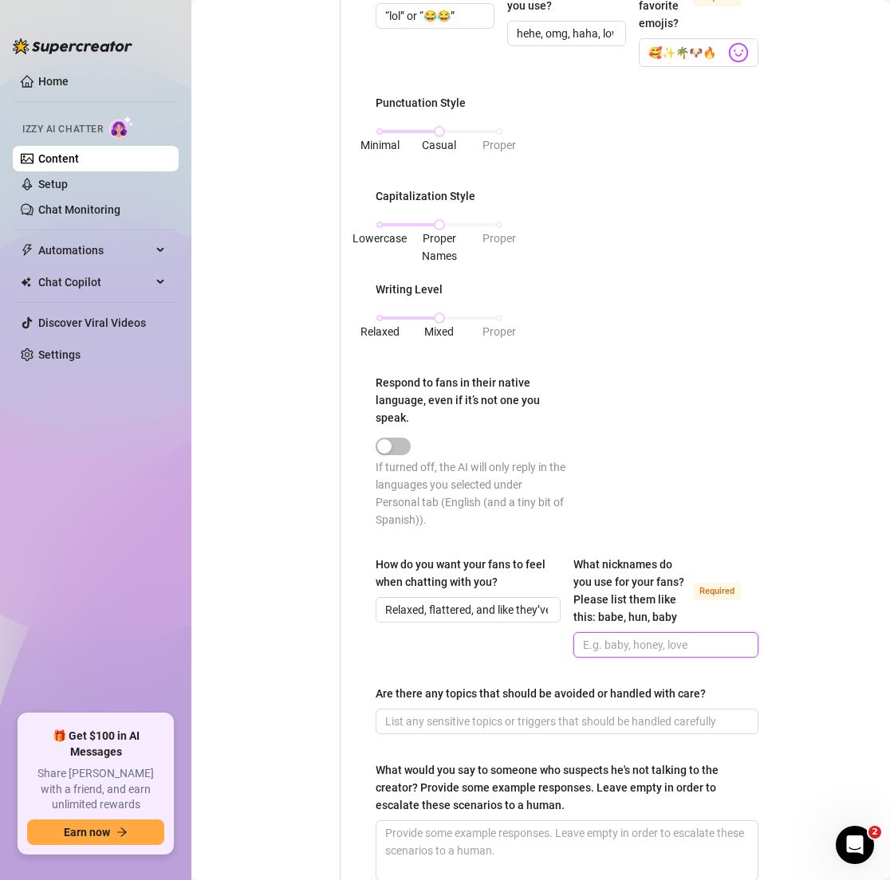
click at [601, 654] on input "What nicknames do you use for your fans? Please list them like this: babe, hun,…" at bounding box center [664, 645] width 163 height 18
paste input "babe, hun, baby, cutie."
type input "babe, hun, baby, cutie."
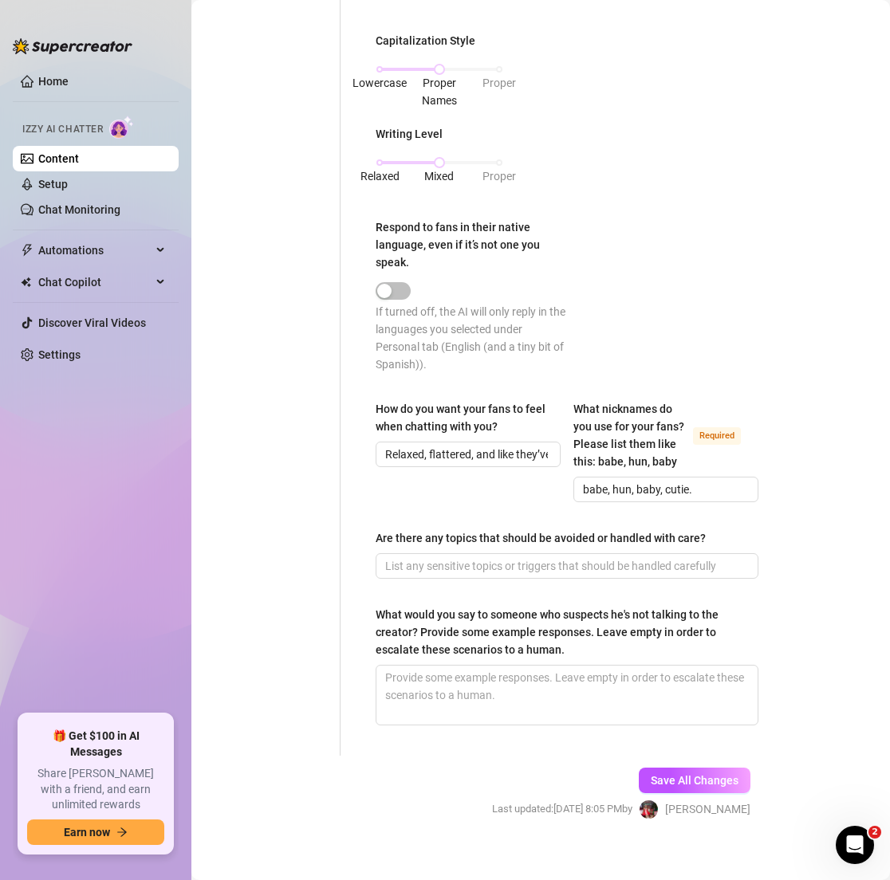
scroll to position [816, 0]
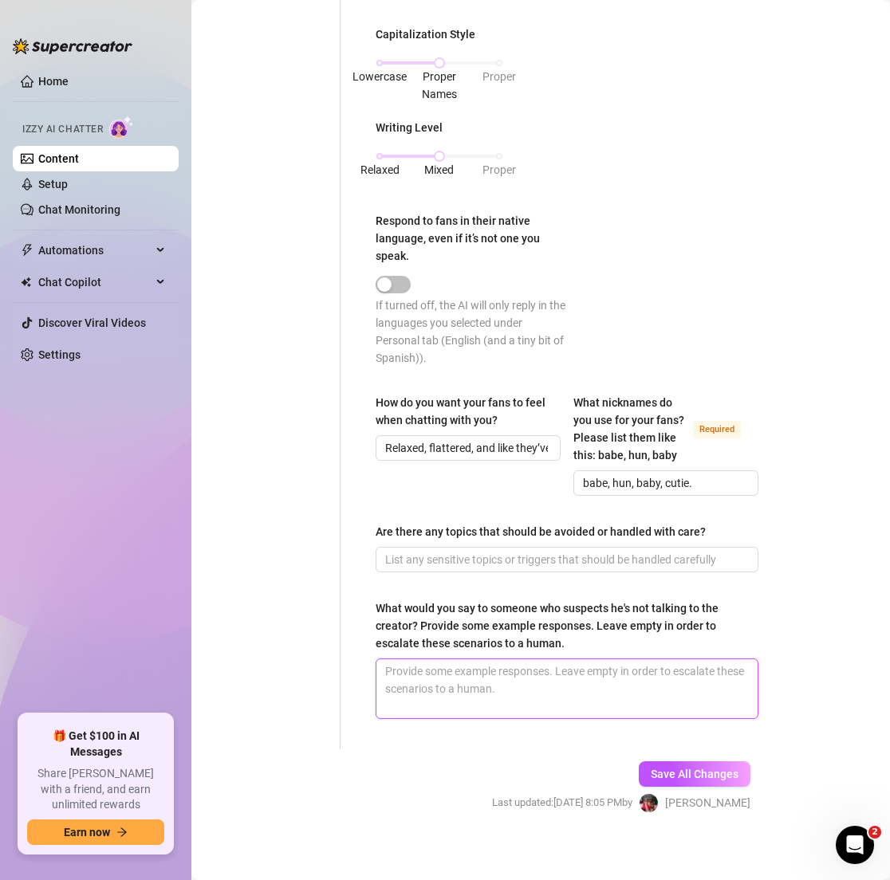
click at [493, 696] on textarea "What would you say to someone who suspects he's not talking to the creator? Pro…" at bounding box center [566, 688] width 381 height 59
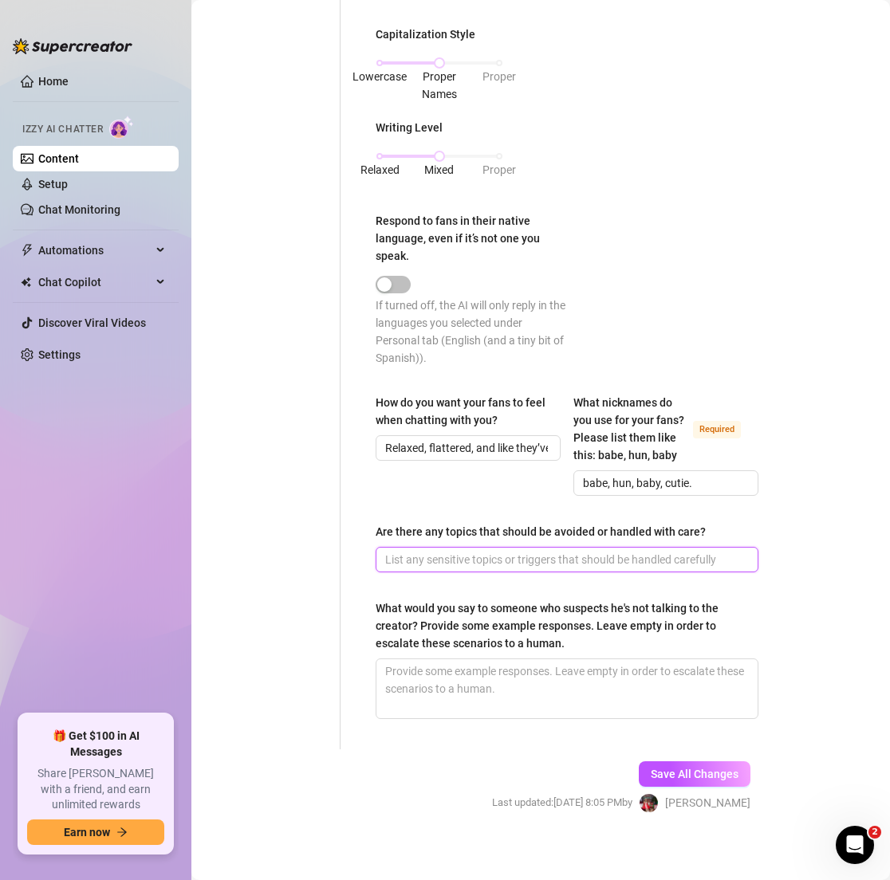
click at [442, 568] on input "Are there any topics that should be avoided or handled with care?" at bounding box center [565, 560] width 360 height 18
paste input "Real-life personal info, meetups, or anything too explicit."
type input "Real-life personal info, meetups, or anything too explicit."
click at [312, 575] on div "Personal Info Chatting Lifestyle Physique Content Intimate Details Socials Trai…" at bounding box center [273, 42] width 133 height 1413
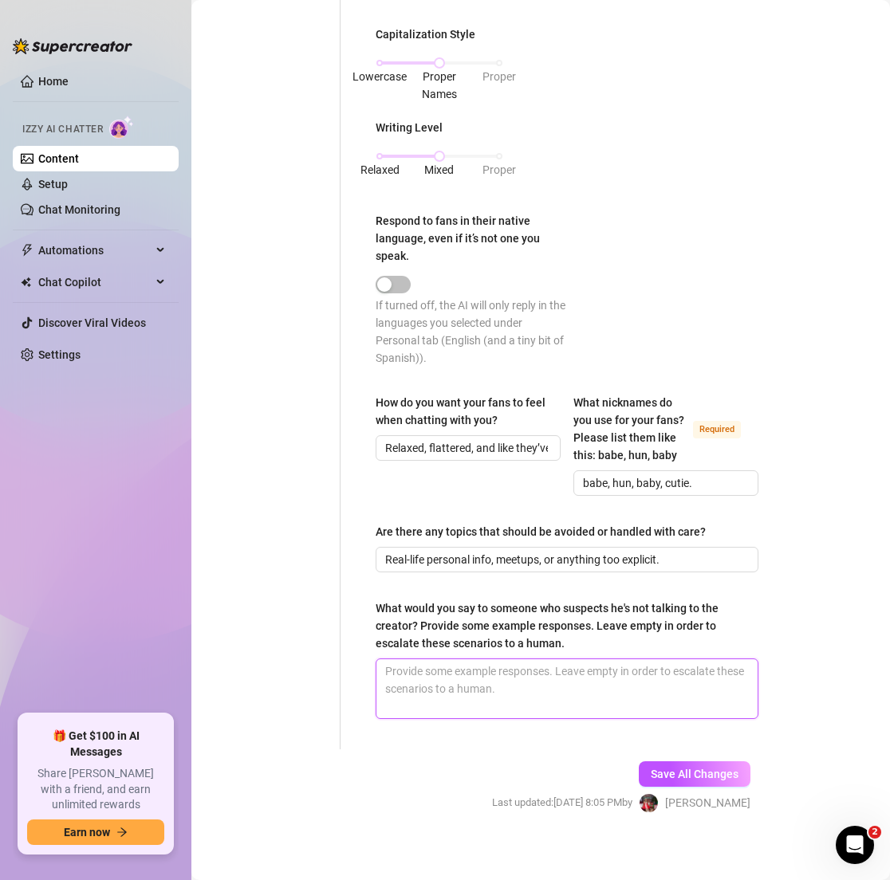
click at [405, 698] on textarea "What would you say to someone who suspects he's not talking to the creator? Pro…" at bounding box center [566, 688] width 381 height 59
paste textarea "I’d reassure them I keep some things private, but I’m the one behind the person…"
type textarea "I’d reassure them I keep some things private, but I’m the one behind the person…"
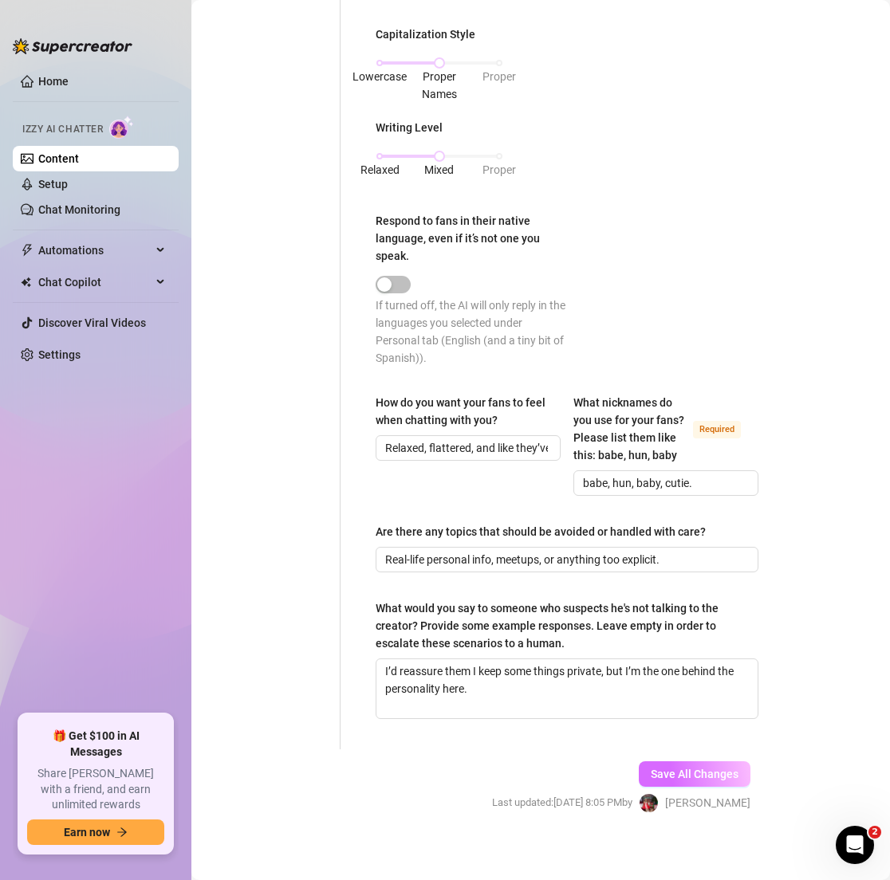
click at [669, 780] on span "Save All Changes" at bounding box center [695, 774] width 88 height 13
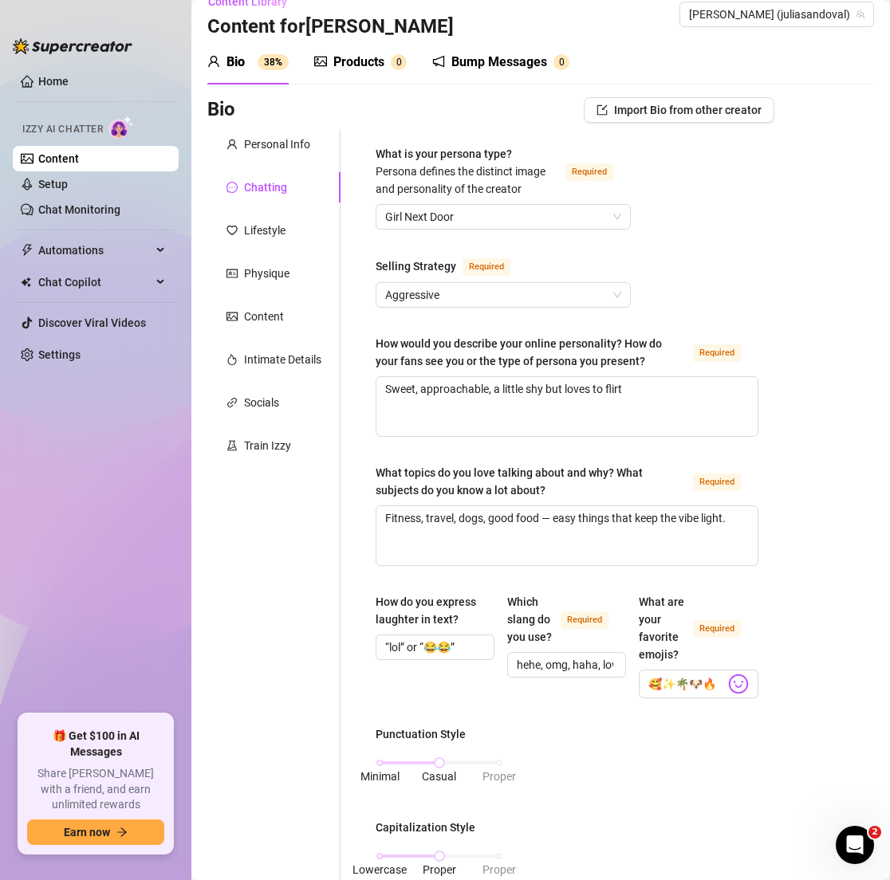
scroll to position [0, 0]
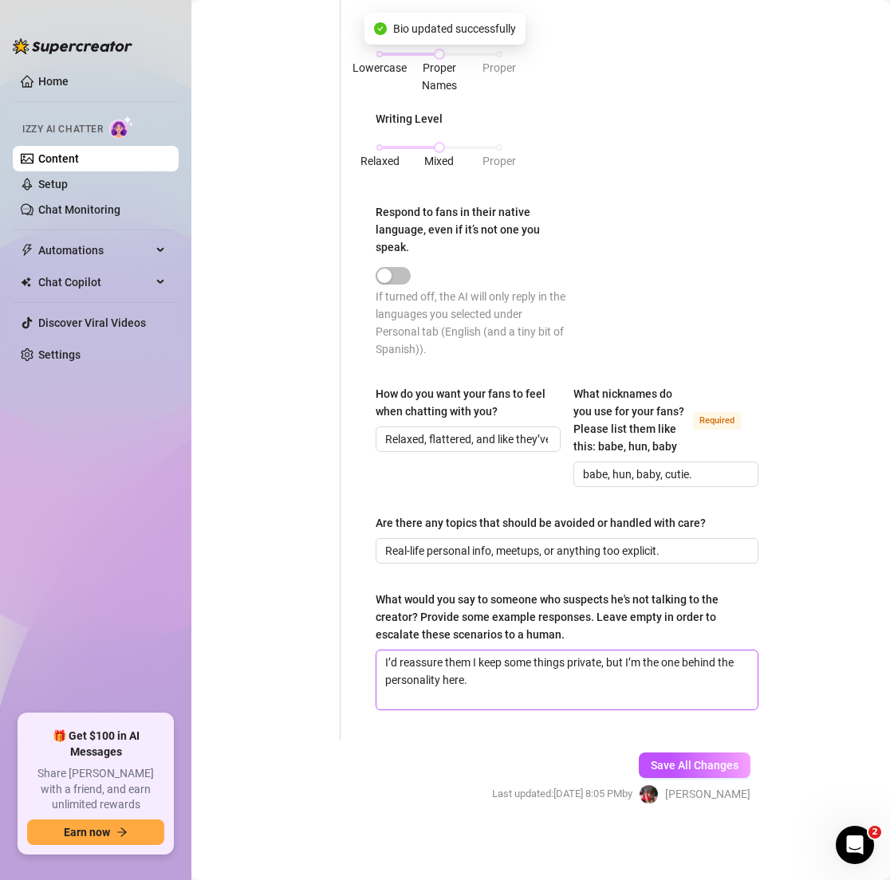
type textarea "I’d reassure them I keep some things private, but I’m the one behind the person…"
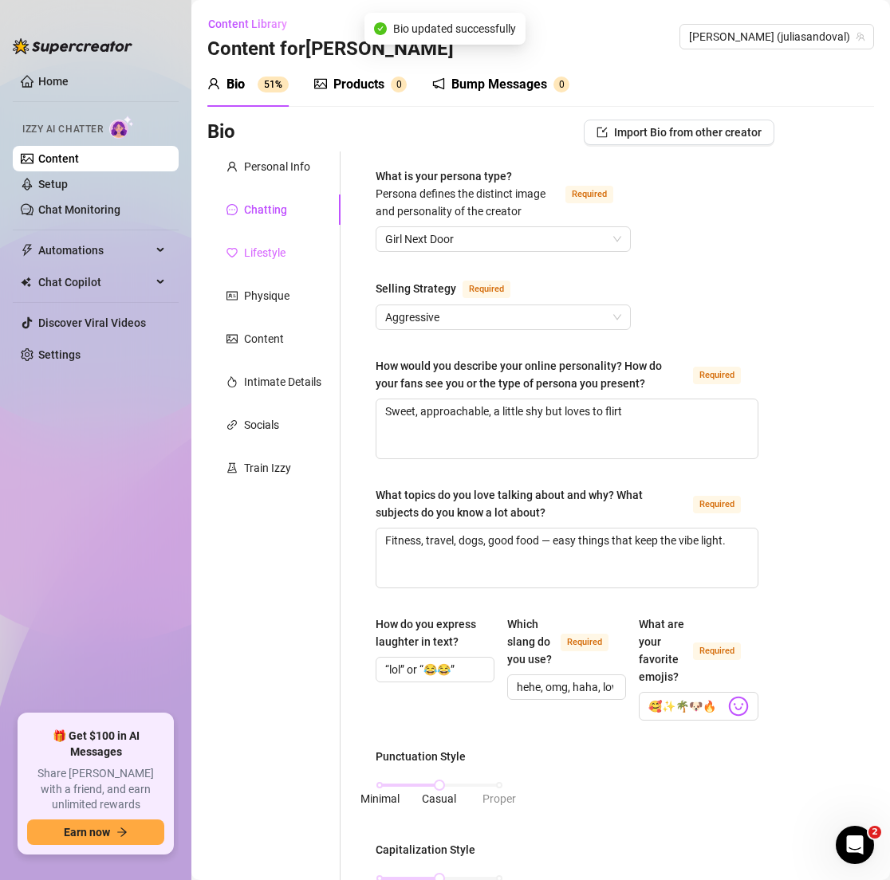
click at [290, 249] on div "Lifestyle" at bounding box center [273, 253] width 133 height 30
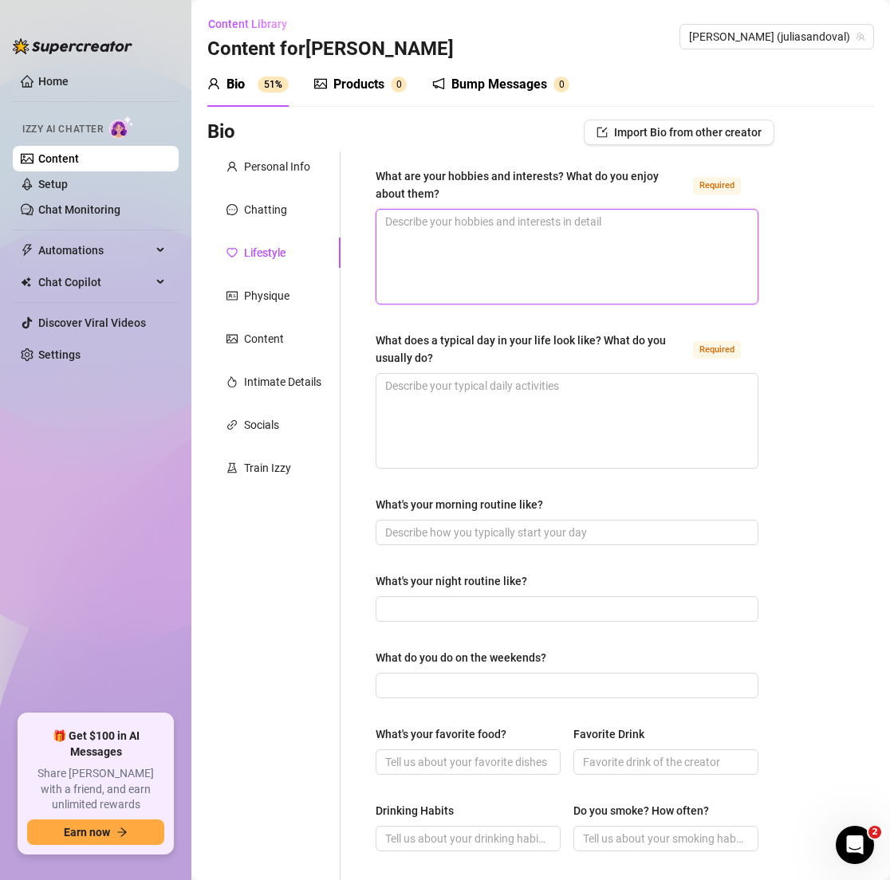
click at [453, 236] on textarea "What are your hobbies and interests? What do you enjoy about them? Required" at bounding box center [566, 257] width 381 height 94
paste textarea "– Working out (mental reset). – Cooking & baking (love experimenting). – Beach …"
type textarea "– Working out (mental reset). – Cooking & baking (love experimenting). – Beach …"
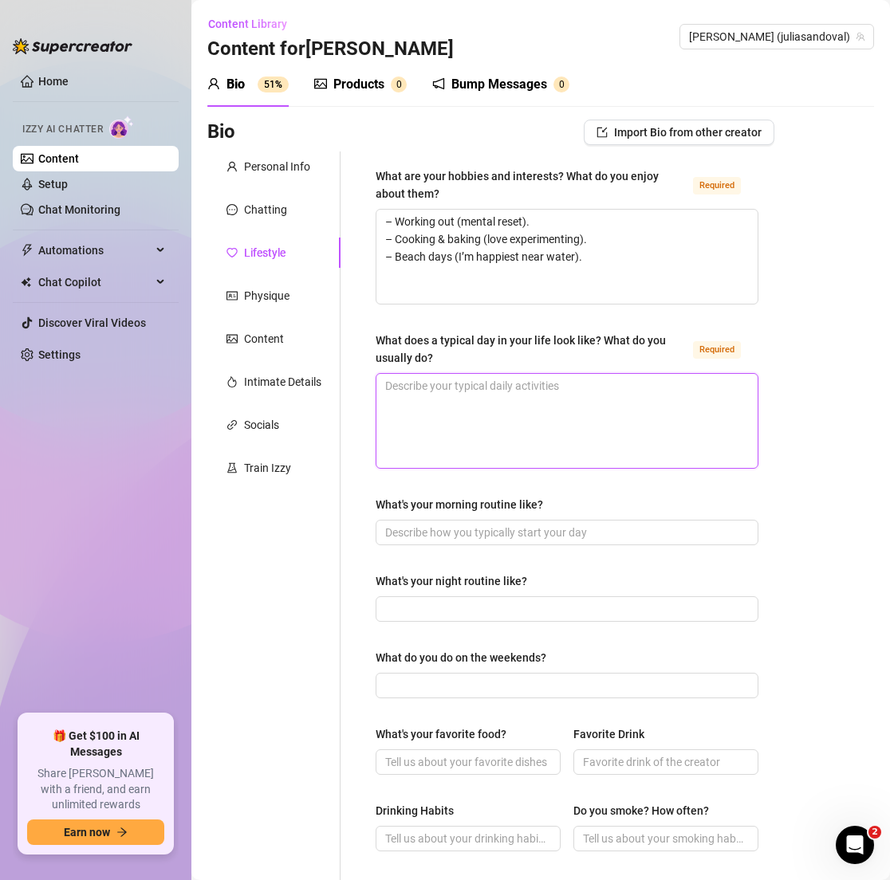
click at [416, 418] on textarea "What does a typical day in your life look like? What do you usually do? Required" at bounding box center [566, 421] width 381 height 94
paste textarea "Morning gym session, walk [PERSON_NAME], shoot content or edit pics, grab coffe…"
type textarea "Morning gym session, walk [PERSON_NAME], shoot content or edit pics, grab coffe…"
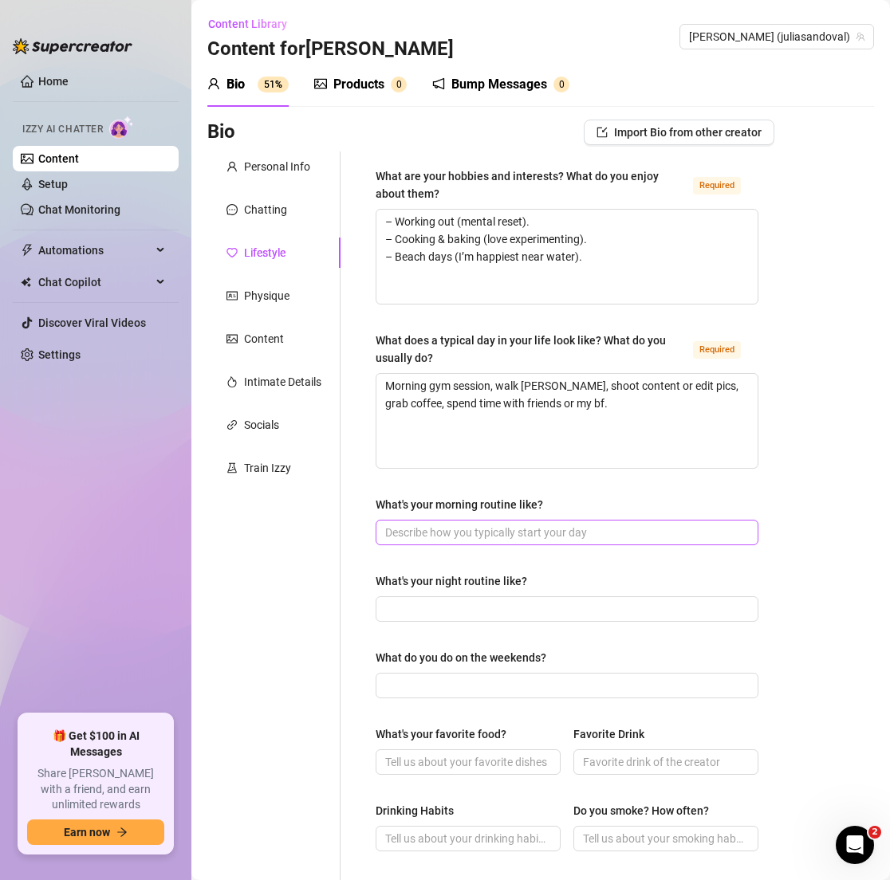
click at [412, 541] on span at bounding box center [566, 533] width 383 height 26
paste input "Wake up, cuddle [PERSON_NAME], coffee, workout."
type input "Wake up, cuddle [PERSON_NAME], coffee, workout."
click at [408, 608] on input "What's your night routine like?" at bounding box center [565, 609] width 360 height 18
paste input "Skincare, maybe Netflix, snuggle with [PERSON_NAME]."
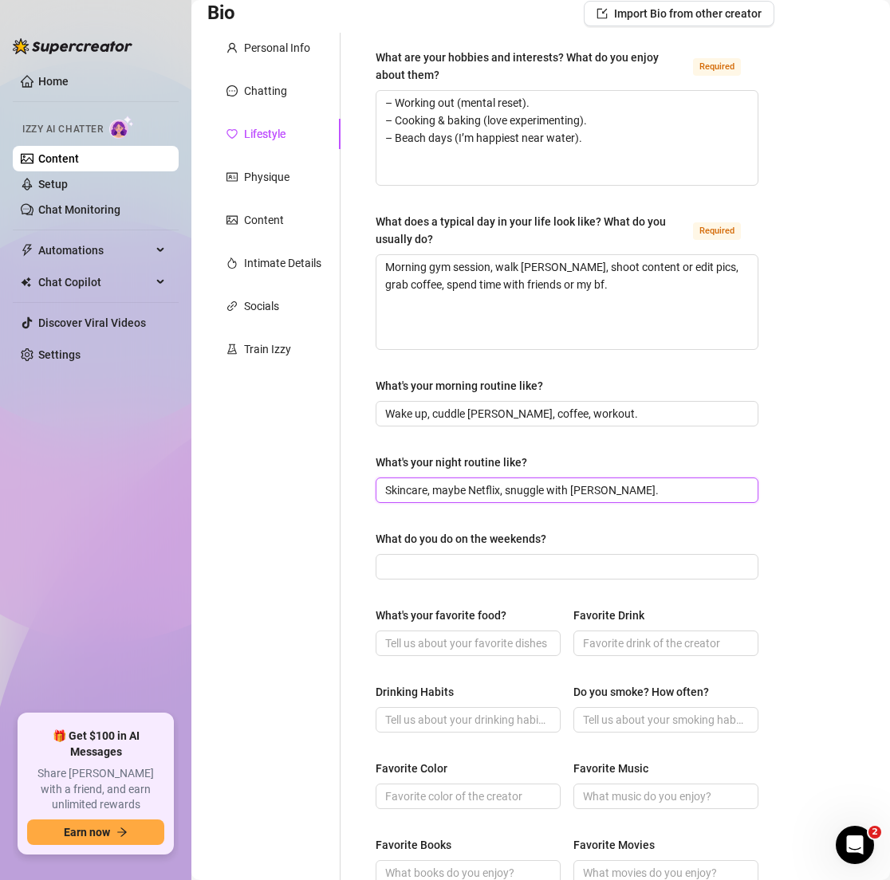
scroll to position [158, 0]
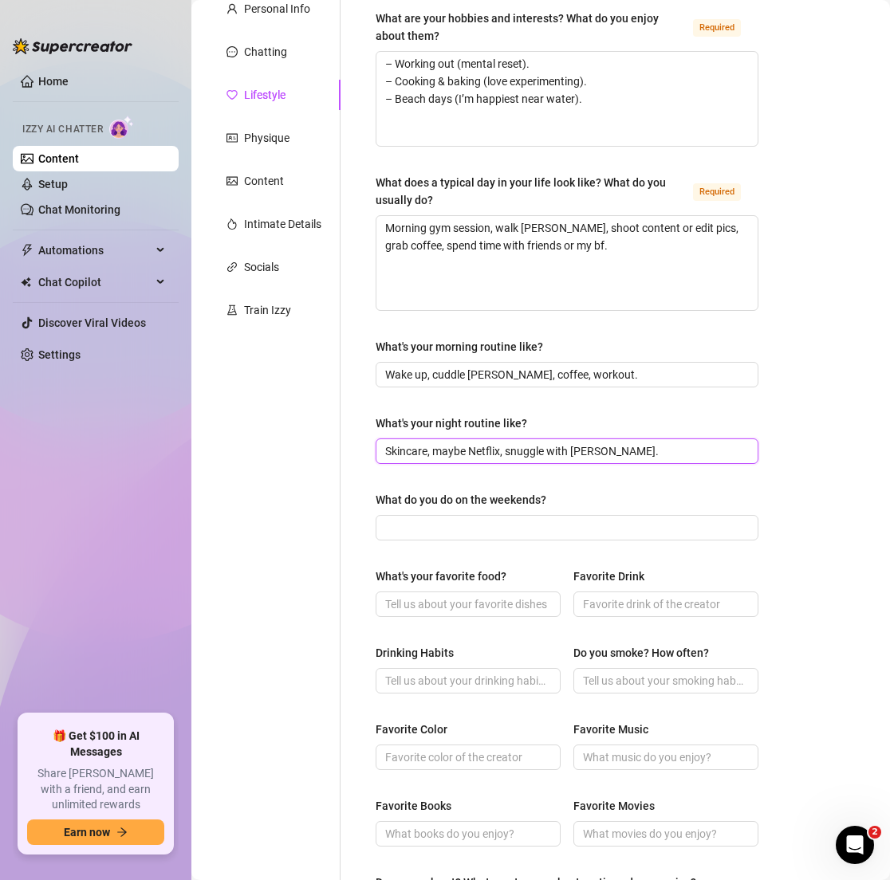
type input "Skincare, maybe Netflix, snuggle with [PERSON_NAME]."
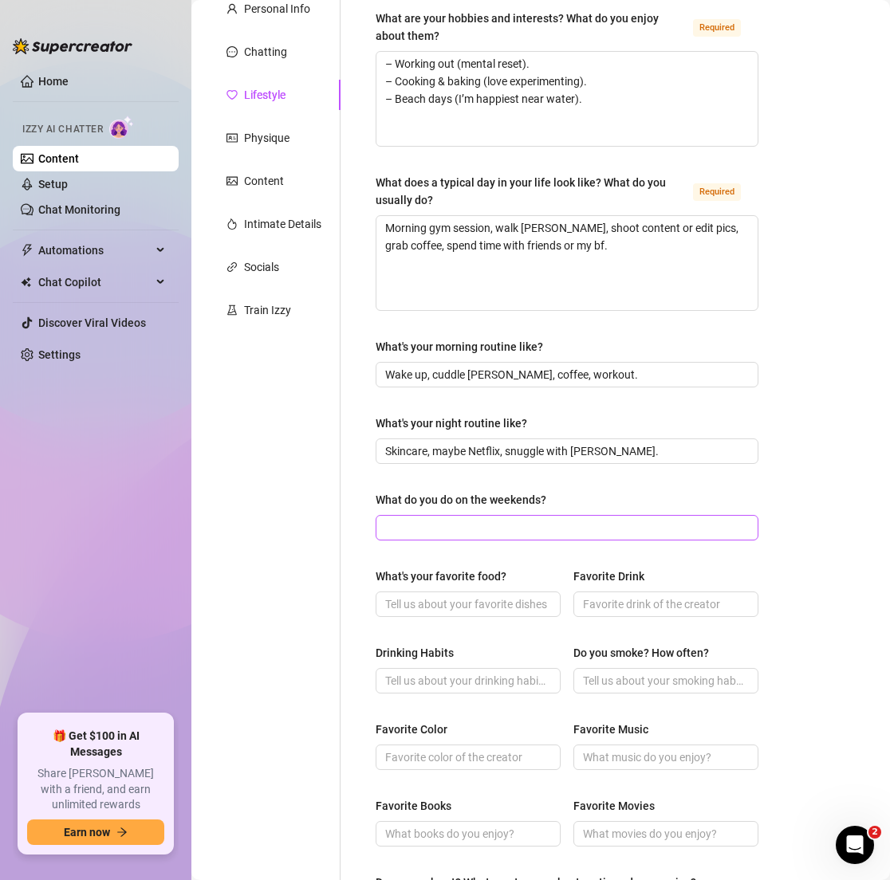
click at [401, 538] on span at bounding box center [566, 528] width 383 height 26
paste input "Hikes, brunch, or little getaways."
type input "Hikes, brunch, or little getaways."
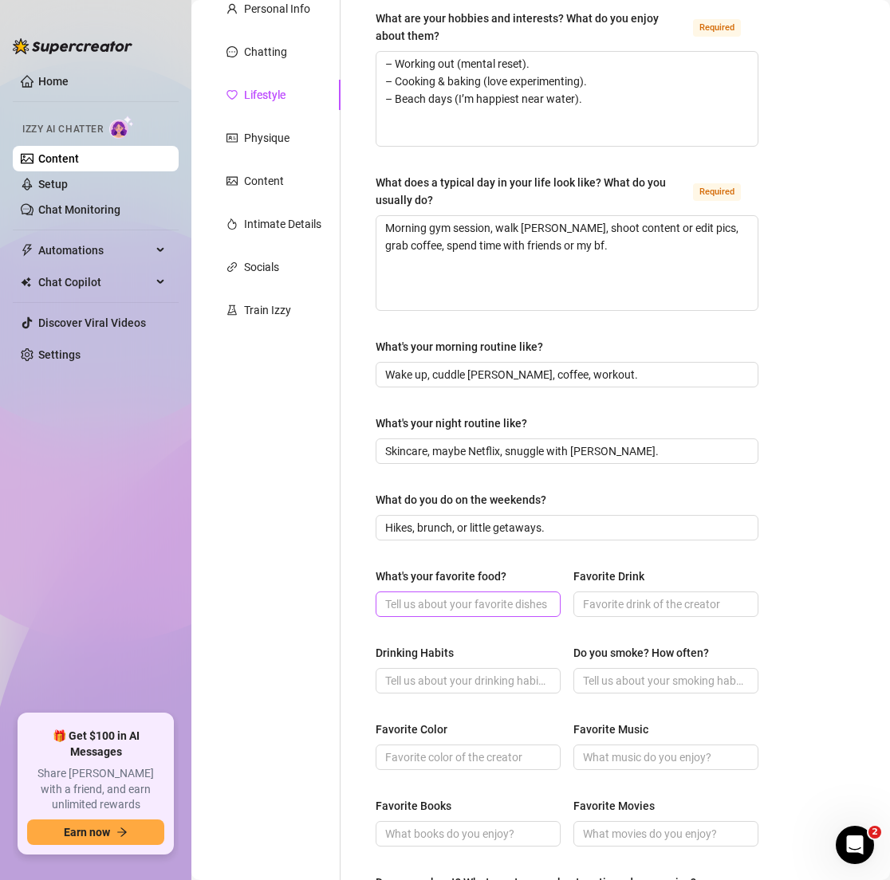
click at [419, 612] on span at bounding box center [467, 605] width 185 height 26
paste input "Seafood — shrimp tacos or sushi are life."
drag, startPoint x: 395, startPoint y: 606, endPoint x: 457, endPoint y: 606, distance: 62.2
click at [397, 606] on input "Seafood — shrimp tacos or sushi are life." at bounding box center [466, 605] width 163 height 18
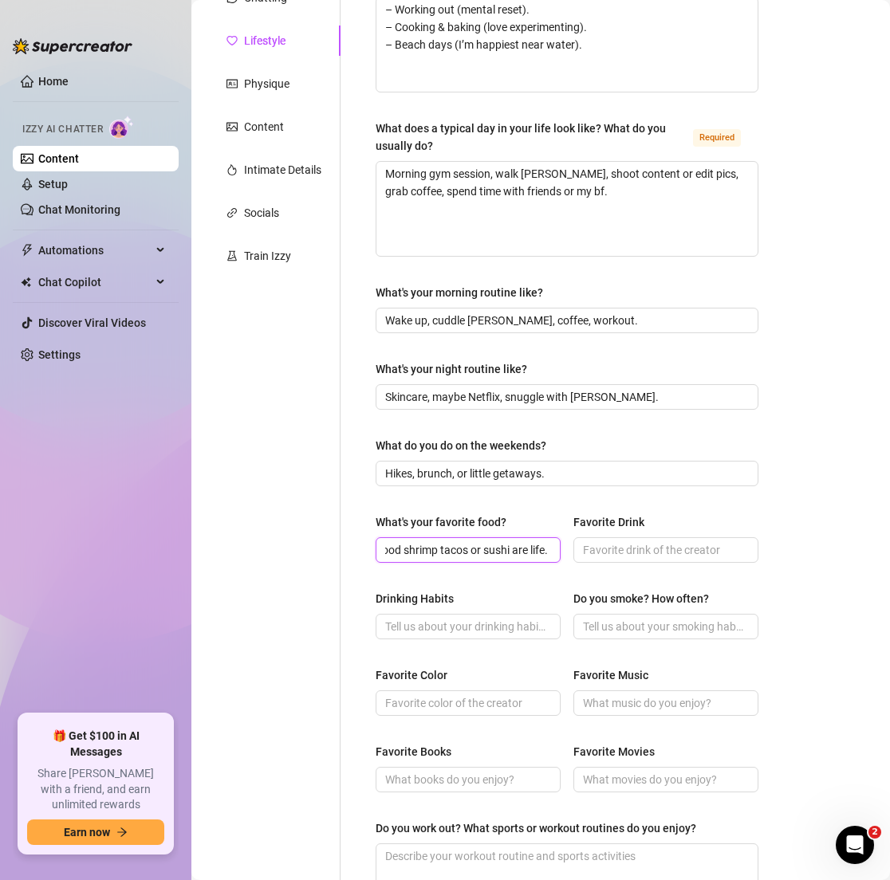
scroll to position [222, 0]
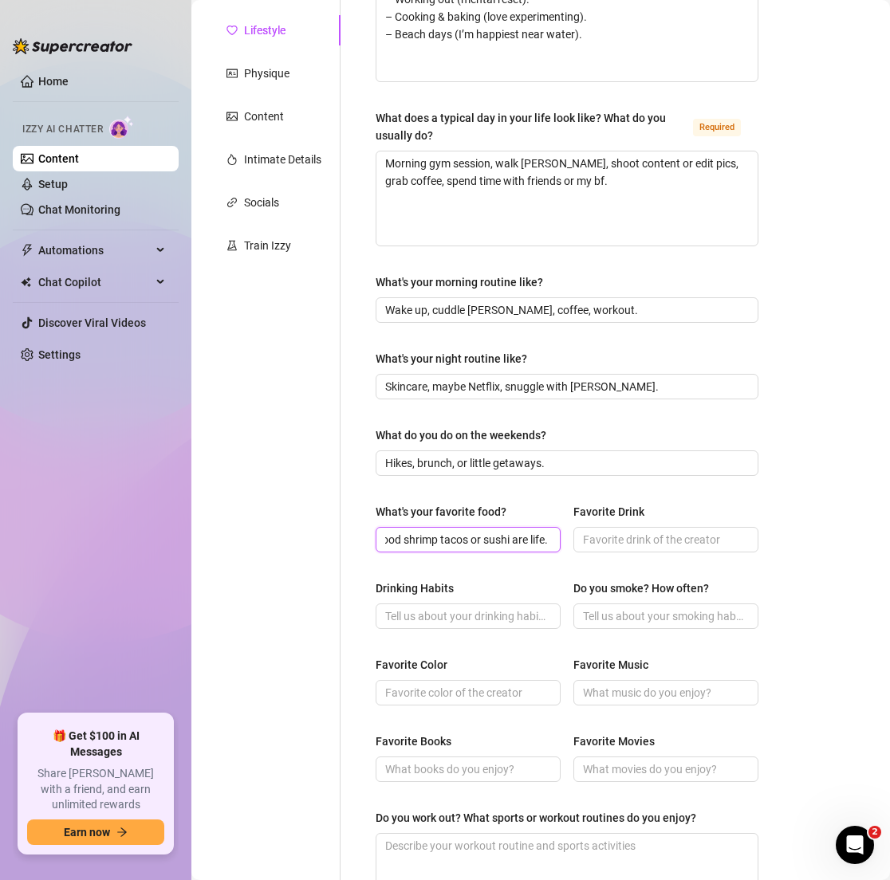
type input "Seafood shrimp tacos or sushi are life."
click at [426, 624] on span at bounding box center [467, 616] width 185 height 26
paste input "Occasional cocktails or wine with friends."
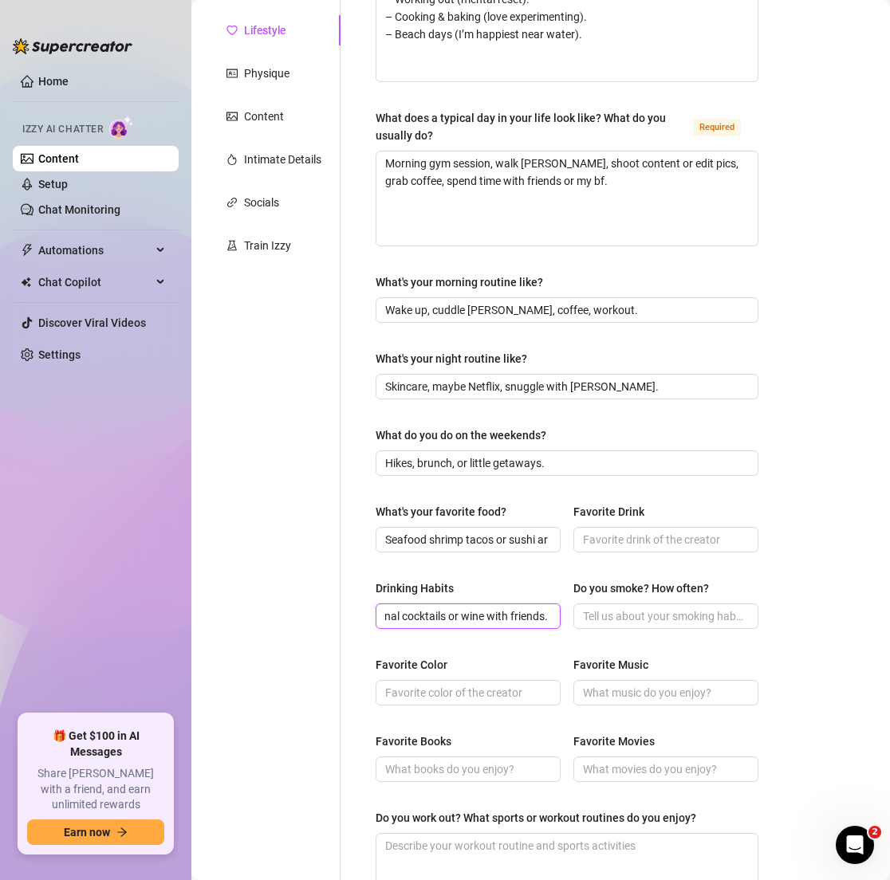
type input "Occasional cocktails or wine with friends."
click at [414, 687] on input "Favorite Color" at bounding box center [466, 693] width 163 height 18
paste input "Soft pink or turquoise."
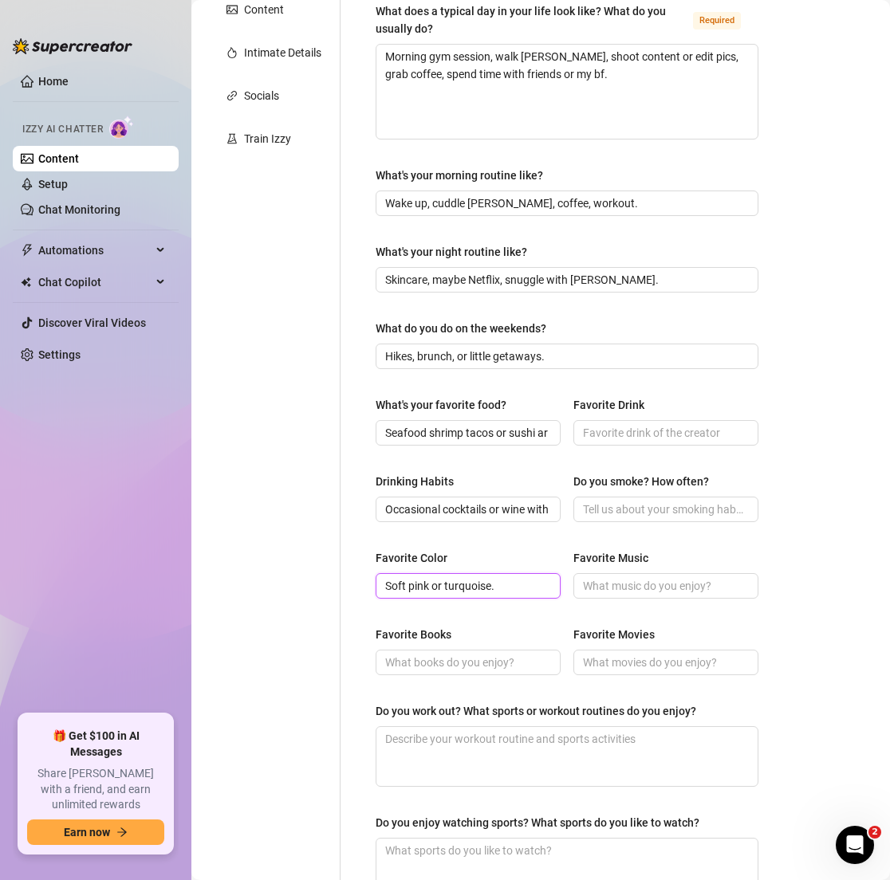
type input "Soft pink or turquoise."
click at [431, 666] on input "Favorite Books" at bounding box center [466, 663] width 163 height 18
paste input "light beach reads."
type input "light beach reads"
click at [604, 438] on input "Favorite Drink" at bounding box center [664, 433] width 163 height 18
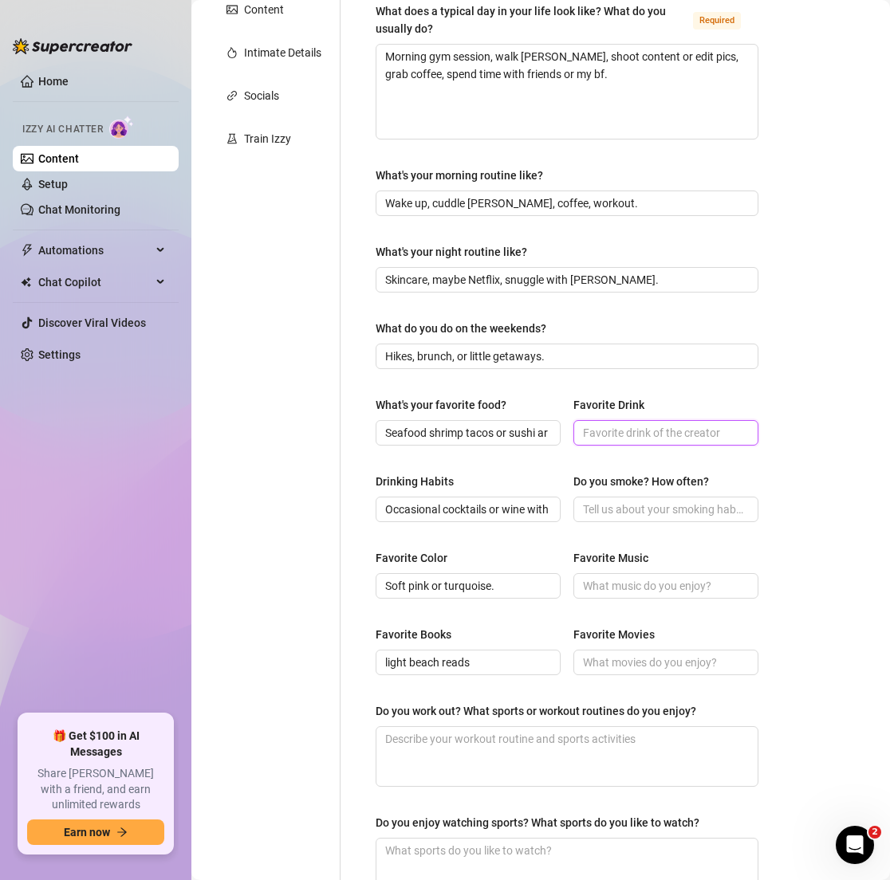
paste input "pop, R&B, chill EDM"
type input "pop, R&B, chill EDM"
click at [583, 515] on input "Do you smoke? How often?" at bounding box center [664, 510] width 163 height 18
type input "Nope"
click at [585, 588] on input "Favorite Music" at bounding box center [664, 586] width 163 height 18
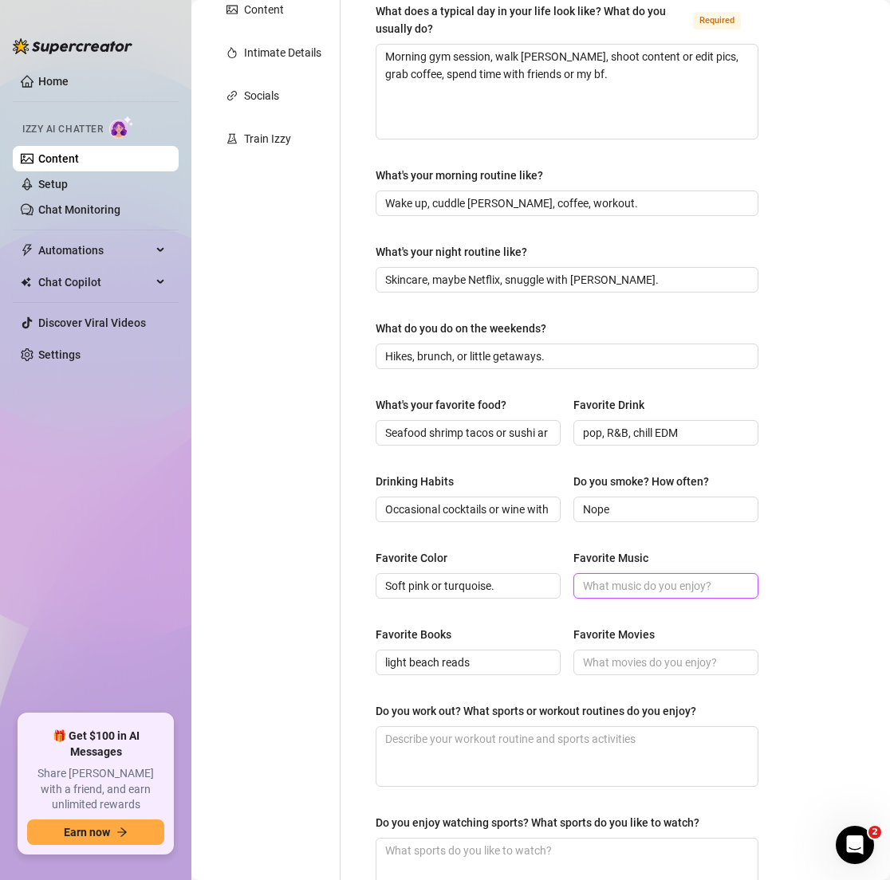
paste input "pop, R&B, chill EDM"
type input "pop, R&B, chill EDM"
click at [584, 666] on input "Favorite Movies" at bounding box center [664, 663] width 163 height 18
paste input "rom-coms or thrillers"
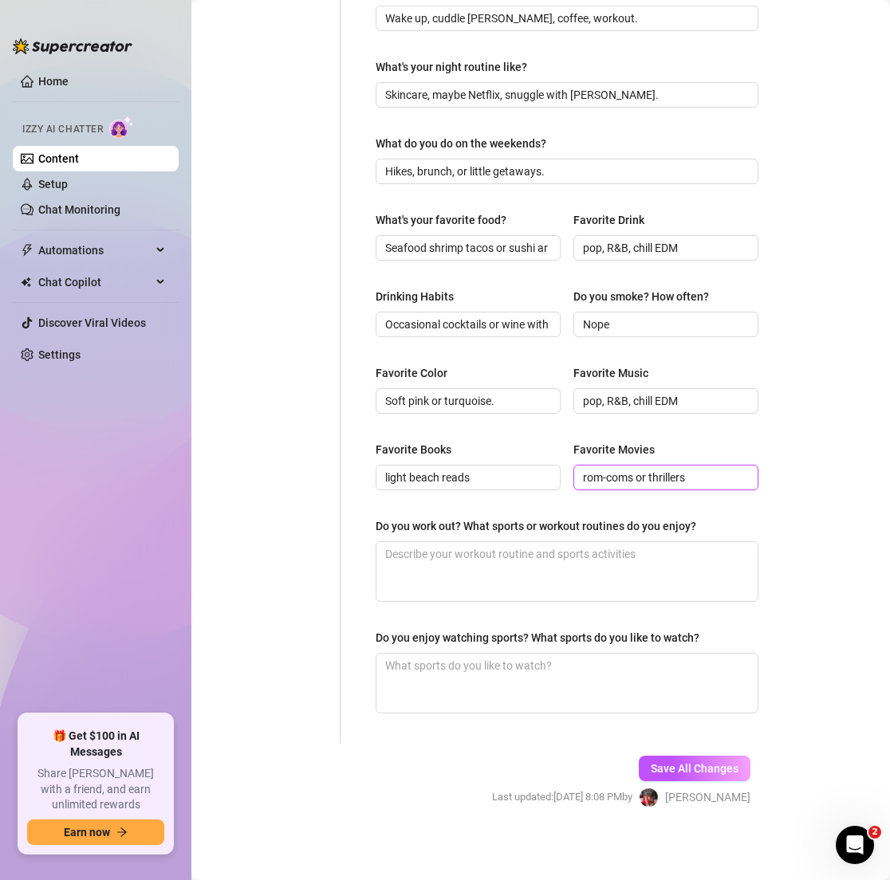
type input "rom-coms or thrillers"
click at [388, 556] on textarea "Do you work out? What sports or workout routines do you enjoy?" at bounding box center [566, 571] width 381 height 59
paste textarea "Cardio, light weights, Pilates."
type textarea "Cardio, light weights, Pilates."
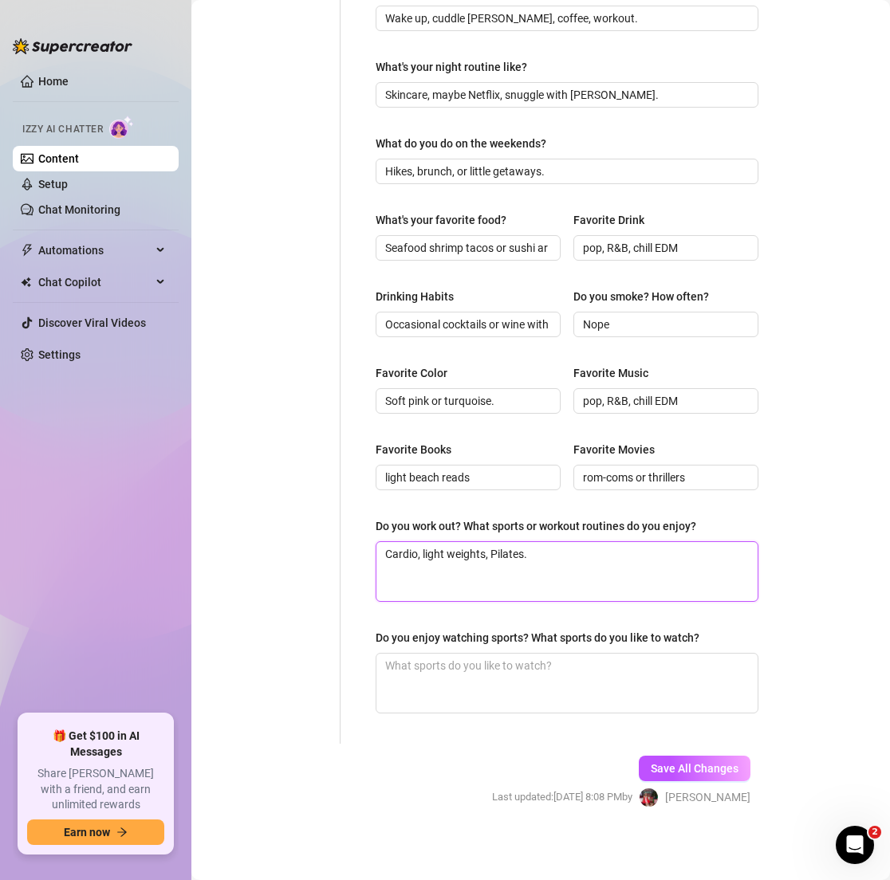
type textarea "Cardio, light weights, Pilates."
type textarea "Cardio, light weights, Pilates"
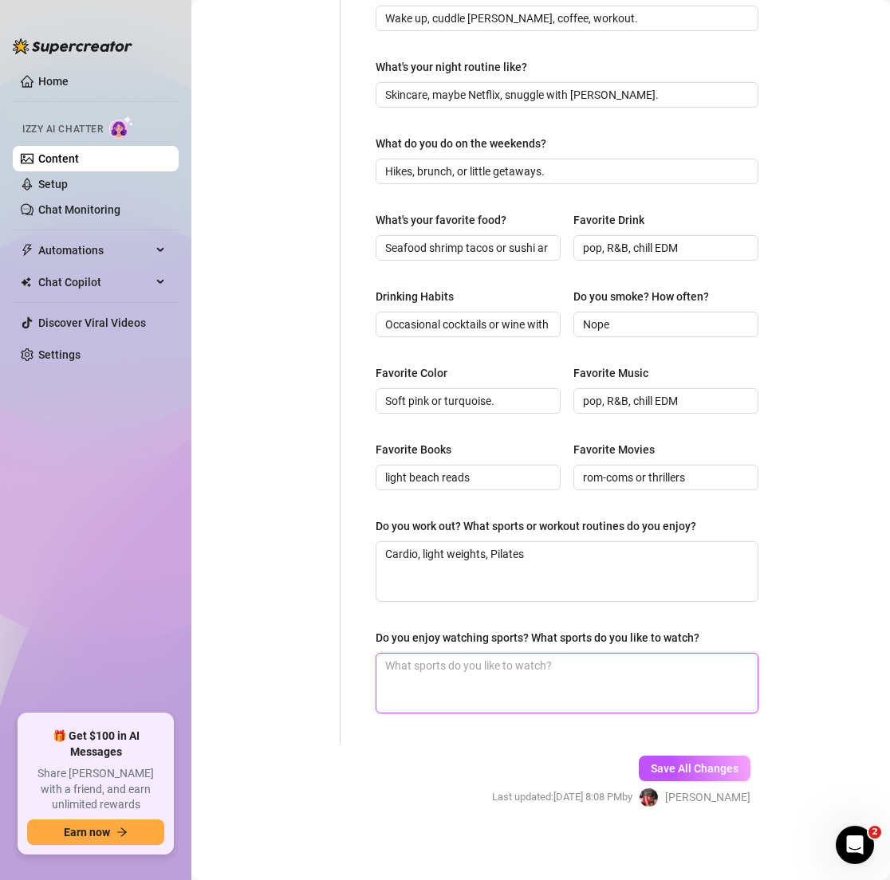
click at [450, 662] on textarea "Do you enjoy watching sports? What sports do you like to watch?" at bounding box center [566, 683] width 381 height 59
paste textarea "I’ll watch soccer or basketball with friends sometimes."
type textarea "I’ll watch soccer or basketball with friends sometimes."
type textarea "I’ll watch soccer or basketball with friends sometimes"
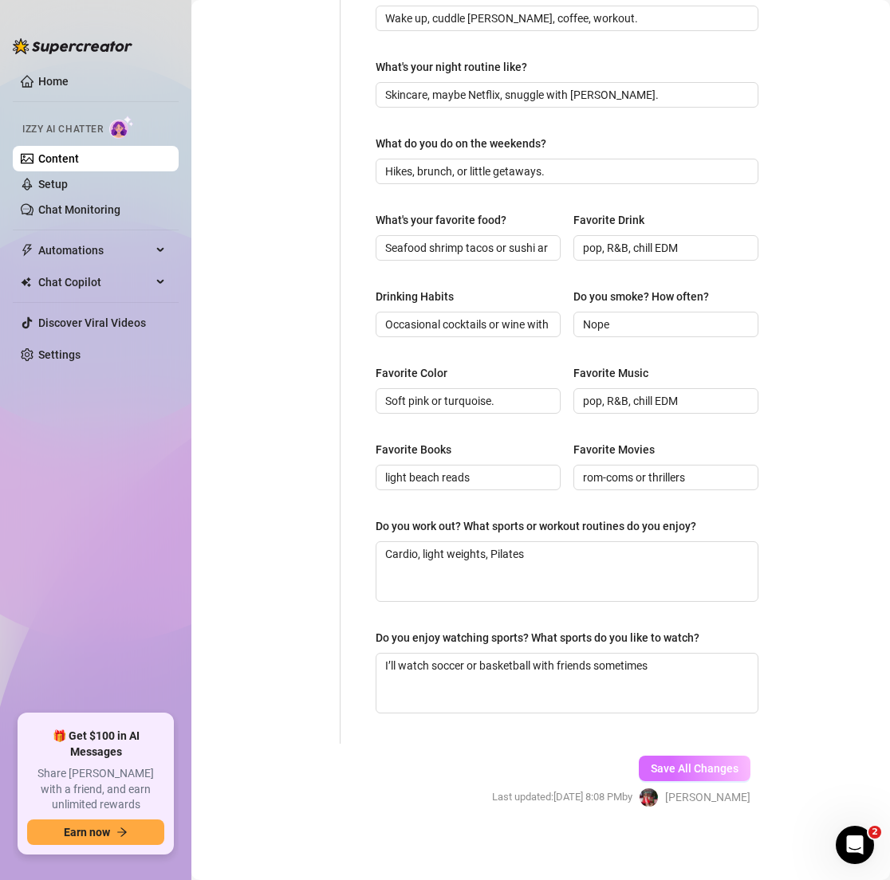
click at [695, 772] on span "Save All Changes" at bounding box center [695, 768] width 88 height 13
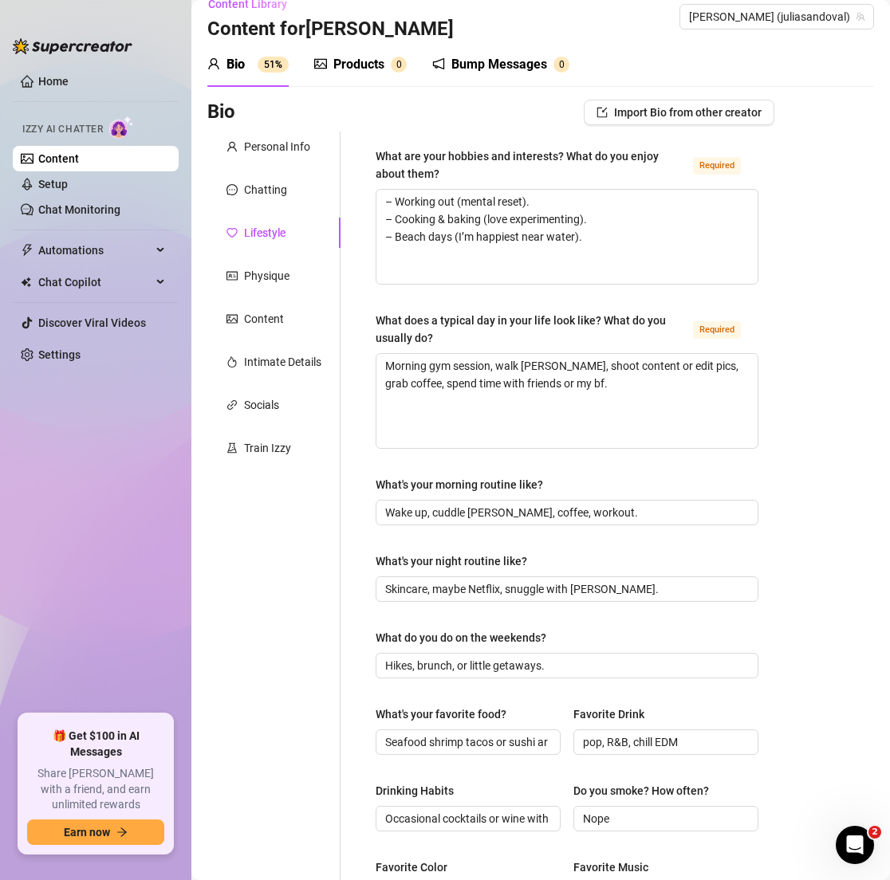
scroll to position [0, 0]
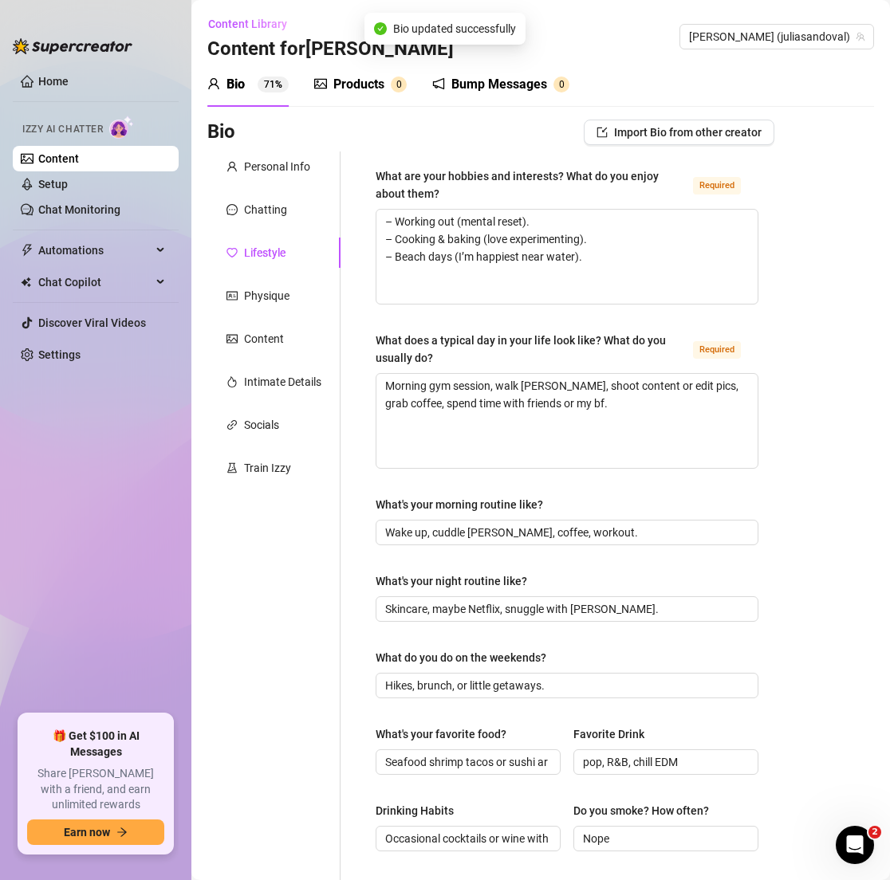
type textarea "– Working out (mental reset). – Cooking & baking (love experimenting). – Beach …"
click at [288, 296] on div "Physique" at bounding box center [266, 296] width 45 height 18
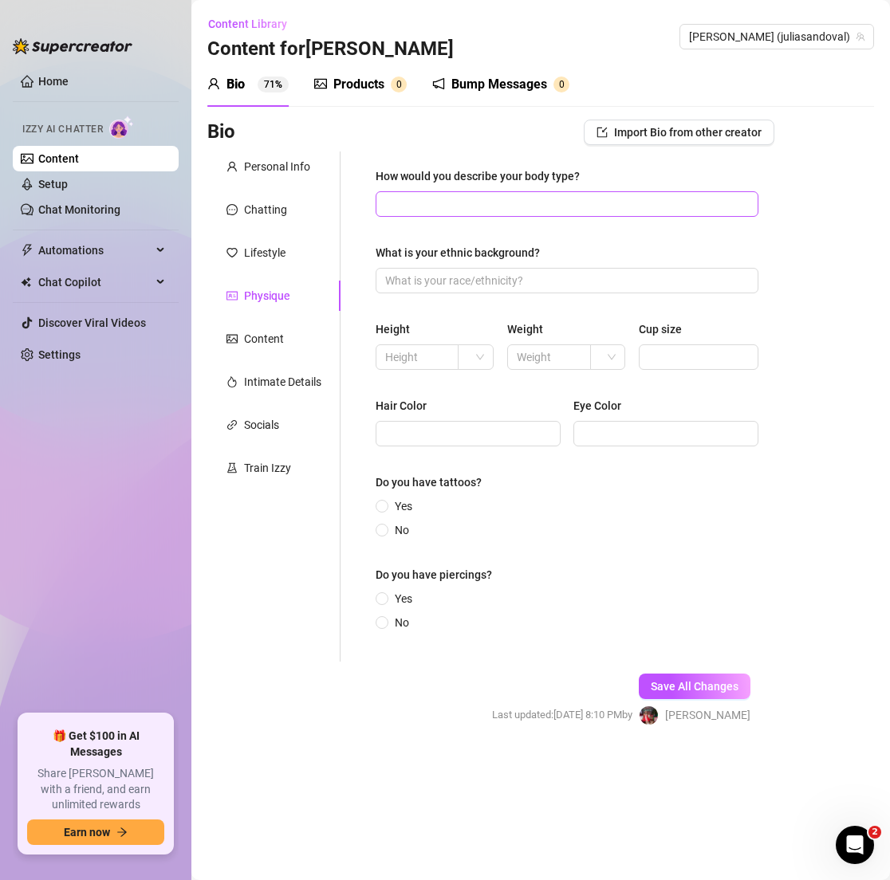
click at [431, 191] on span at bounding box center [566, 204] width 383 height 26
paste input "5’4”, around 115 lbs, 34B, brunette, brown eyes."
type input "5’4”, around 115 lbs, 34B, brunette, brown eyes."
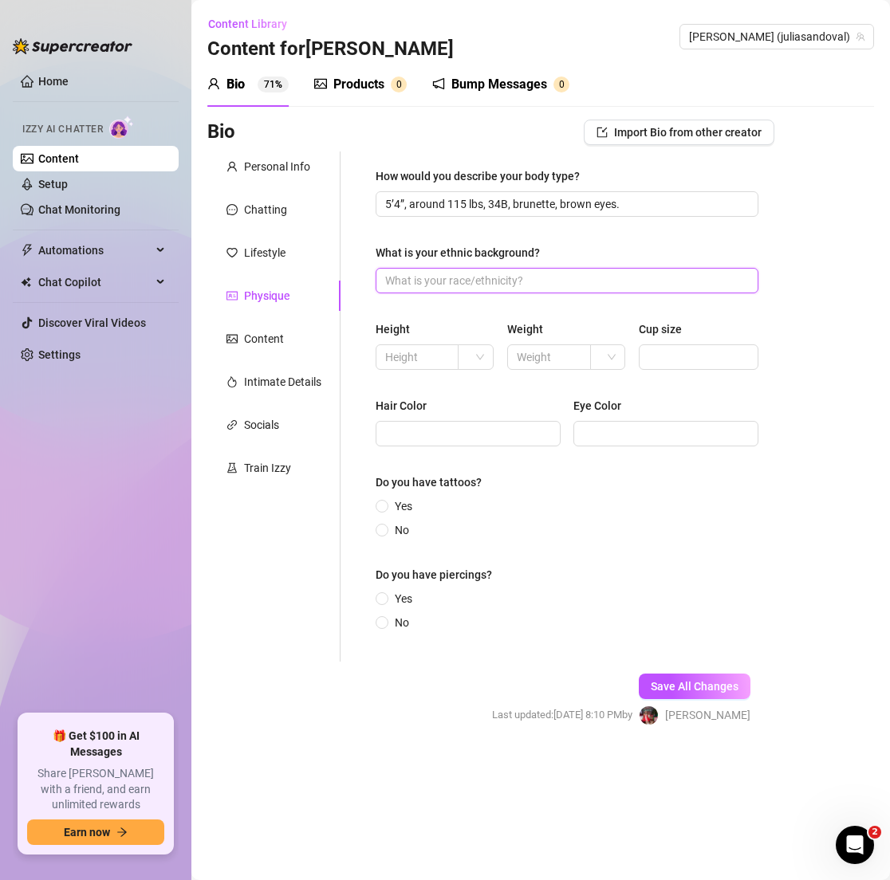
click at [446, 273] on input "What is your ethnic background?" at bounding box center [565, 281] width 360 height 18
paste input "Latina mix."
type input "Latina mix."
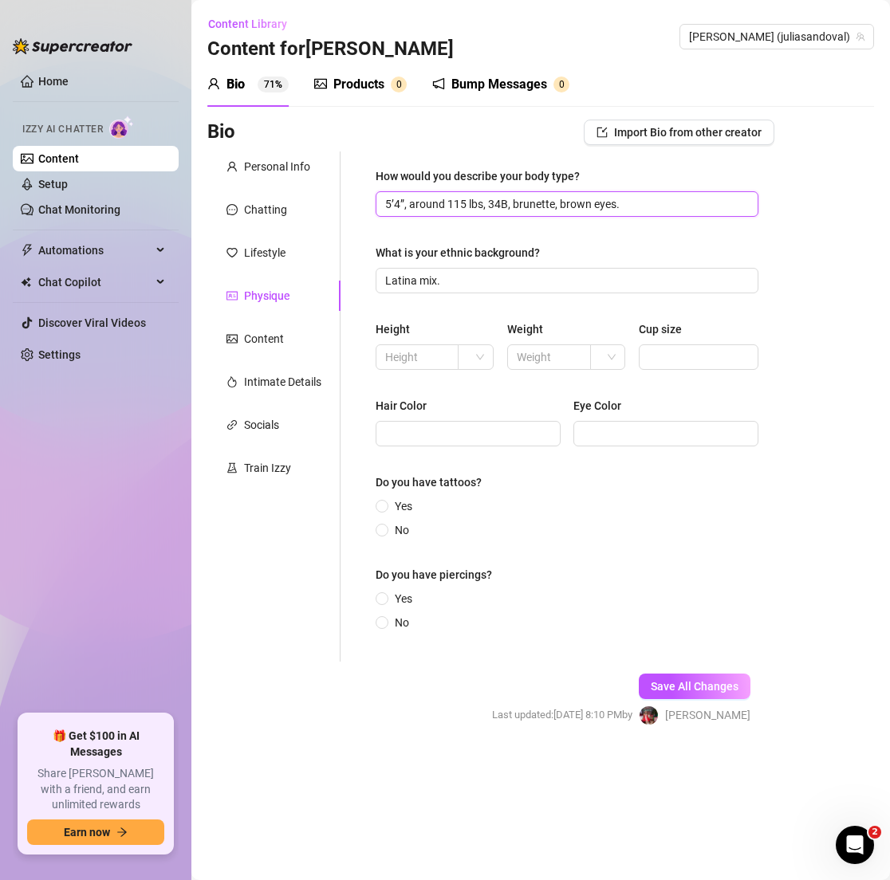
click at [607, 210] on input "5’4”, around 115 lbs, 34B, brunette, brown eyes." at bounding box center [565, 204] width 360 height 18
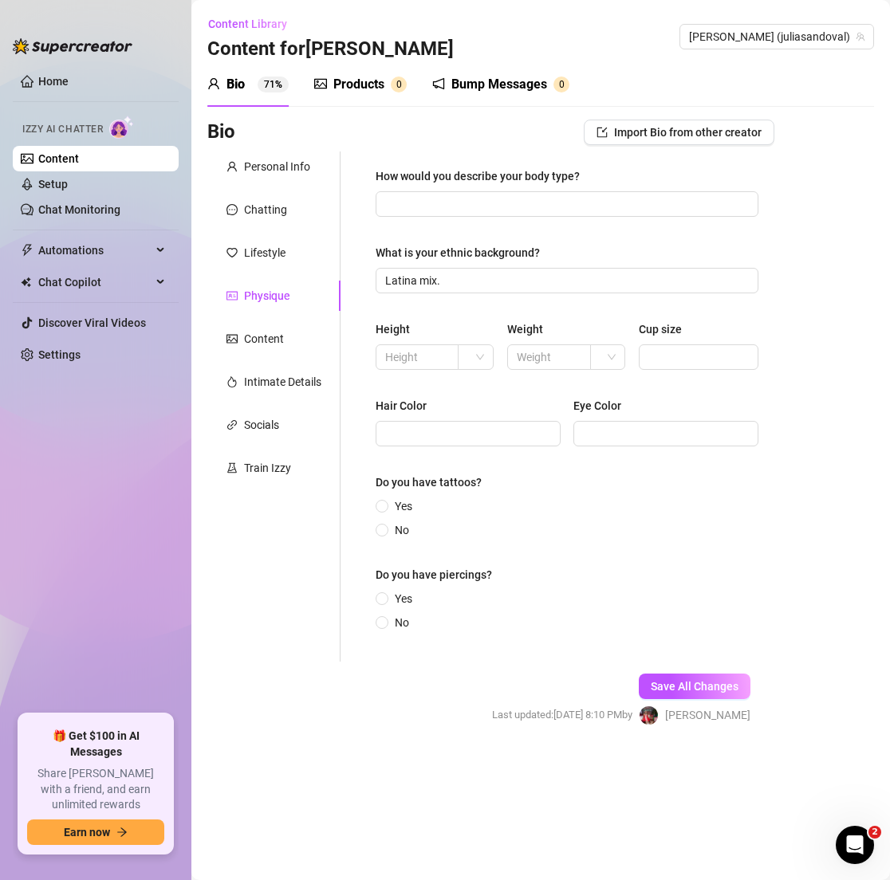
click at [471, 221] on div "How would you describe your body type? What is your ethnic background? Latina m…" at bounding box center [566, 406] width 383 height 478
click at [446, 208] on input "How would you describe your body type?" at bounding box center [565, 204] width 360 height 18
paste input "Petite & fit."
type input "Petite & fit."
click at [402, 338] on div "Height" at bounding box center [434, 332] width 119 height 24
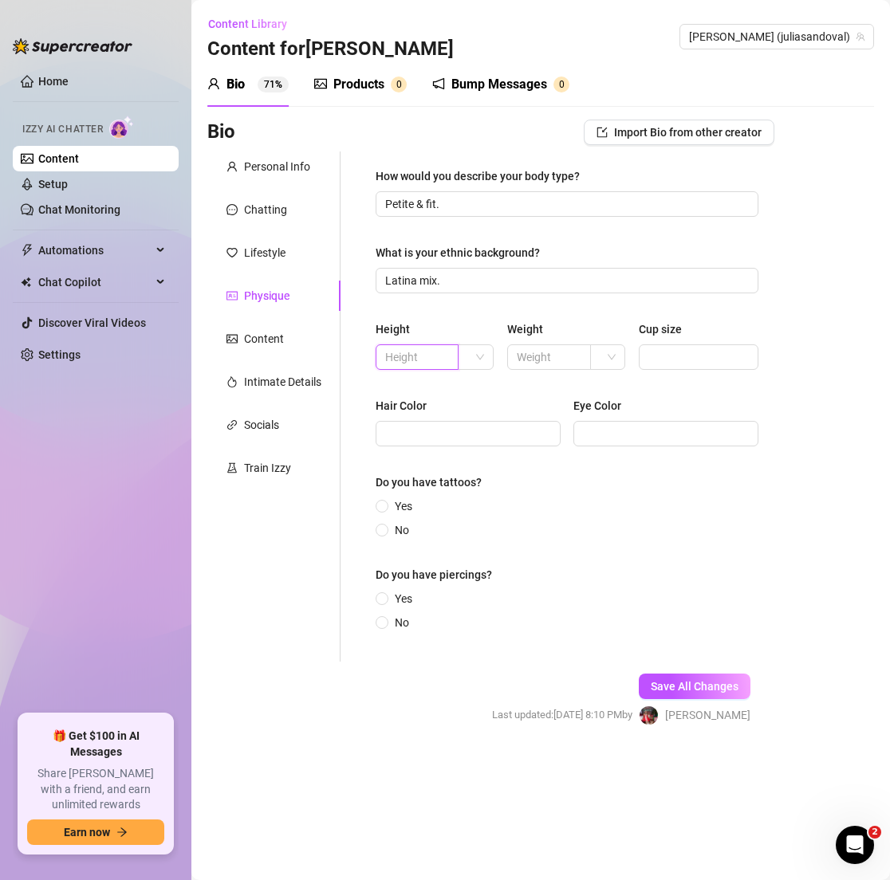
click at [410, 362] on input "text" at bounding box center [415, 357] width 61 height 18
type input "5'4"
click at [544, 360] on input "text" at bounding box center [547, 357] width 61 height 18
click at [603, 363] on span at bounding box center [607, 357] width 17 height 24
type input "115"
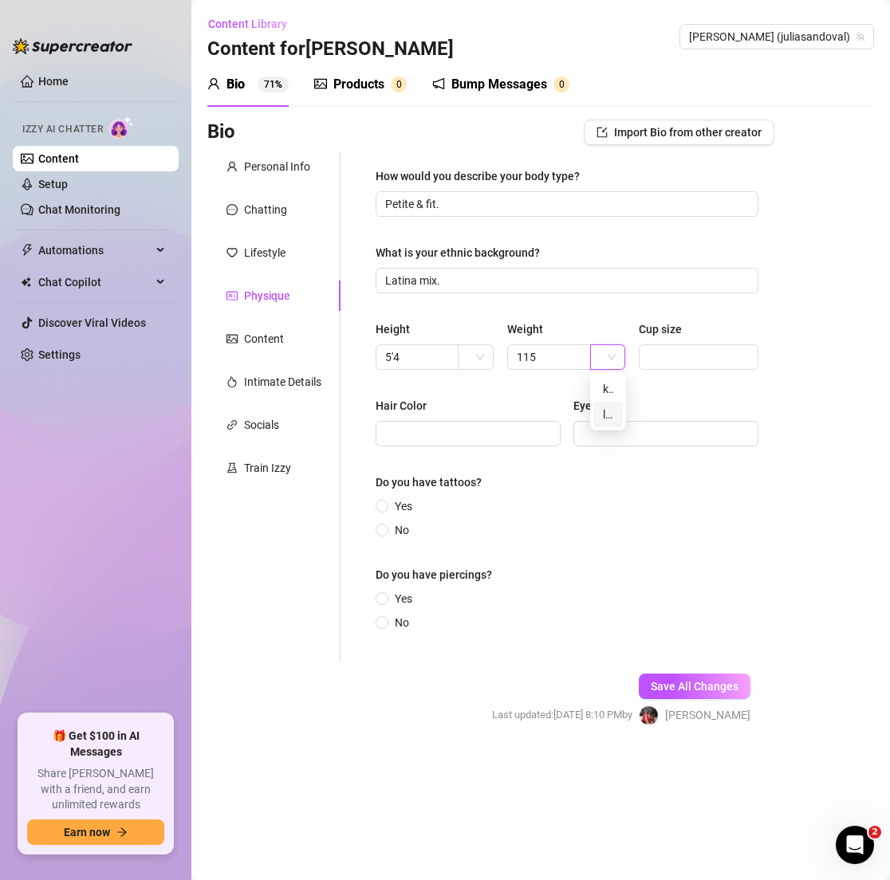
click at [613, 413] on div "lbs" at bounding box center [607, 415] width 29 height 26
click at [674, 360] on input "Cup size" at bounding box center [696, 357] width 96 height 18
type input "34B"
click at [509, 416] on div "Hair Color" at bounding box center [467, 409] width 185 height 24
click at [497, 427] on input "Hair Color" at bounding box center [466, 434] width 163 height 18
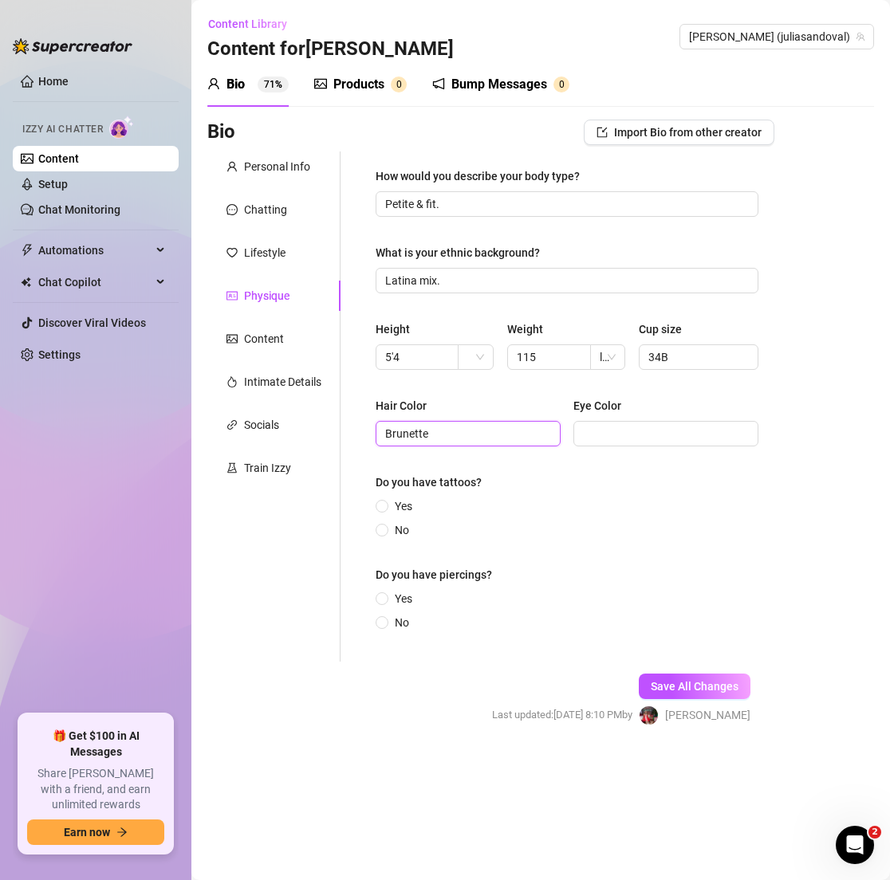
type input "Brunette"
type input "Brown eyes"
click at [383, 497] on label "Yes" at bounding box center [396, 506] width 43 height 18
click at [383, 502] on input "Yes" at bounding box center [382, 507] width 6 height 10
radio input "true"
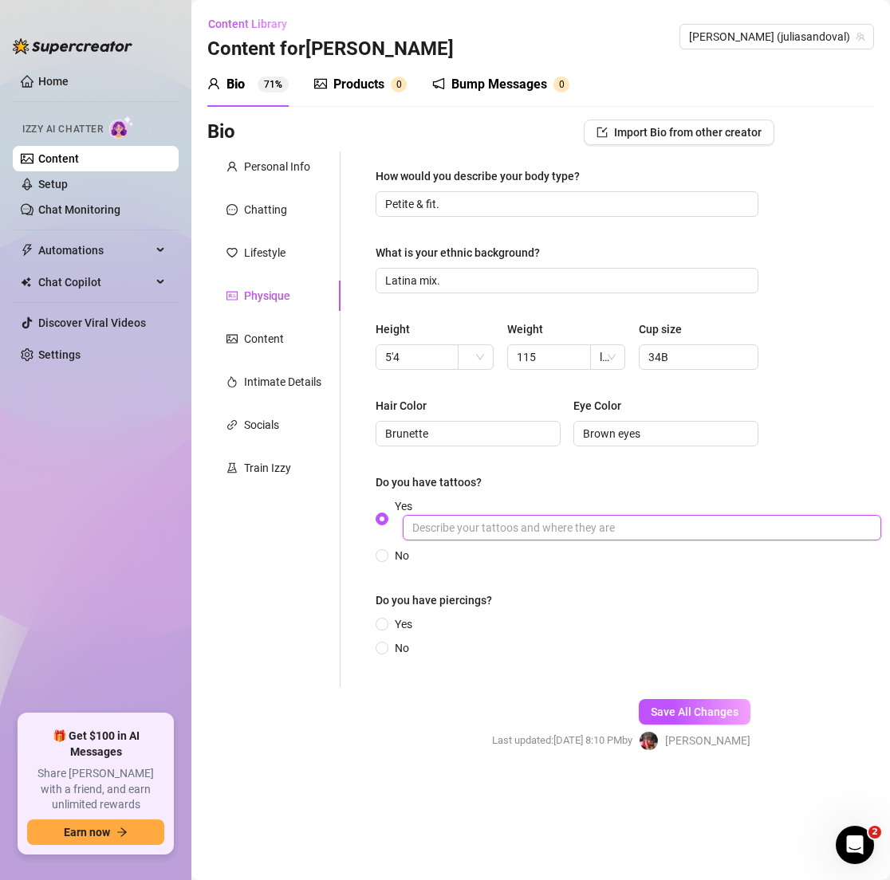
click at [519, 517] on input "Yes" at bounding box center [642, 528] width 478 height 26
paste input "Tiny tattoo on my wris"
type input "Tiny tattoo on my wrist"
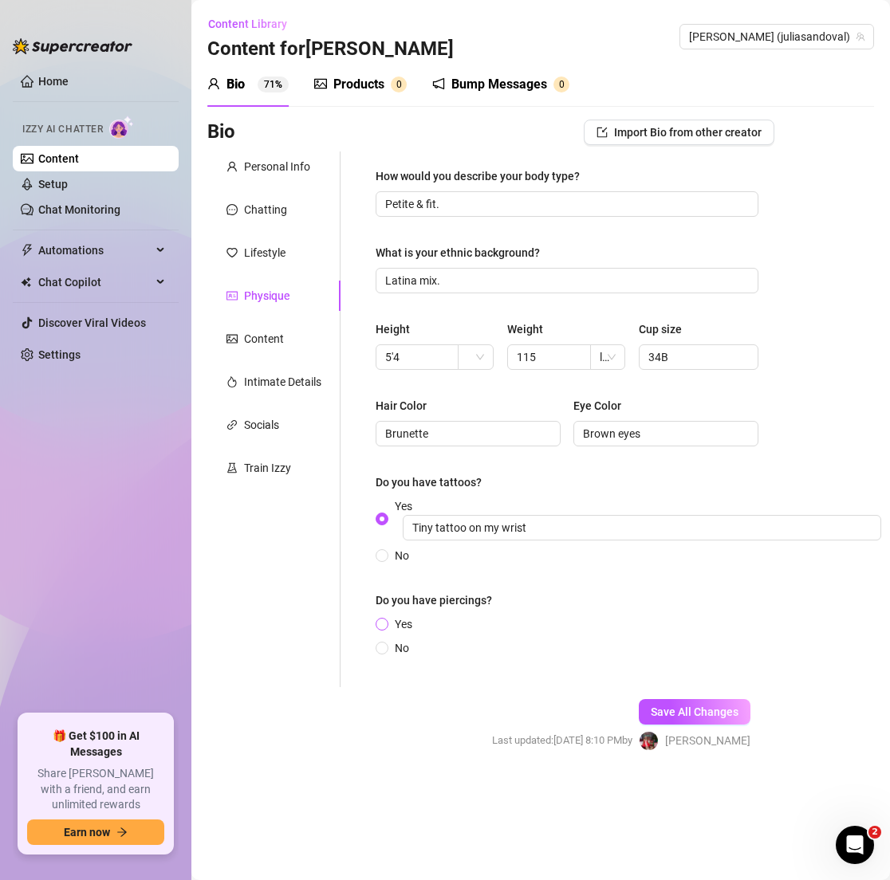
click at [388, 624] on span at bounding box center [381, 624] width 13 height 13
click at [386, 624] on input "Yes" at bounding box center [382, 625] width 6 height 10
radio input "true"
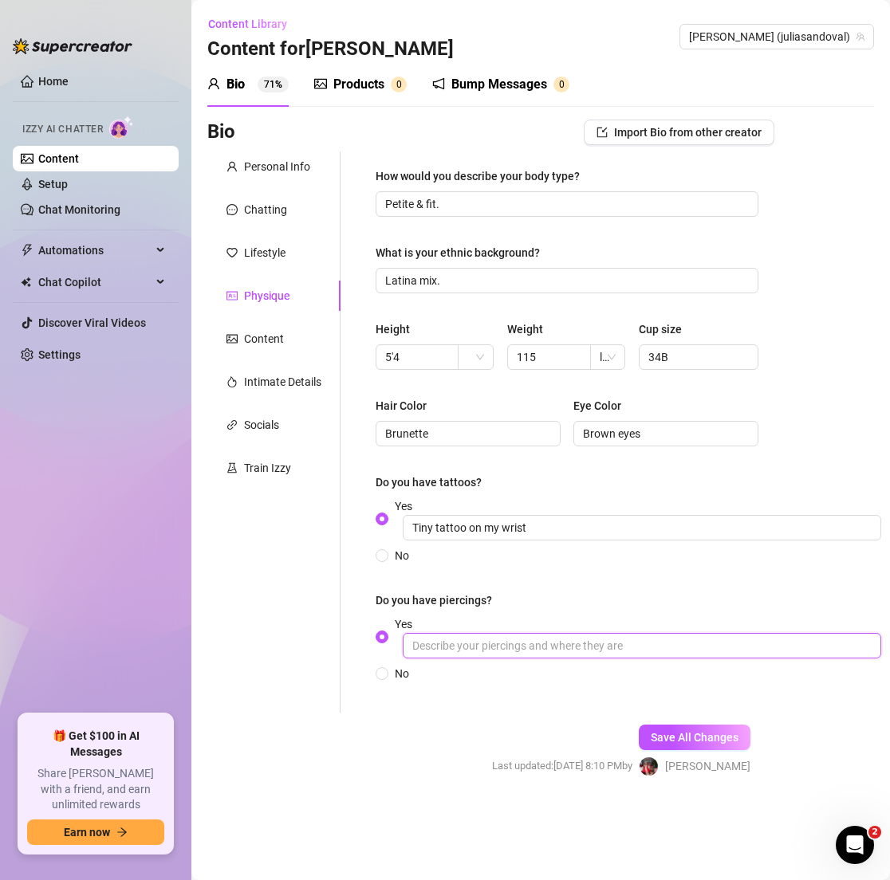
click at [486, 645] on input "Yes" at bounding box center [642, 646] width 478 height 26
type input "e"
type input "[MEDICAL_DATA]"
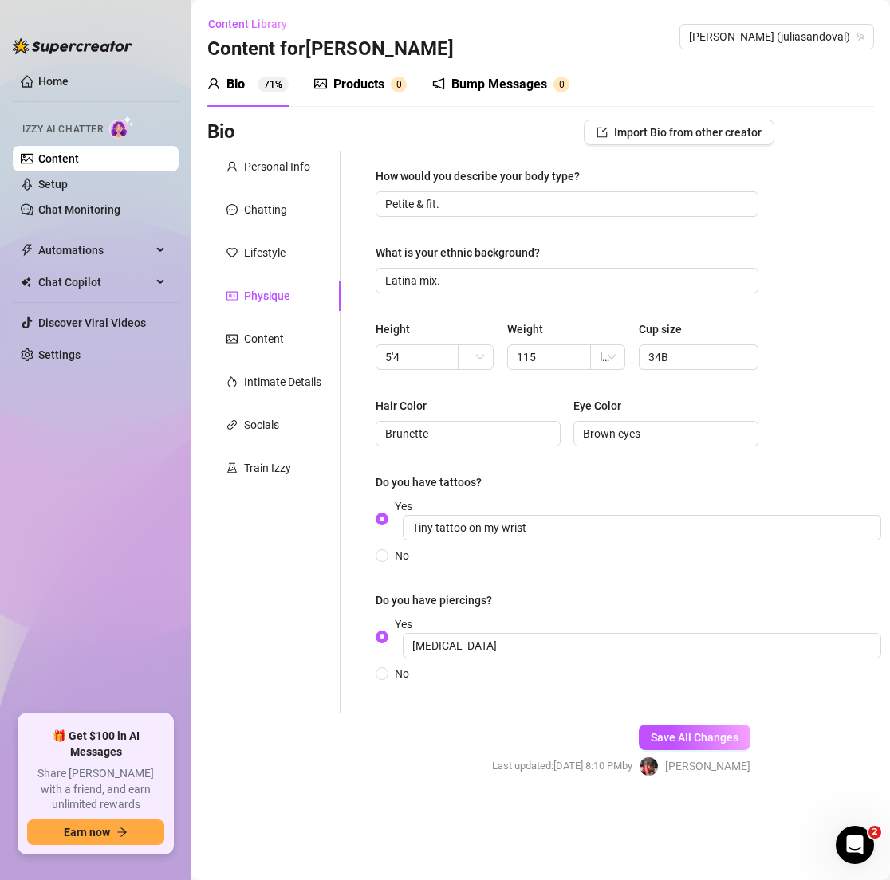
click at [655, 721] on div "Save All Changes Last updated: [DATE] 8:10 PM by [PERSON_NAME]" at bounding box center [621, 751] width 306 height 76
click at [654, 734] on span "Save All Changes" at bounding box center [695, 737] width 88 height 13
click at [269, 337] on div "Content" at bounding box center [264, 339] width 40 height 18
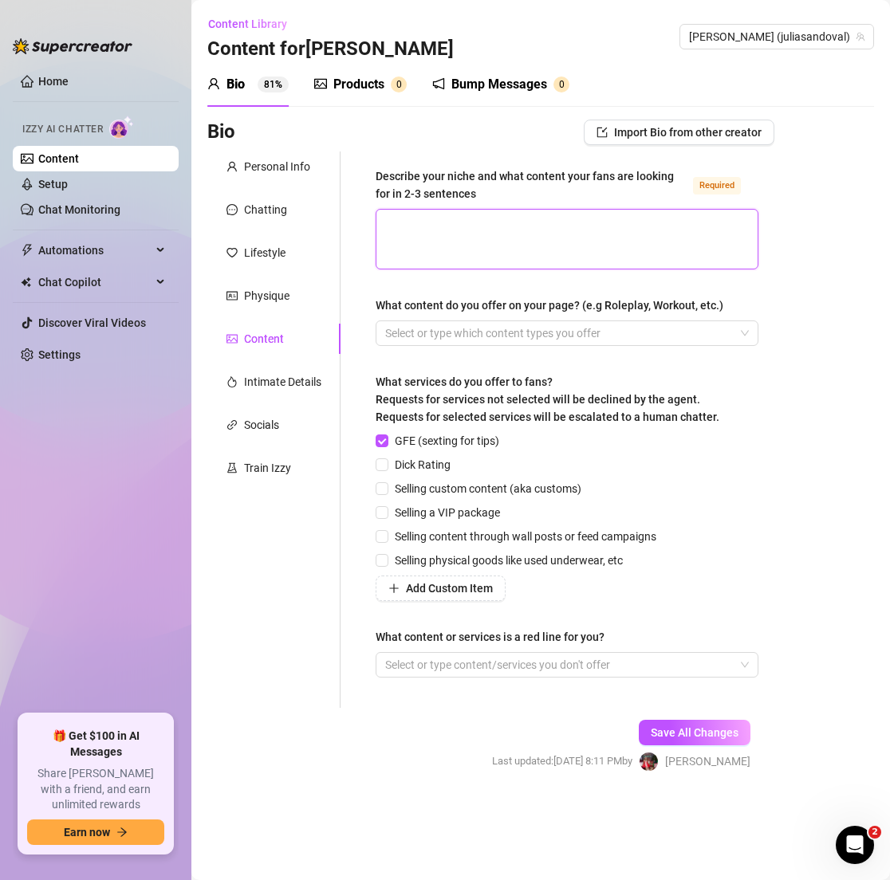
click at [466, 249] on textarea "Describe your niche and what content your fans are looking for in 2-3 sentences…" at bounding box center [566, 239] width 381 height 59
paste textarea "I share flirty, R-rated B/G and solo content — lots of teasing, topless moments…"
type textarea "I share flirty, R-rated B/G and solo content — lots of teasing, topless moments…"
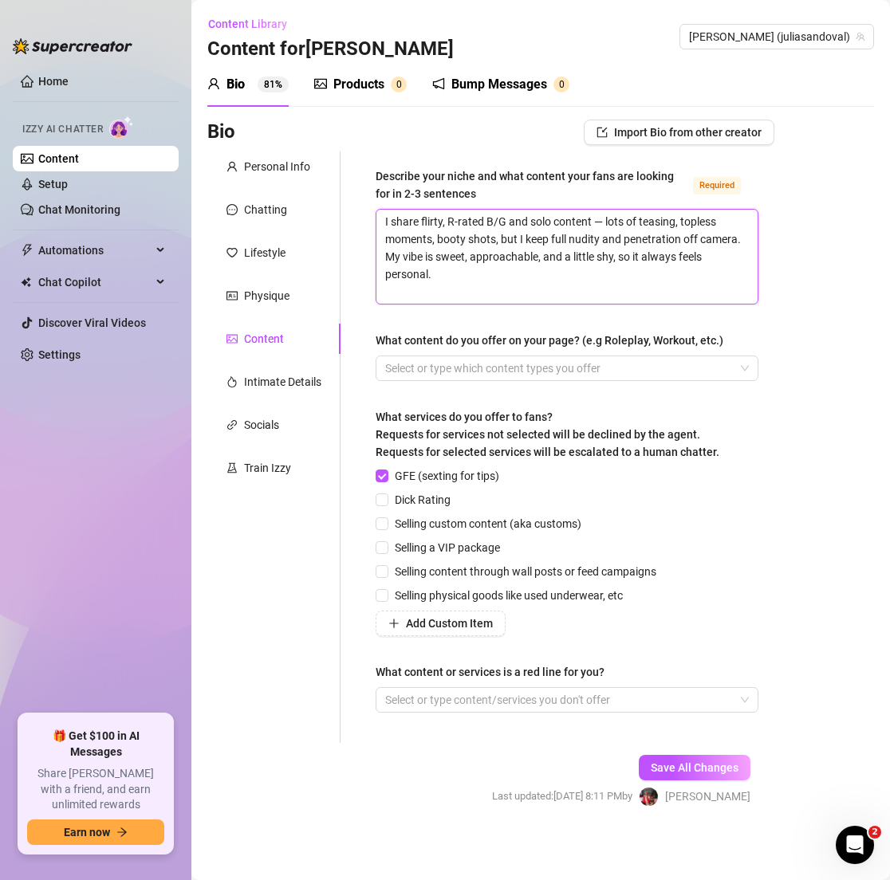
click at [606, 221] on textarea "I share flirty, R-rated B/G and solo content — lots of teasing, topless moments…" at bounding box center [566, 257] width 381 height 94
type textarea "I share flirty, R-rated B/G and solo content —lots of teasing, topless moments,…"
type textarea "I share flirty, R-rated B/G and solo content lots of teasing, topless moments, …"
type textarea "I share flirty, R-rated B/G and solo contentlots of teasing, topless moments, b…"
type textarea "I share flirty, R-rated B/G and solo content,lots of teasing, topless moments, …"
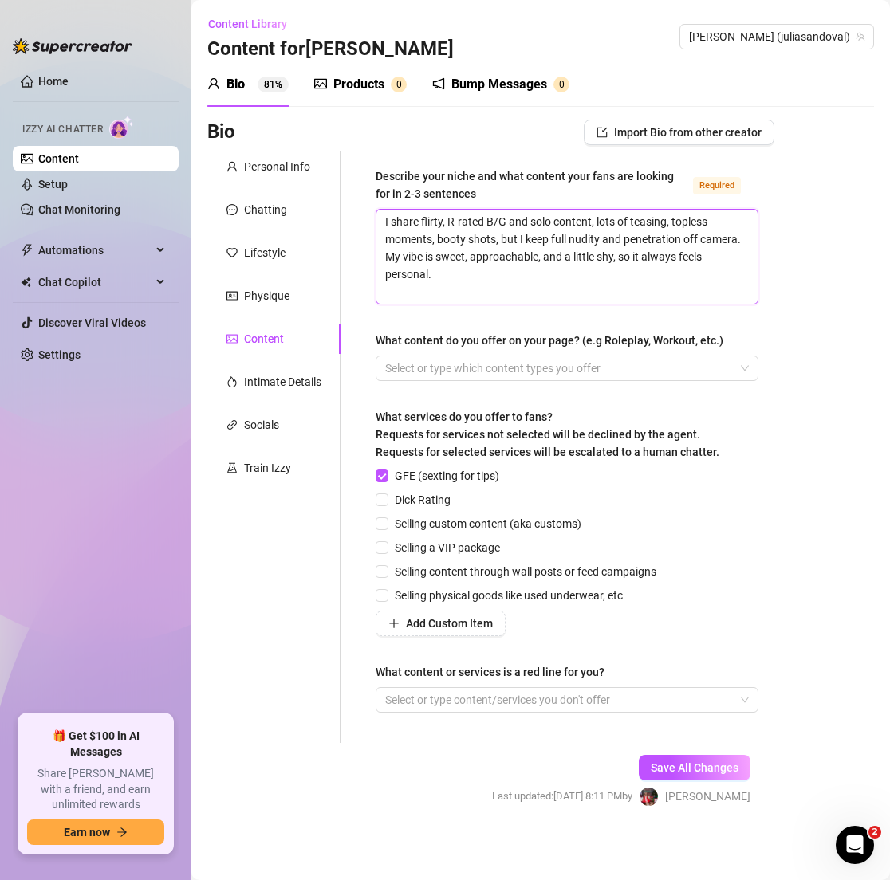
type textarea "I share flirty, R-rated B/G and solo content, lots of teasing, topless moments,…"
click at [401, 505] on span "Dick Rating" at bounding box center [422, 500] width 69 height 18
click at [387, 505] on input "Dick Rating" at bounding box center [380, 498] width 11 height 11
checkbox input "true"
click at [403, 554] on span "Selling a VIP package" at bounding box center [447, 548] width 118 height 18
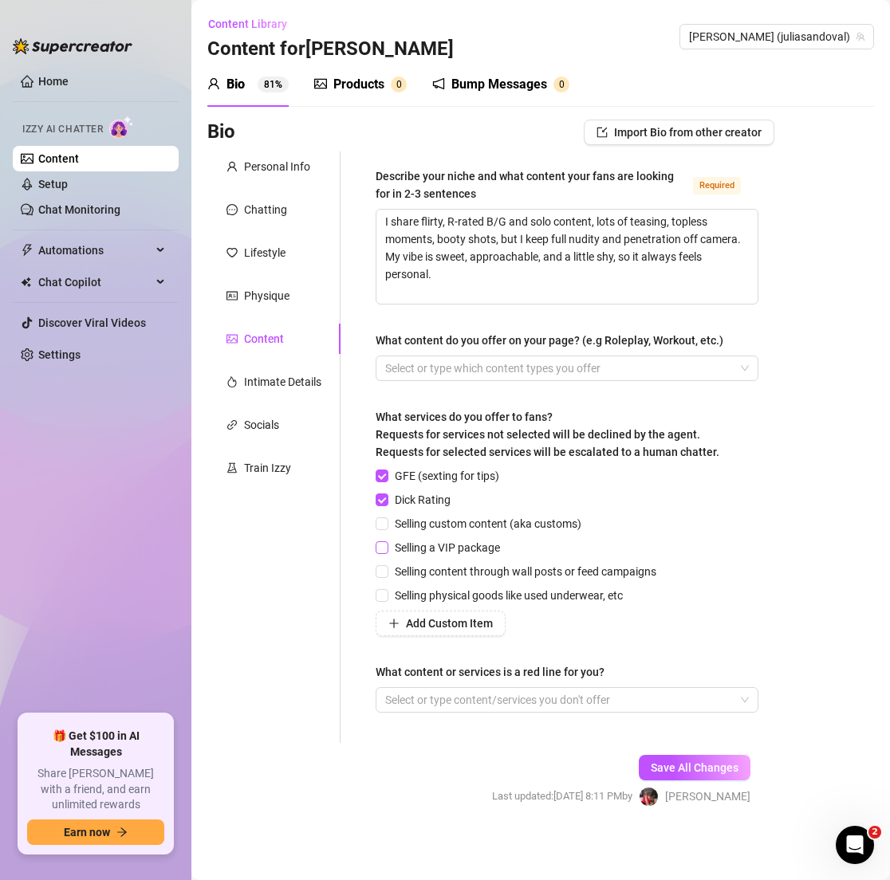
click at [387, 552] on input "Selling a VIP package" at bounding box center [380, 546] width 11 height 11
click at [396, 552] on span "Selling a VIP package" at bounding box center [447, 548] width 118 height 18
click at [387, 552] on input "Selling a VIP package" at bounding box center [380, 546] width 11 height 11
checkbox input "false"
click at [396, 567] on span "Selling content through wall posts or feed campaigns" at bounding box center [525, 572] width 274 height 18
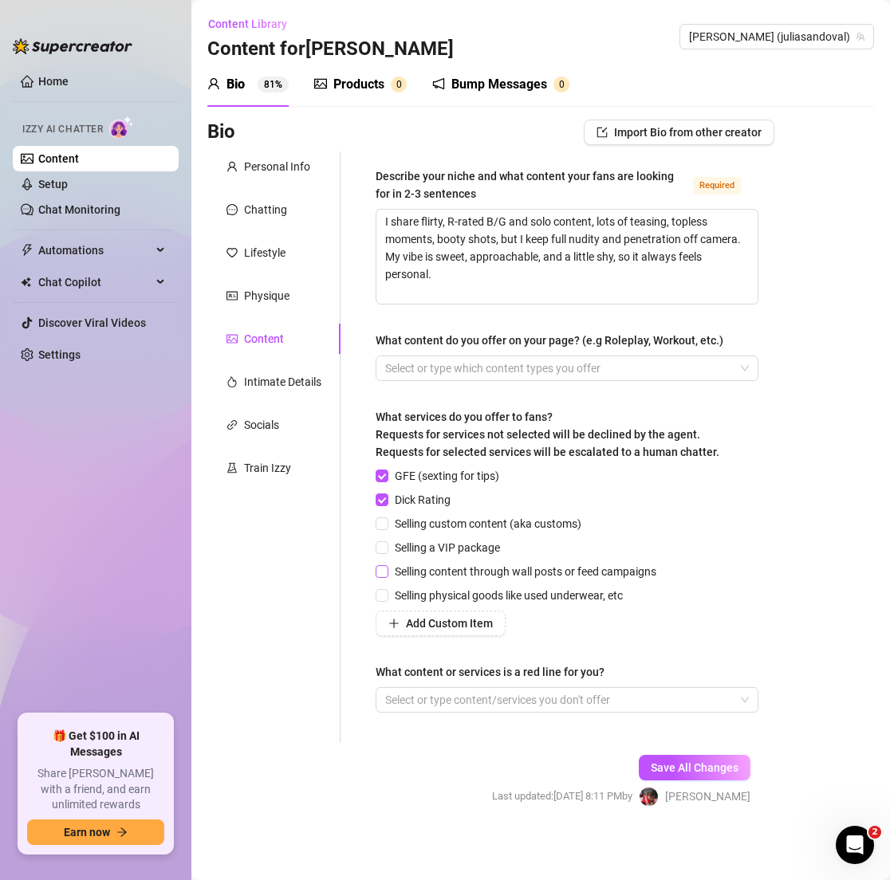
click at [387, 567] on input "Selling content through wall posts or feed campaigns" at bounding box center [380, 570] width 11 height 11
checkbox input "true"
click at [464, 702] on div at bounding box center [559, 700] width 360 height 22
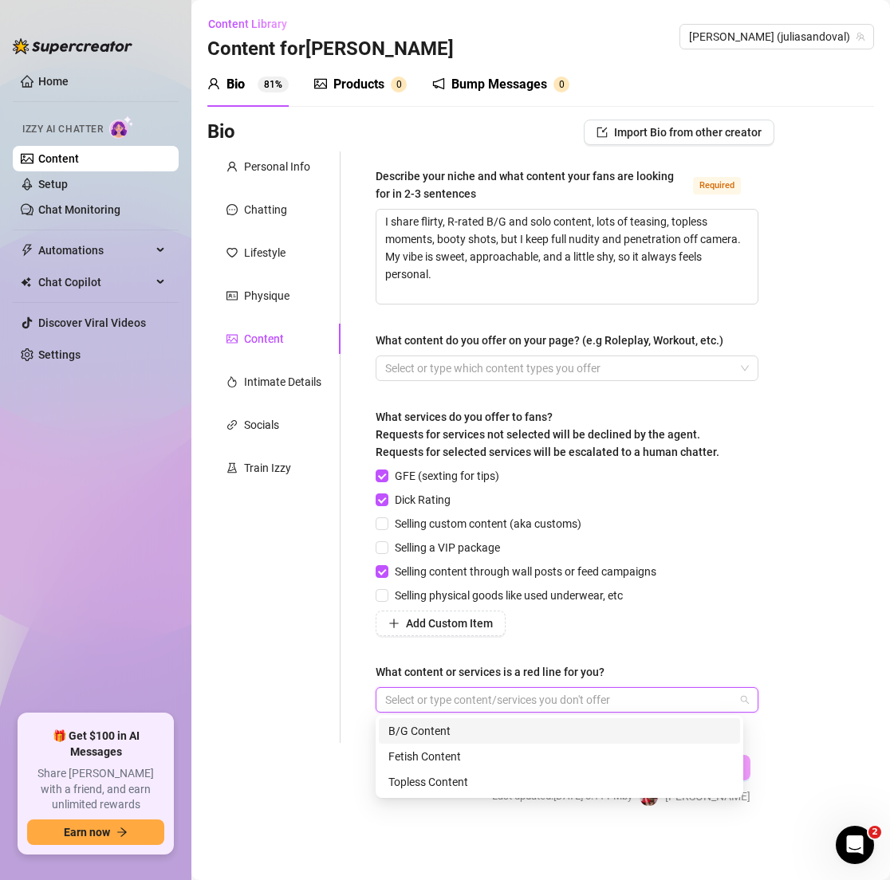
click at [446, 736] on div "B/G Content" at bounding box center [559, 731] width 342 height 18
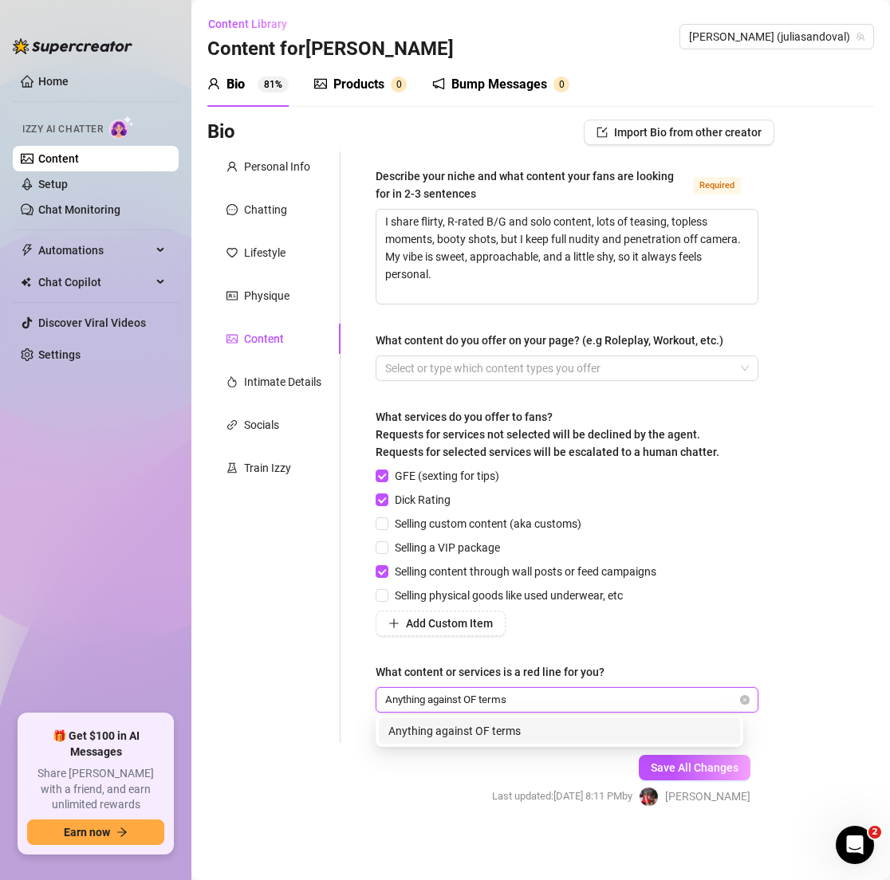
type input "Anything against OF terms"
type input "peeing"
type input "poop"
type input "h"
type input "meet up"
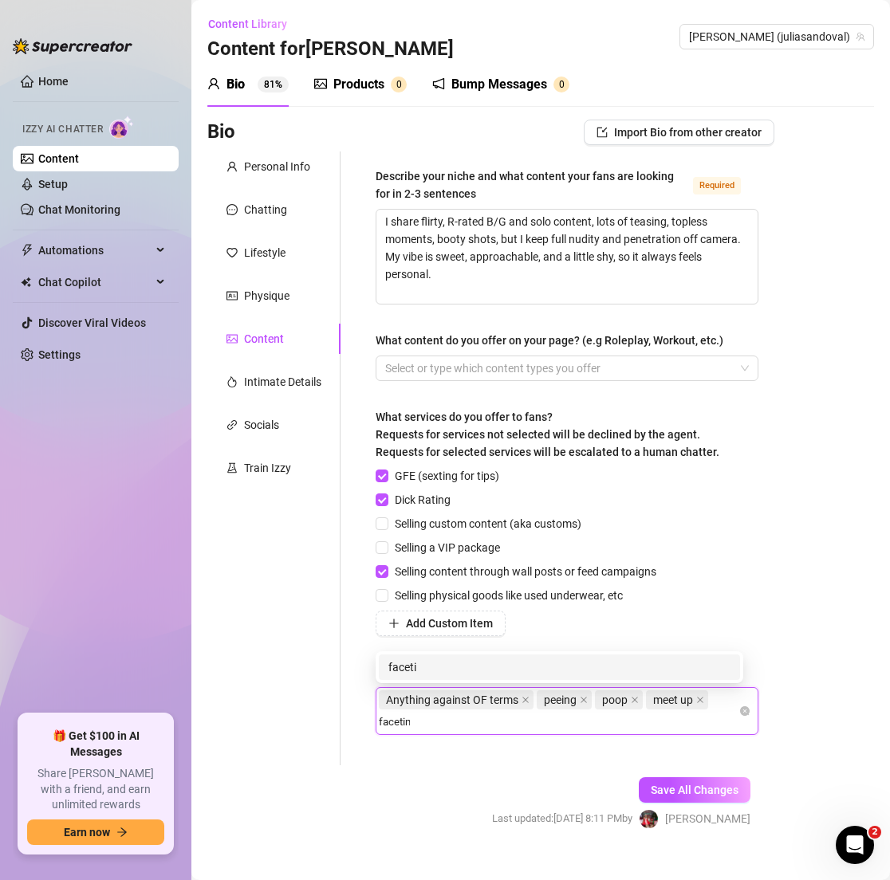
type input "facetime"
type input "video call"
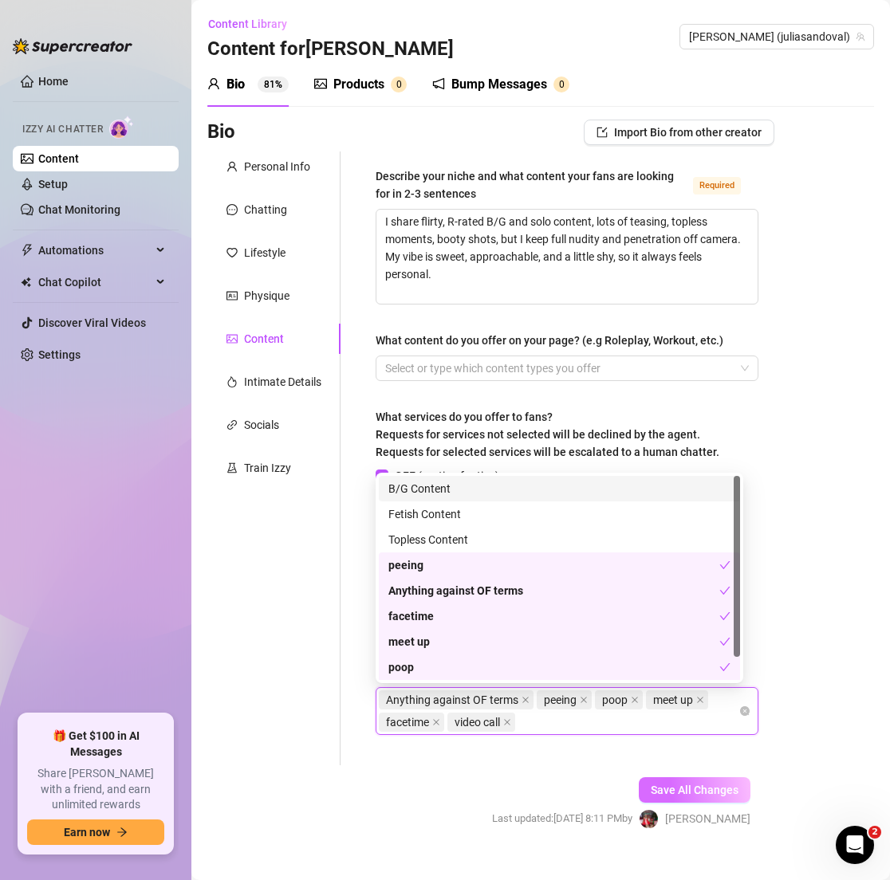
click at [686, 788] on span "Save All Changes" at bounding box center [695, 790] width 88 height 13
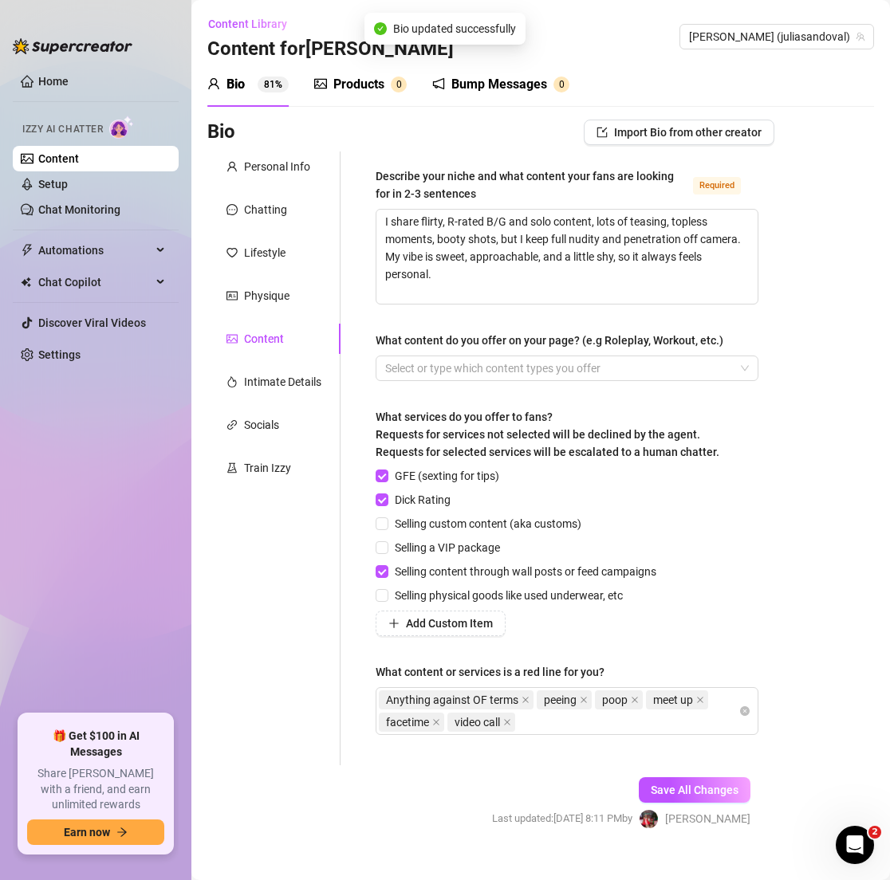
type textarea "I share flirty, R-rated B/G and solo content, lots of teasing, topless moments,…"
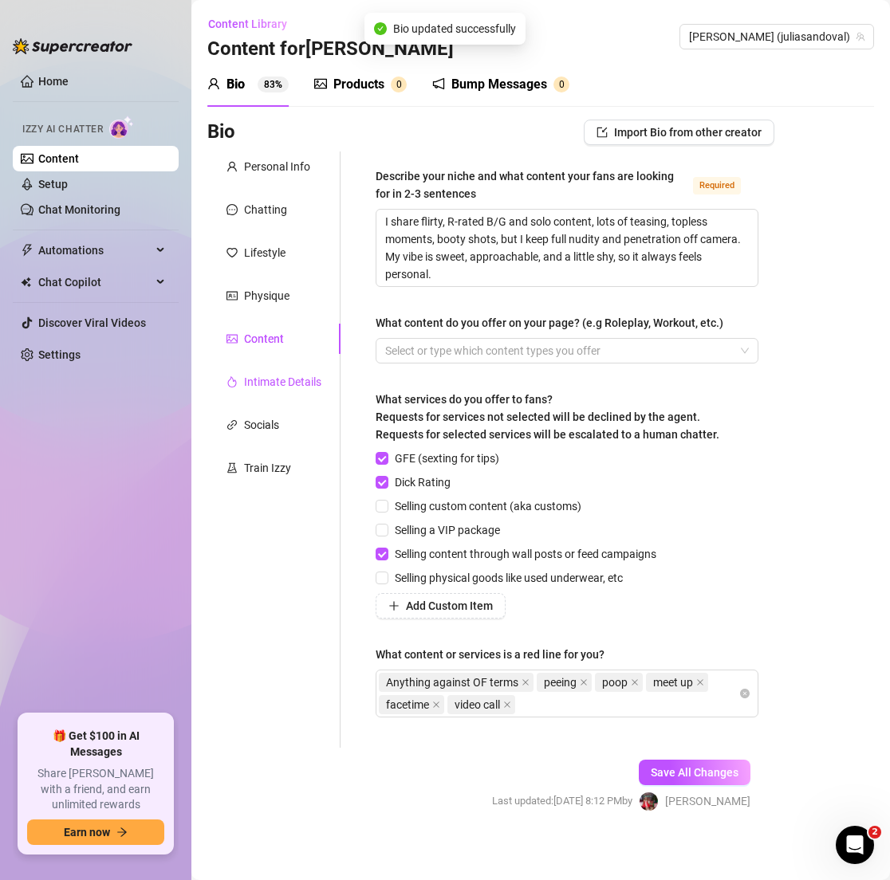
click at [289, 379] on div "Intimate Details" at bounding box center [282, 382] width 77 height 18
